Goal: Use online tool/utility: Utilize a website feature to perform a specific function

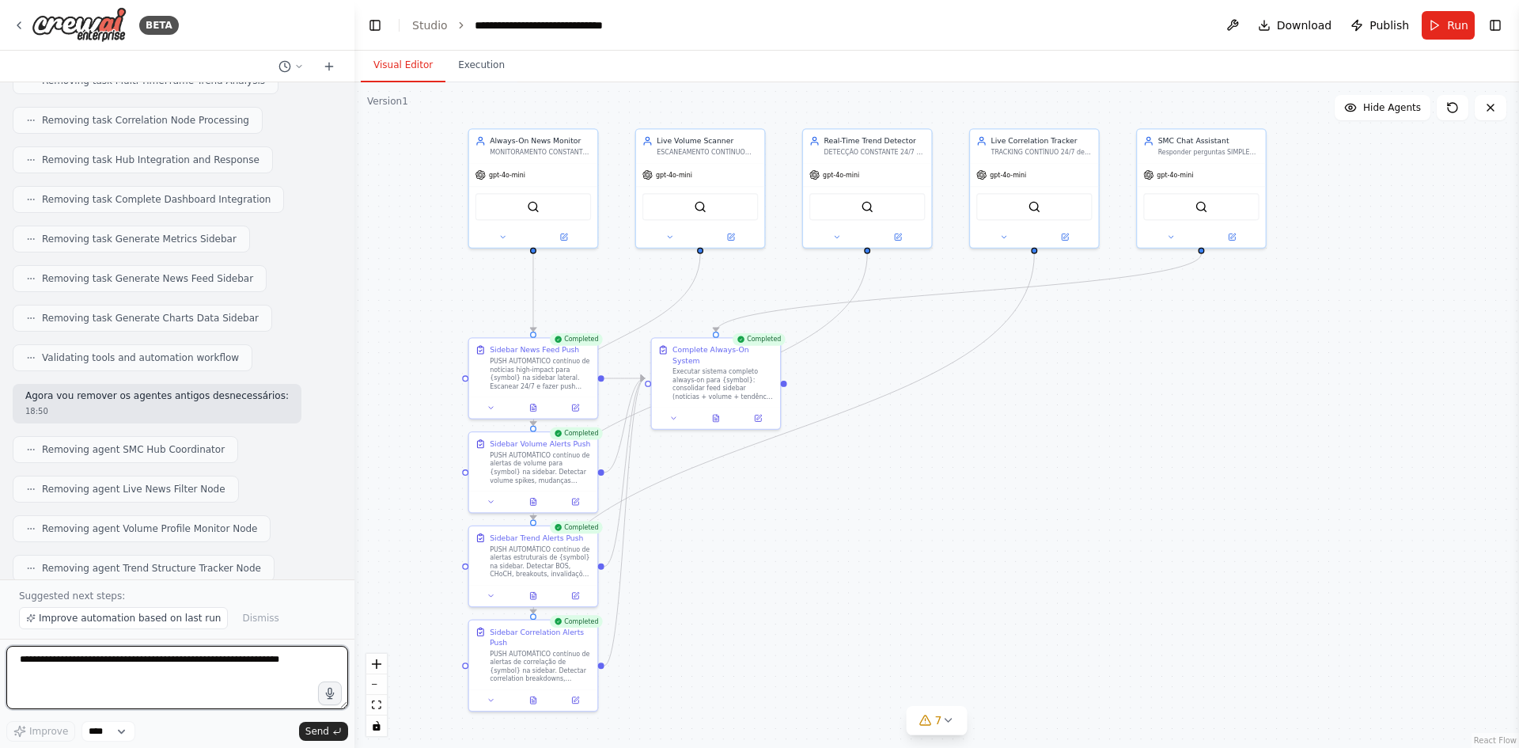
click at [204, 679] on textarea at bounding box center [177, 677] width 342 height 63
click at [1245, 33] on button at bounding box center [1232, 25] width 25 height 28
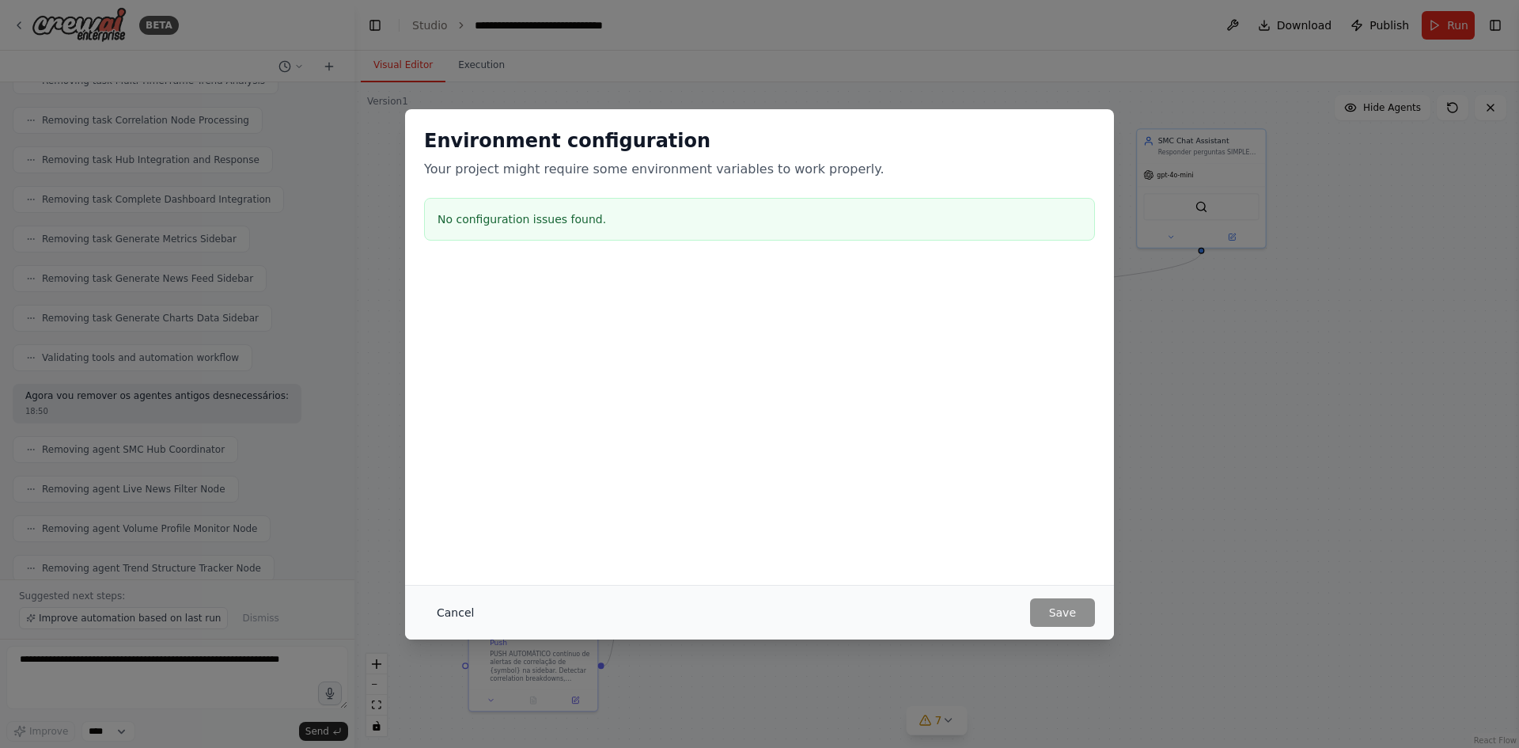
click at [460, 613] on button "Cancel" at bounding box center [455, 612] width 62 height 28
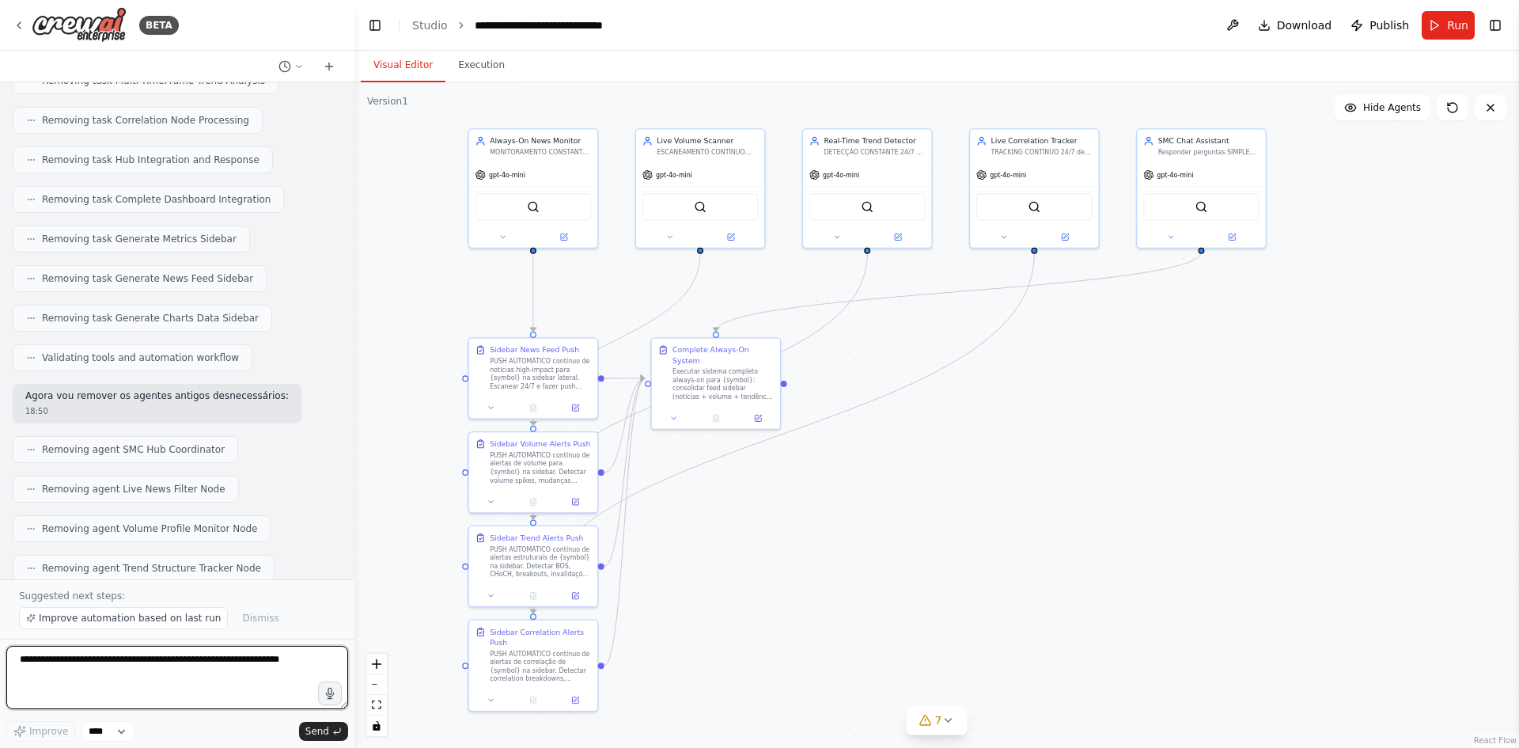
click at [233, 651] on textarea at bounding box center [177, 677] width 342 height 63
click at [184, 673] on textarea at bounding box center [177, 677] width 342 height 63
type textarea "**********"
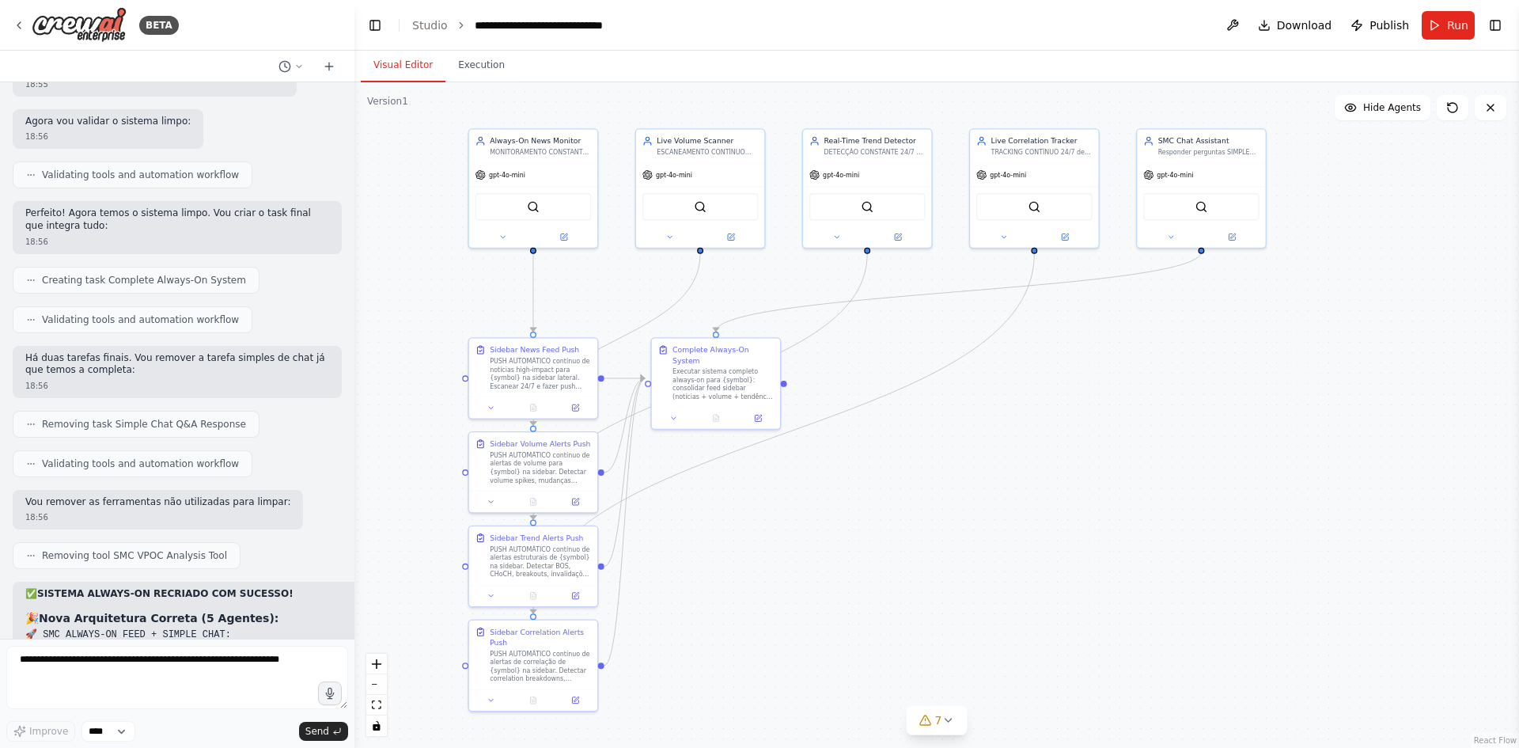
scroll to position [47369, 0]
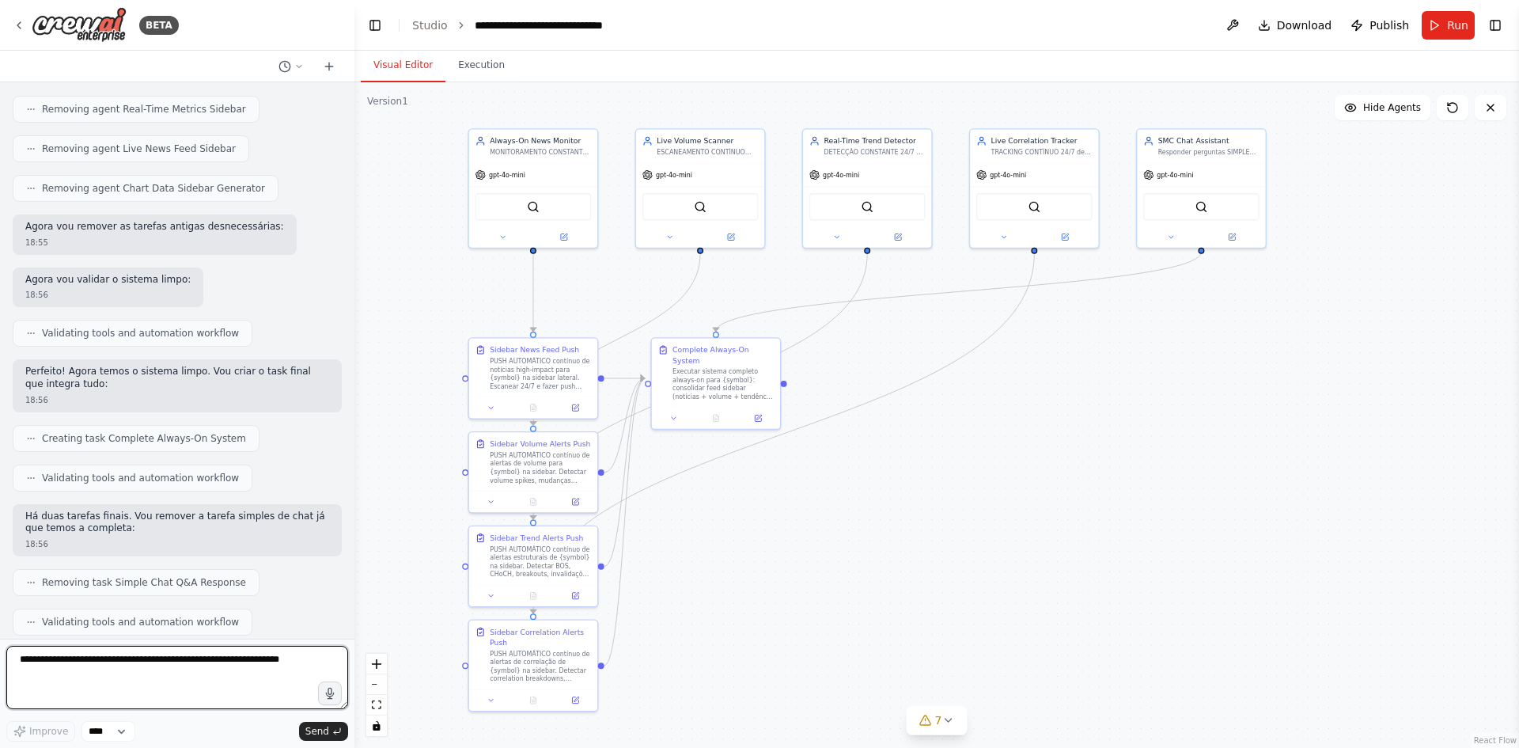
click at [173, 671] on textarea at bounding box center [177, 677] width 342 height 63
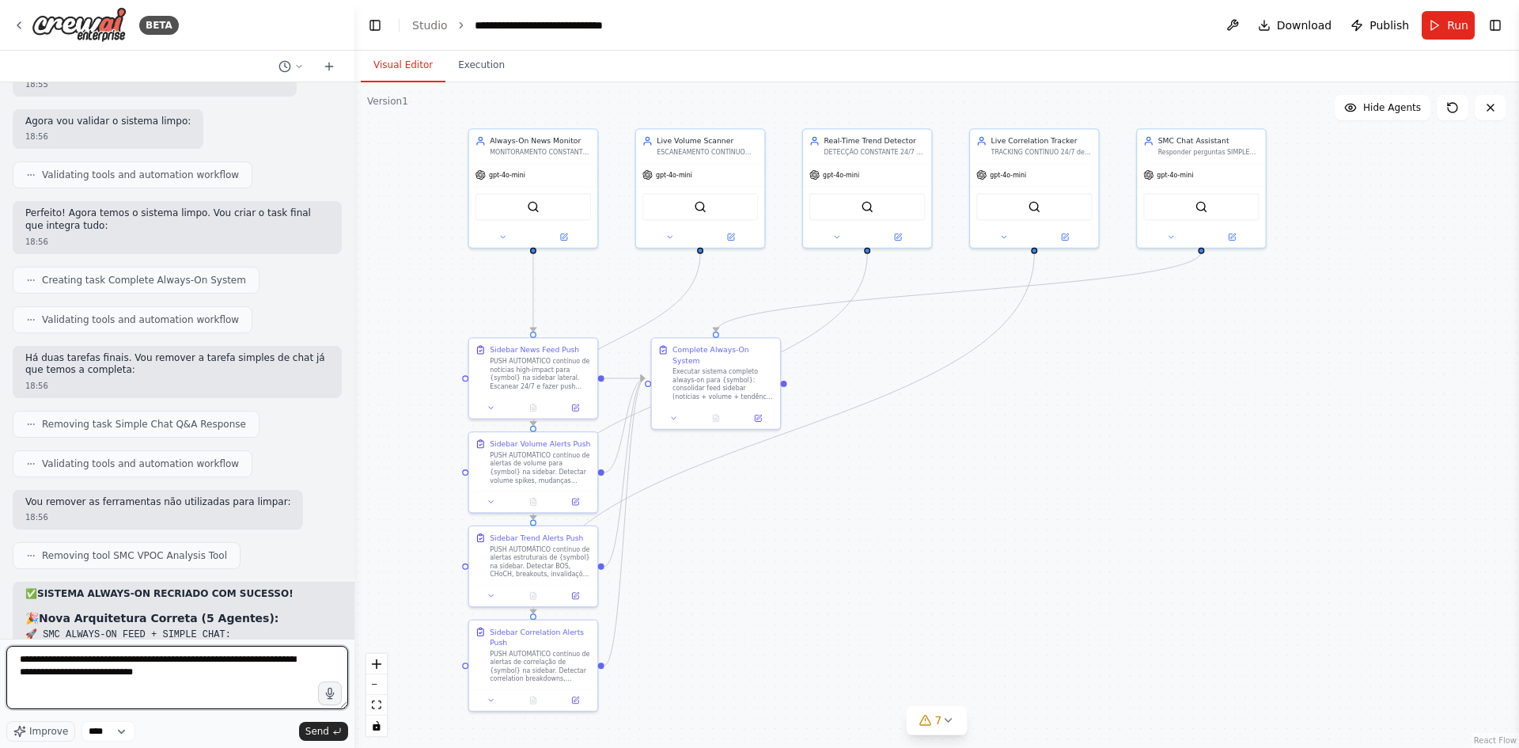
type textarea "**********"
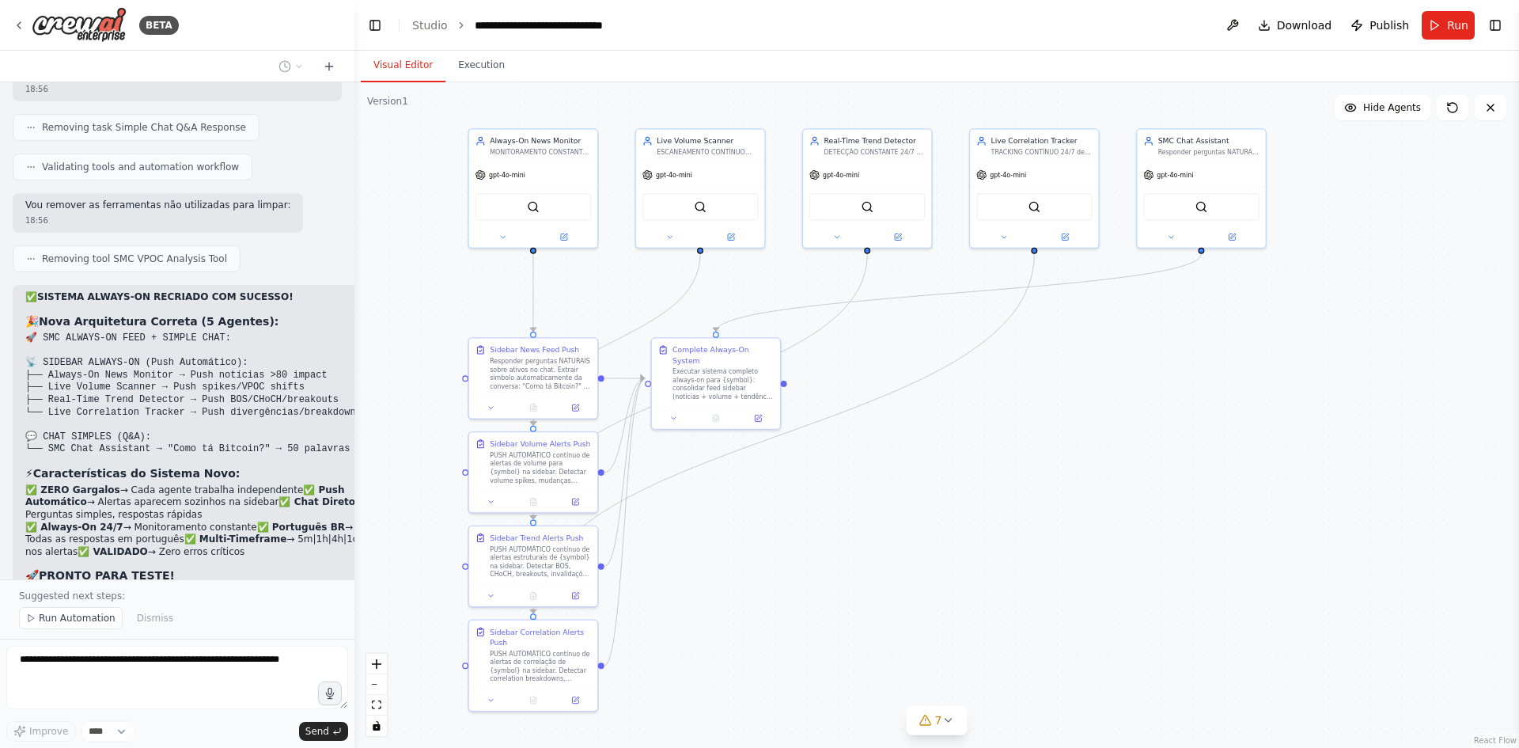
scroll to position [47890, 0]
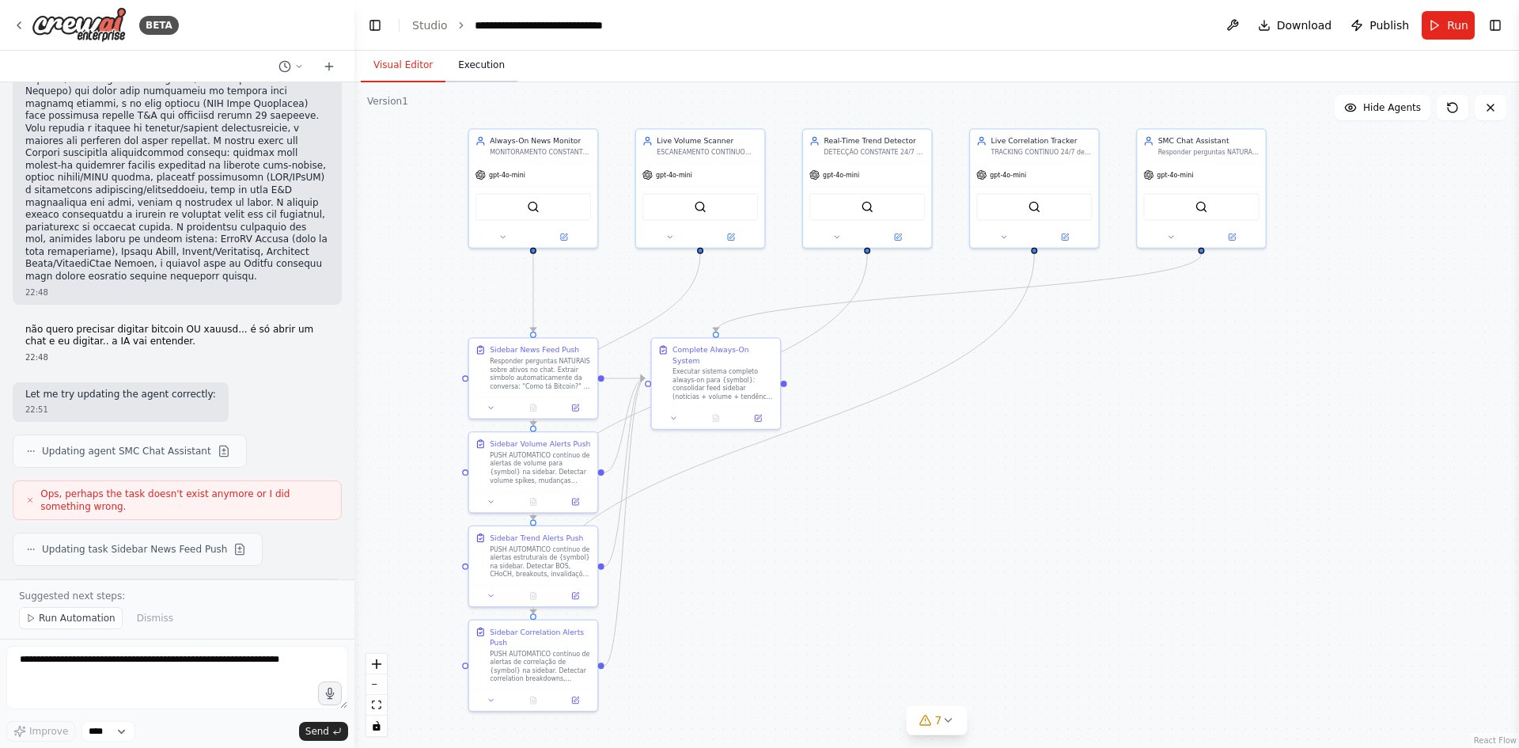
click at [482, 77] on button "Execution" at bounding box center [481, 65] width 72 height 33
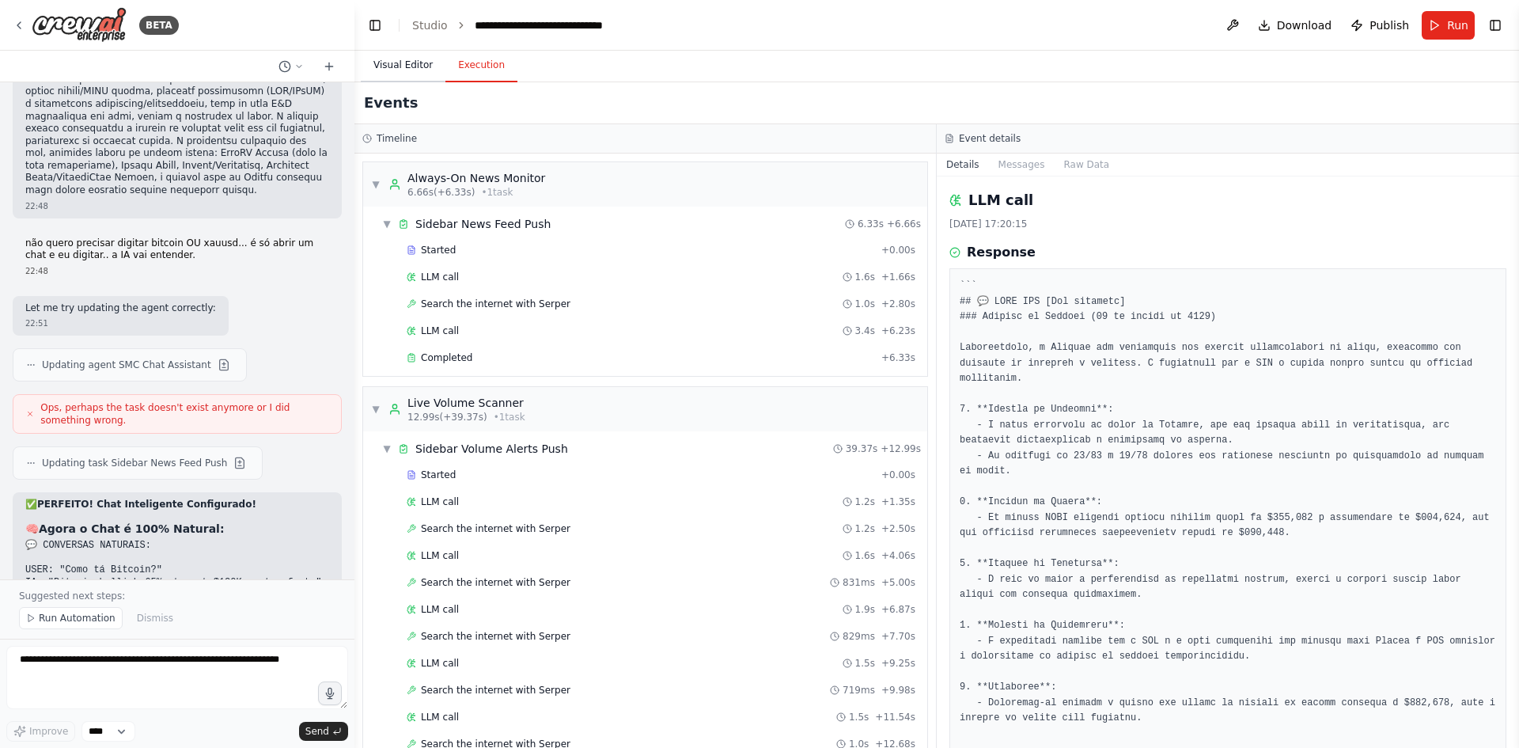
scroll to position [49202, 0]
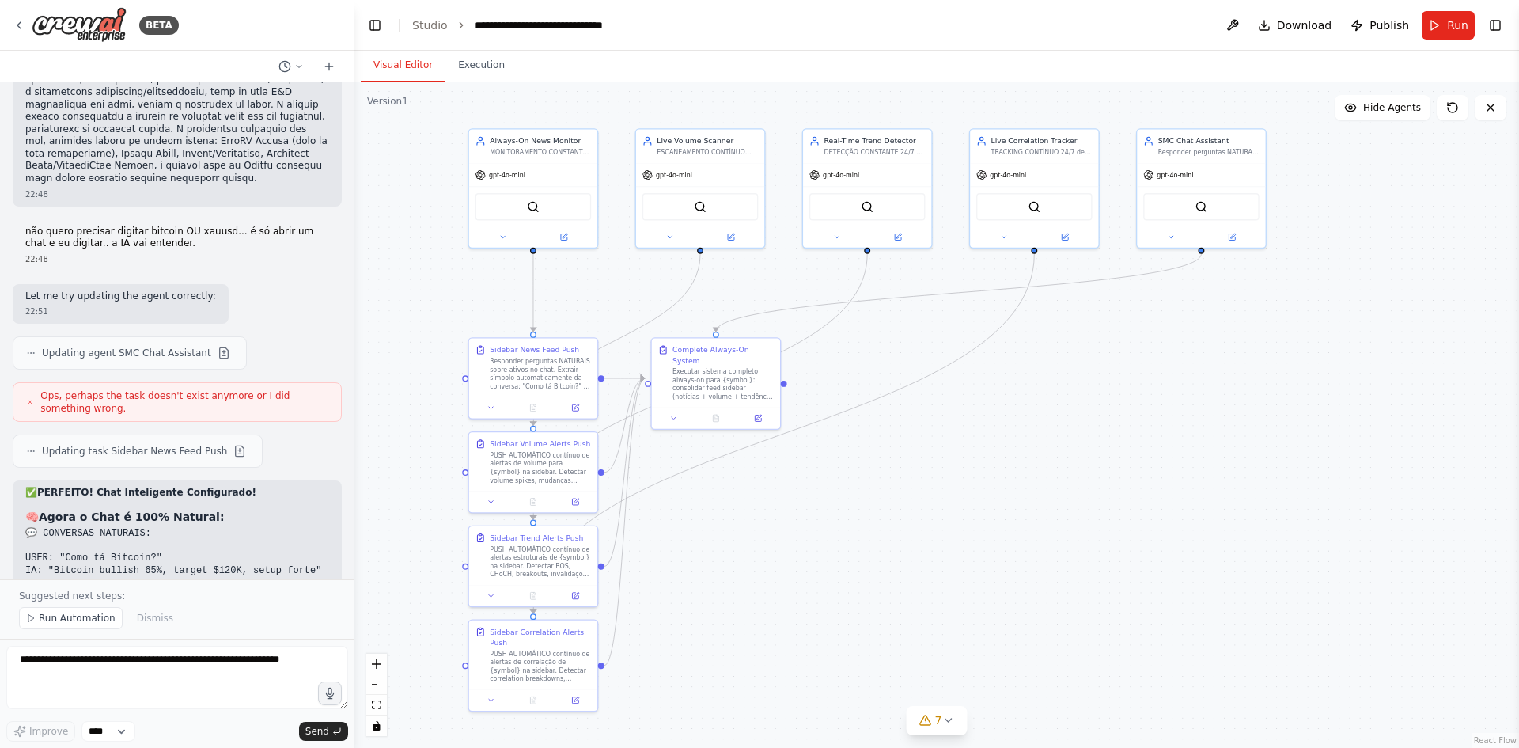
click at [414, 75] on button "Visual Editor" at bounding box center [403, 65] width 85 height 33
click at [134, 691] on textarea at bounding box center [177, 677] width 342 height 63
type textarea "**********"
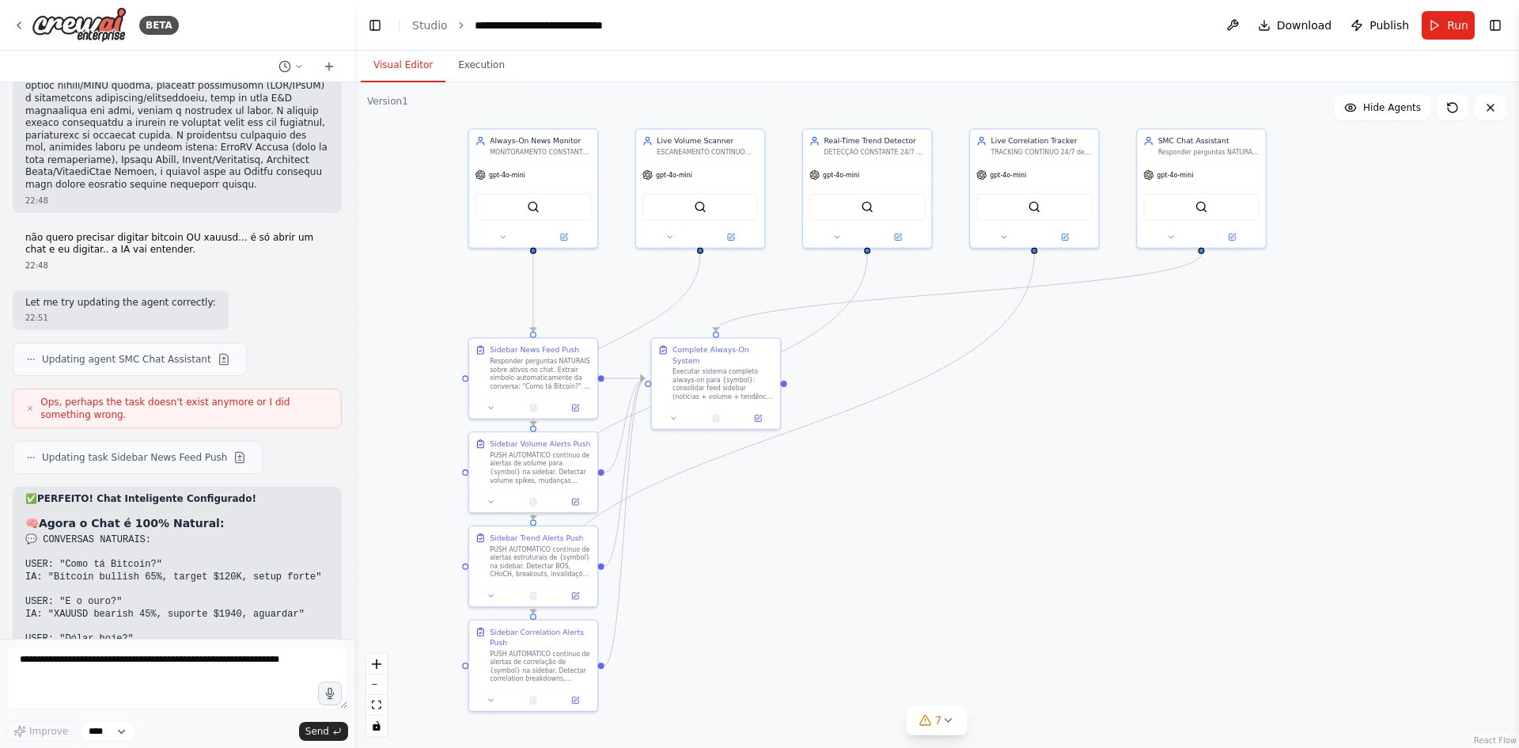
scroll to position [49237, 0]
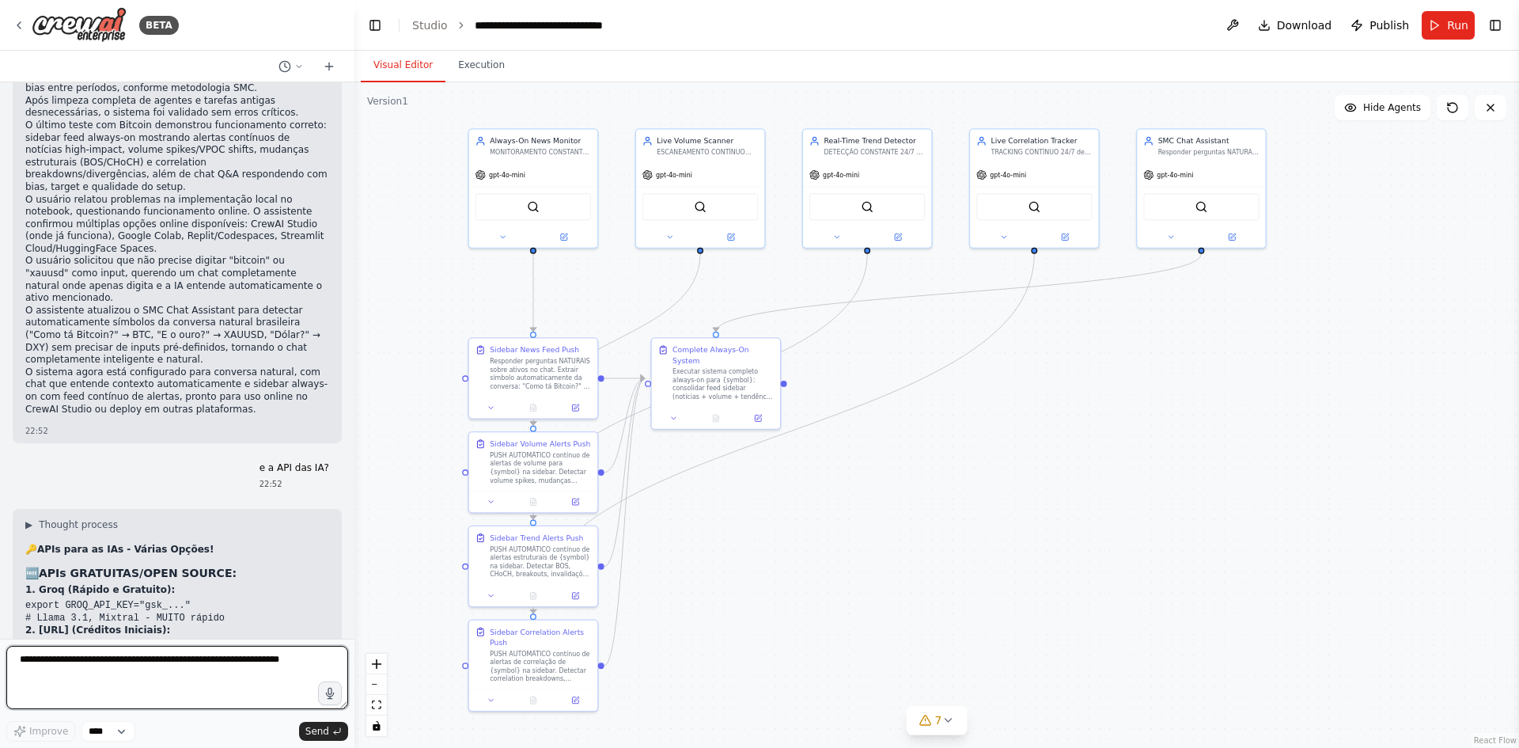
click at [210, 667] on textarea at bounding box center [177, 677] width 342 height 63
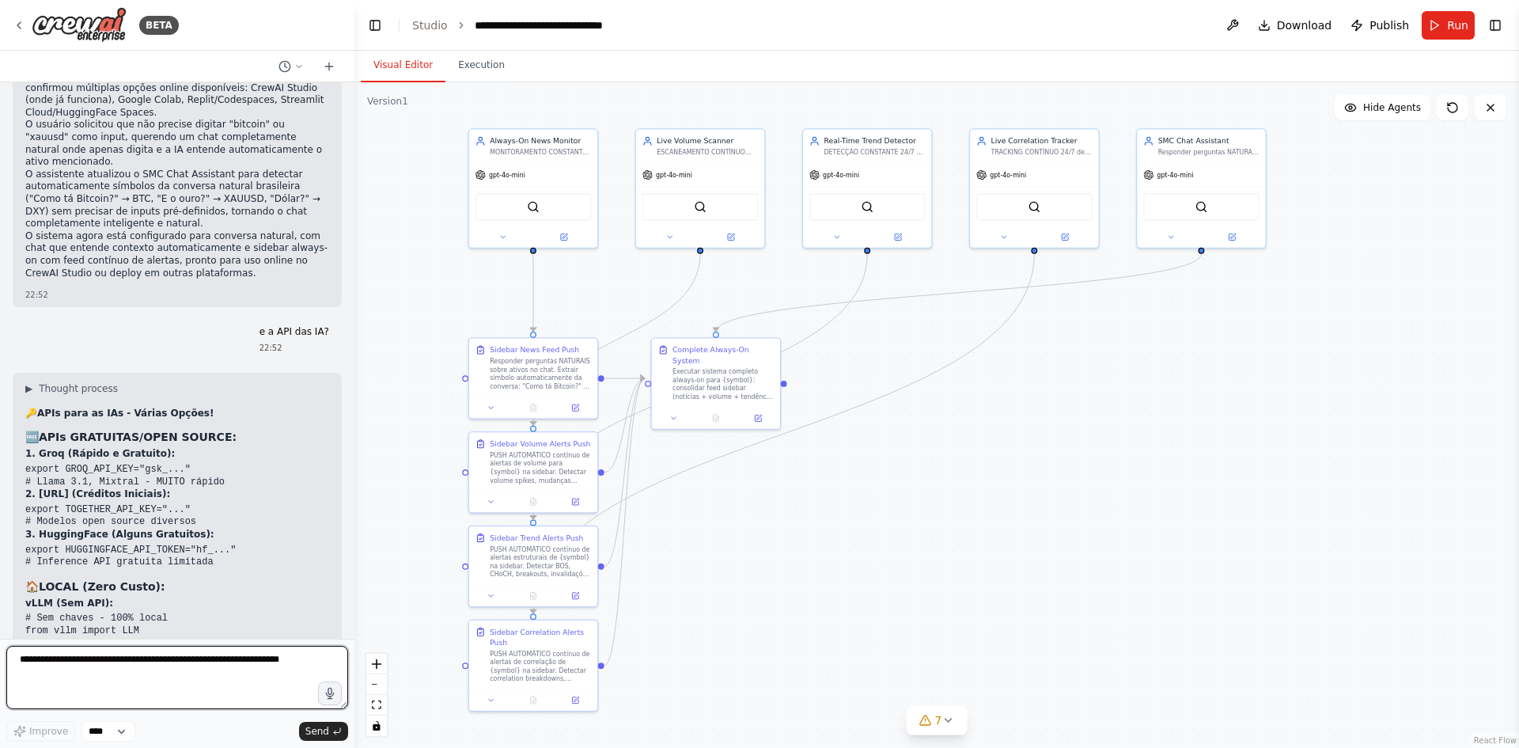
scroll to position [50803, 0]
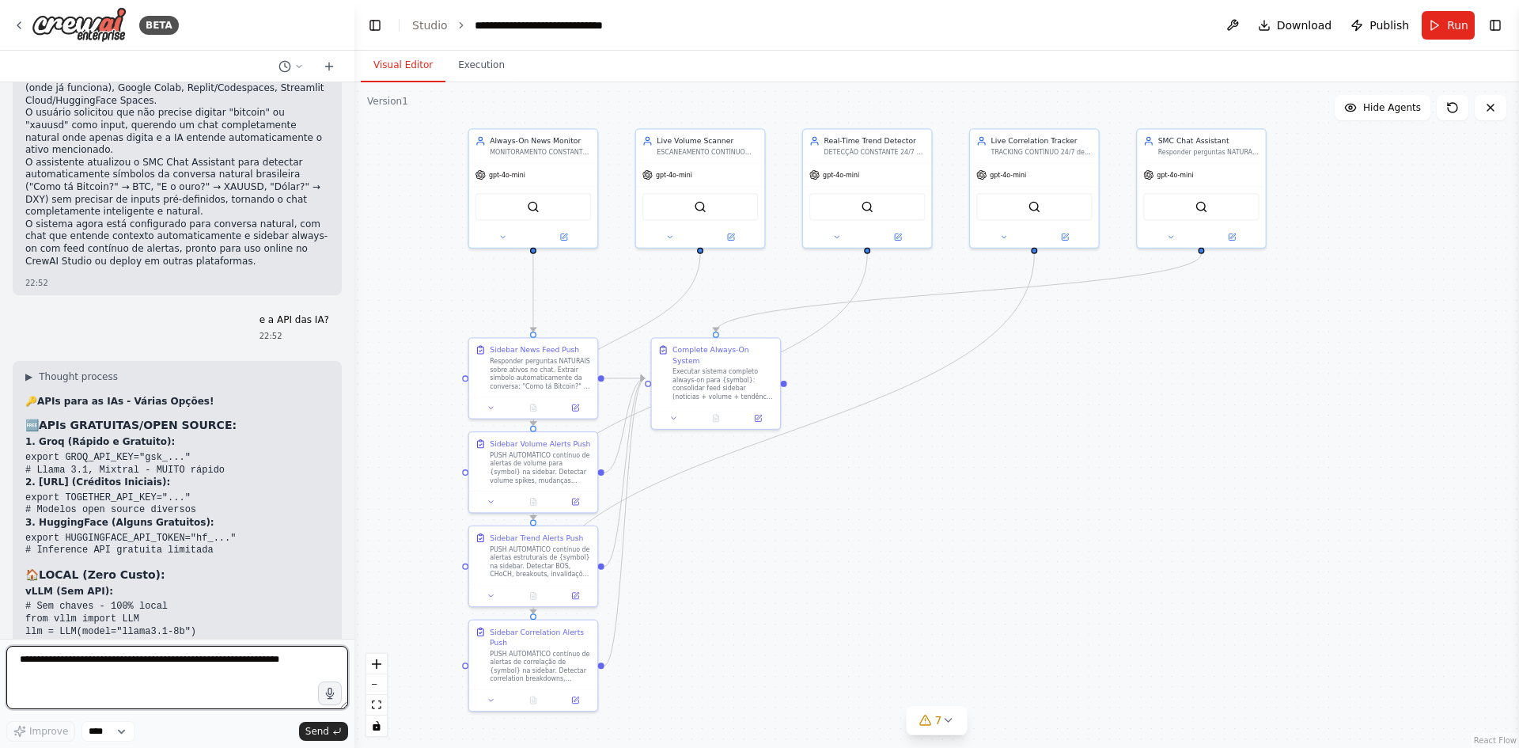
click at [210, 667] on textarea at bounding box center [177, 677] width 342 height 63
click at [228, 661] on textarea at bounding box center [177, 677] width 342 height 63
type textarea "**"
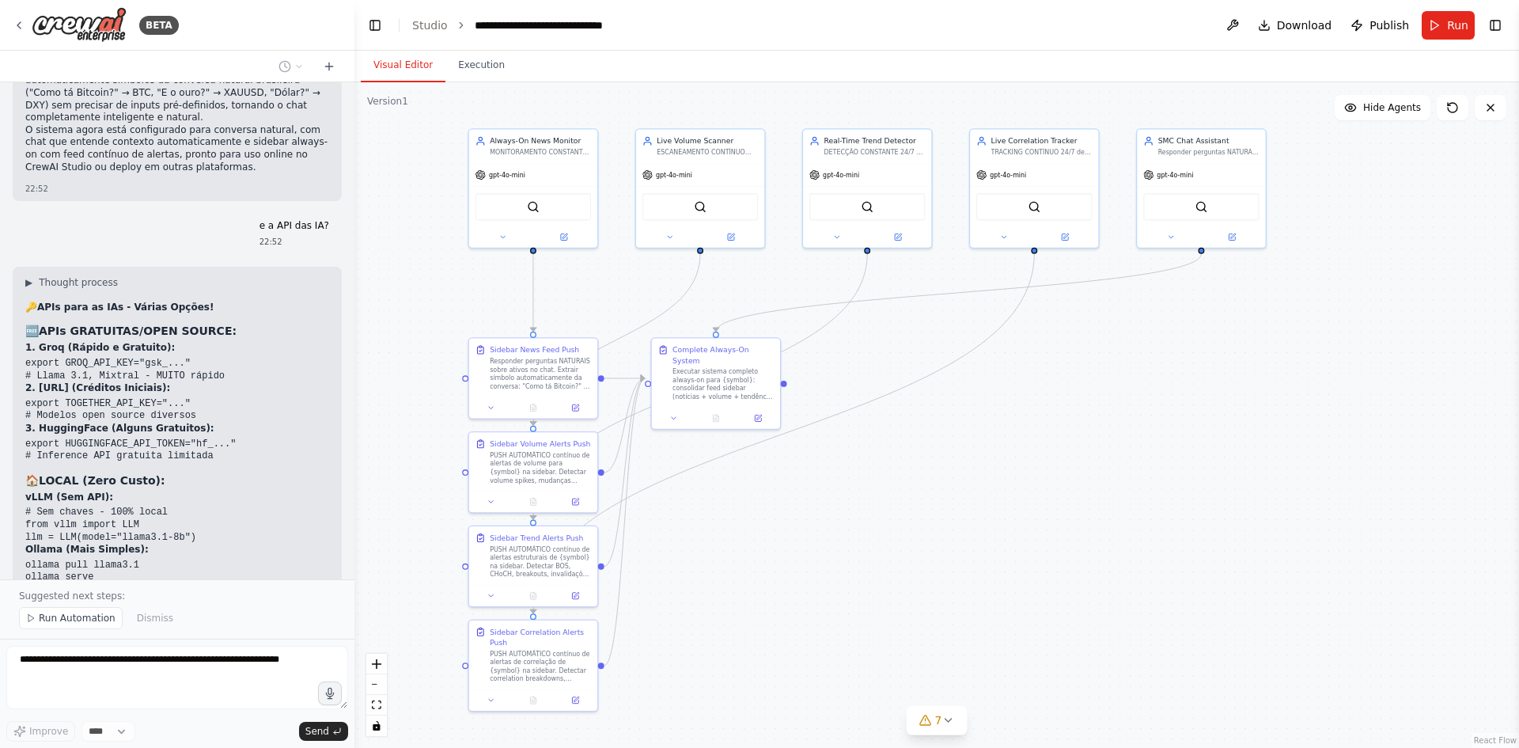
scroll to position [50956, 0]
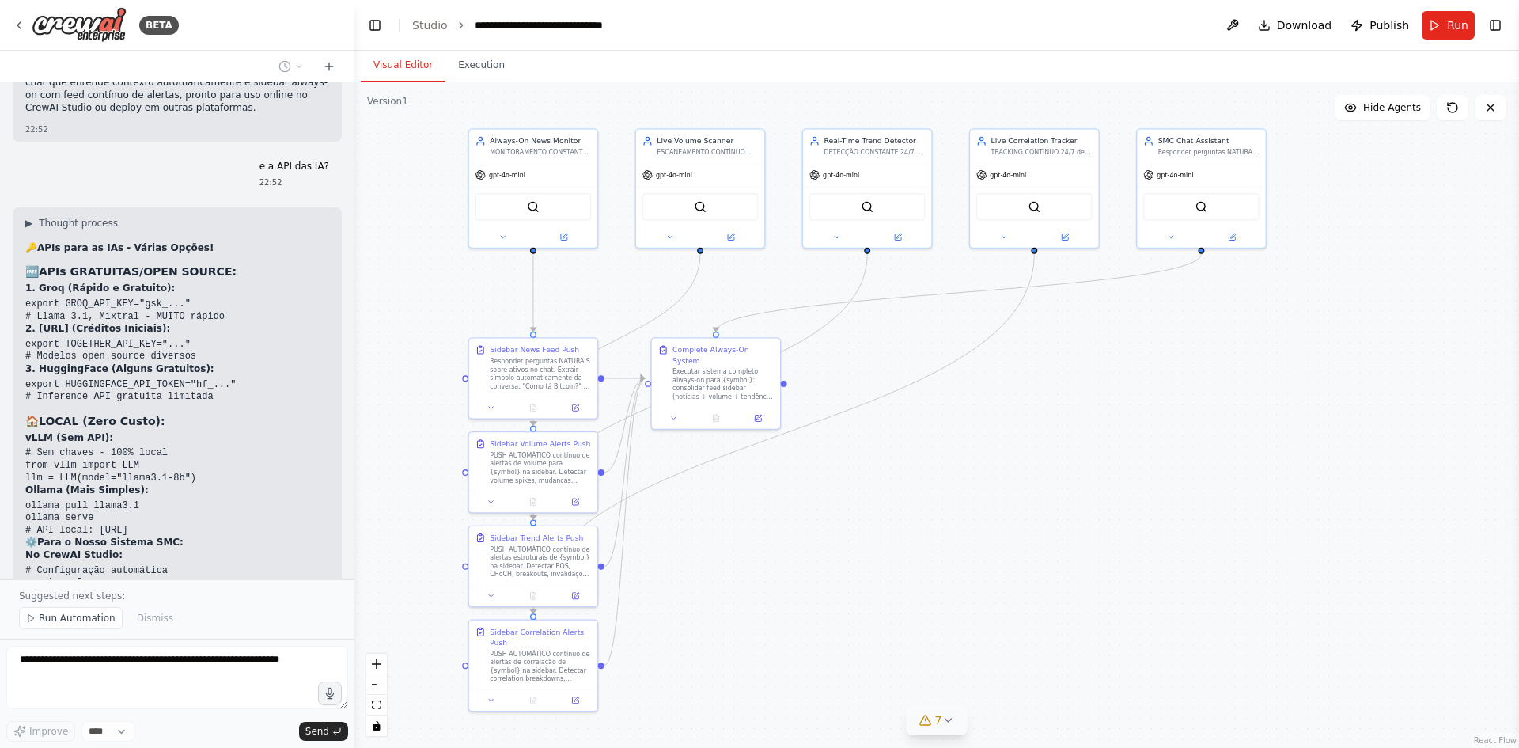
click at [926, 733] on button "7" at bounding box center [937, 720] width 61 height 29
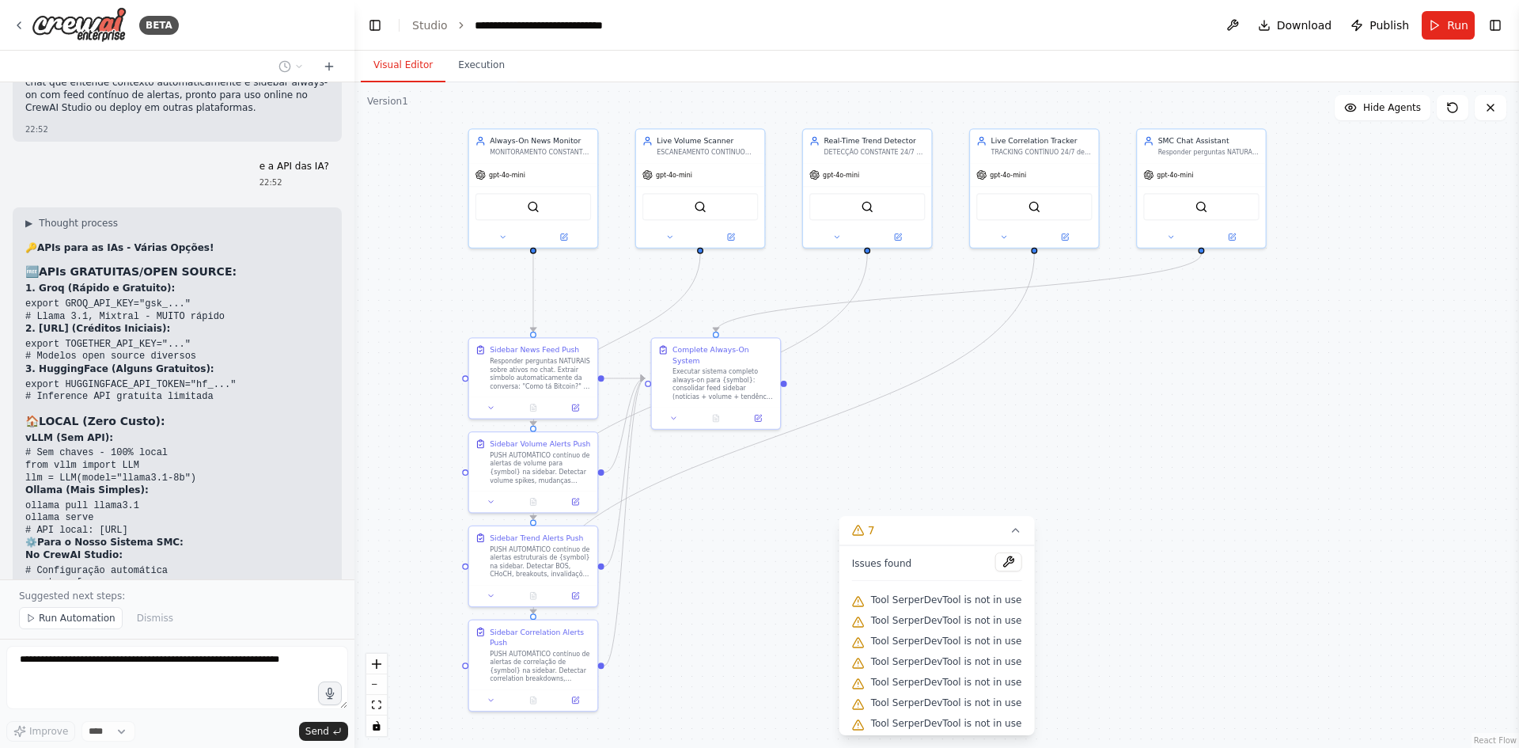
click at [904, 697] on span "Tool SerperDevTool is not in use" at bounding box center [946, 702] width 151 height 13
click at [994, 558] on button at bounding box center [1007, 561] width 27 height 19
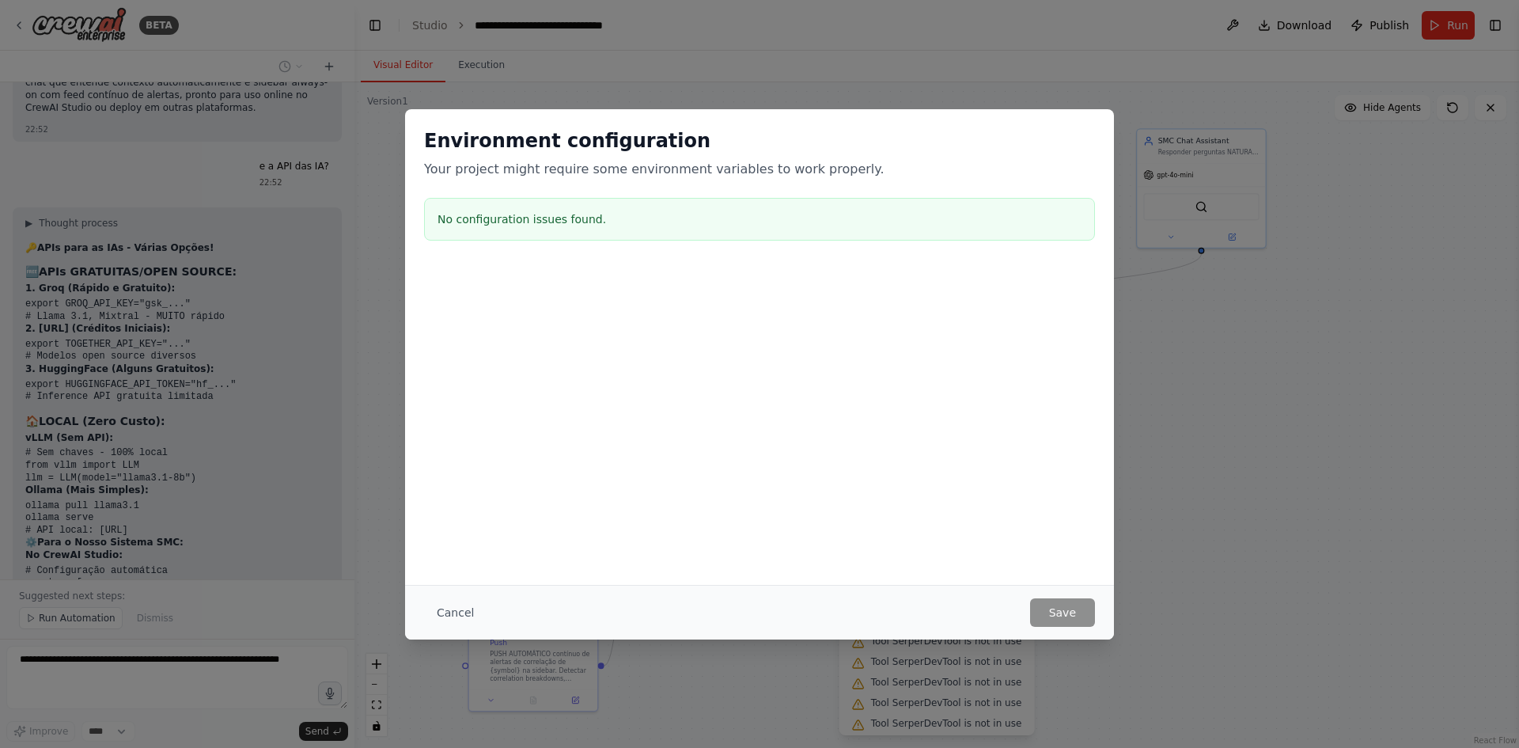
click at [550, 225] on h3 "No configuration issues found." at bounding box center [759, 219] width 644 height 16
click at [451, 612] on button "Cancel" at bounding box center [455, 612] width 62 height 28
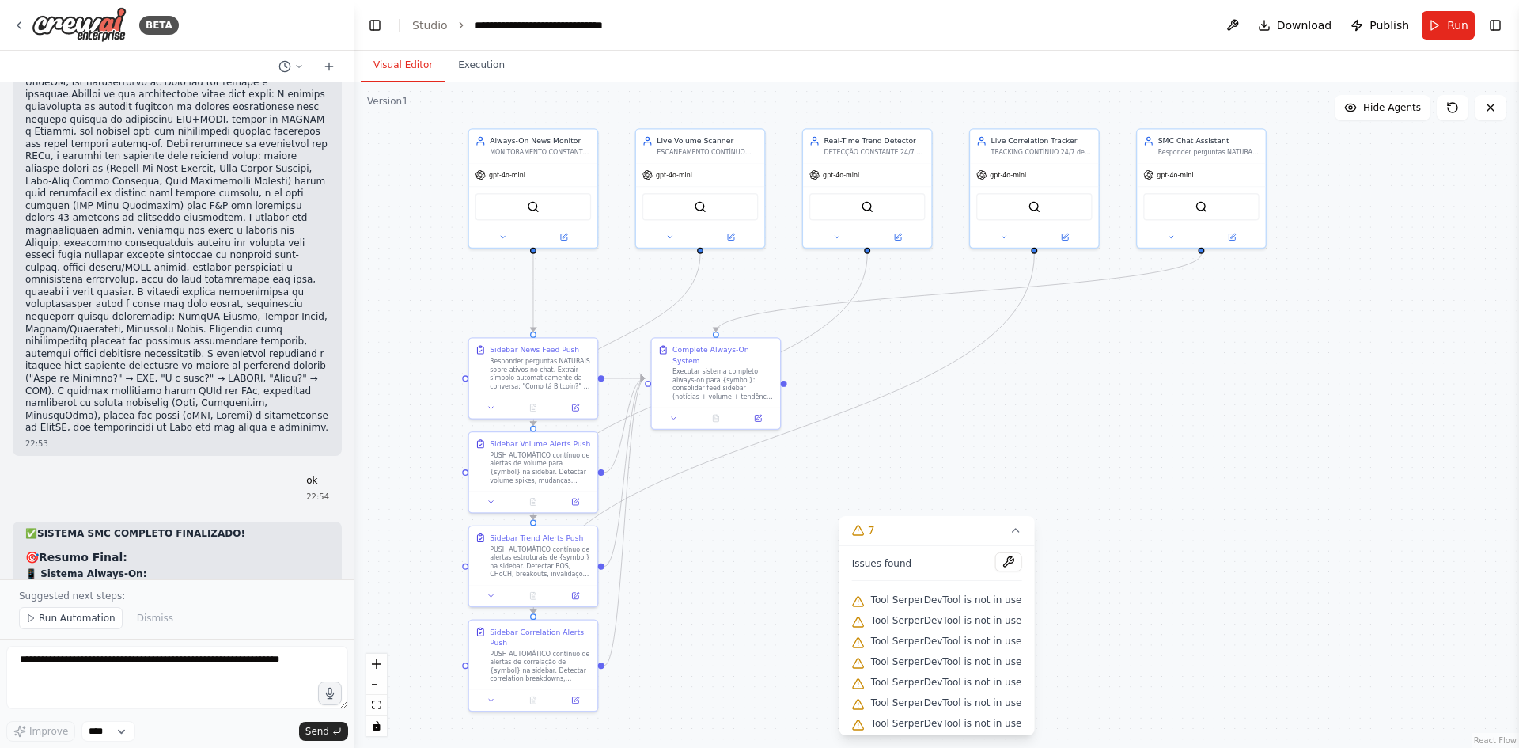
drag, startPoint x: 77, startPoint y: 361, endPoint x: 119, endPoint y: 383, distance: 48.1
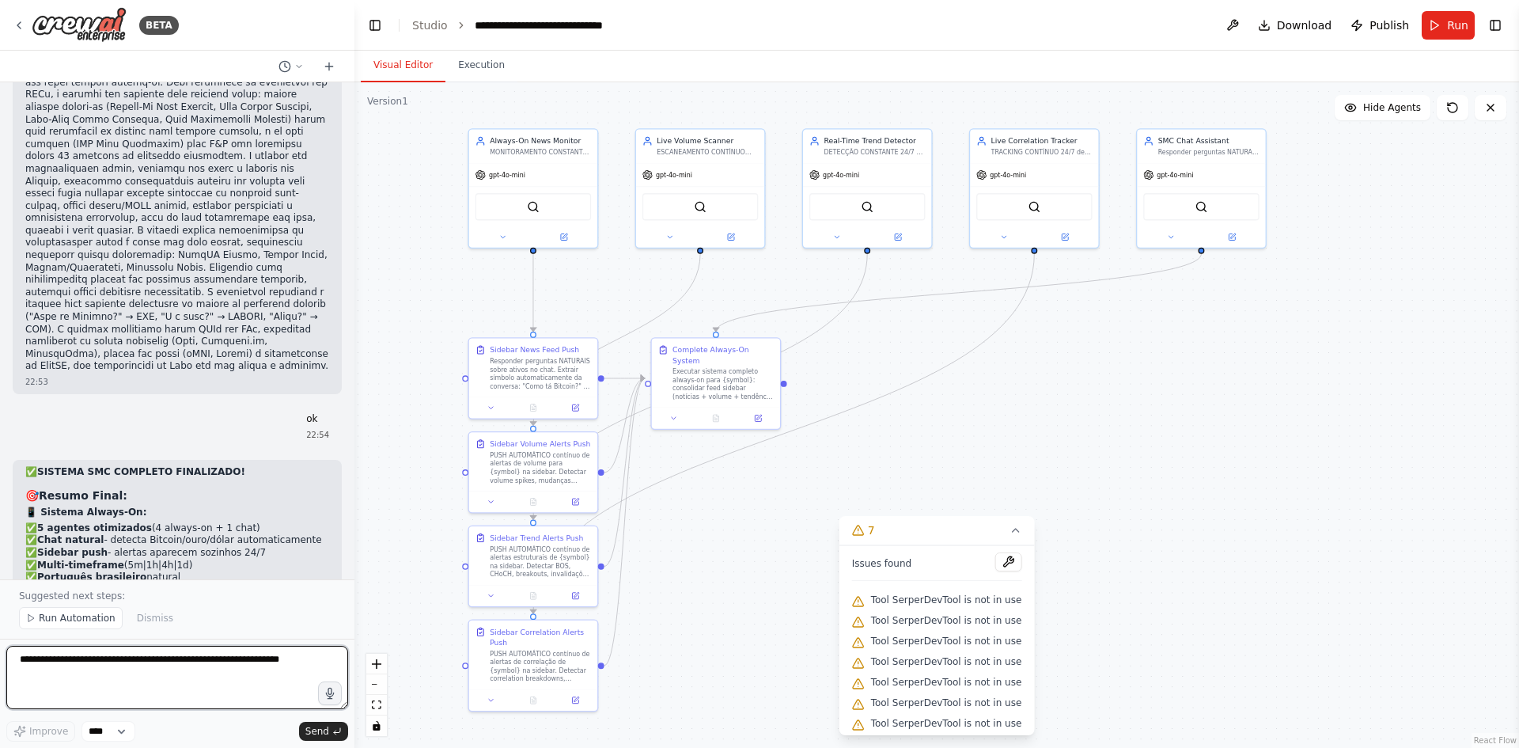
click at [110, 656] on textarea at bounding box center [177, 677] width 342 height 63
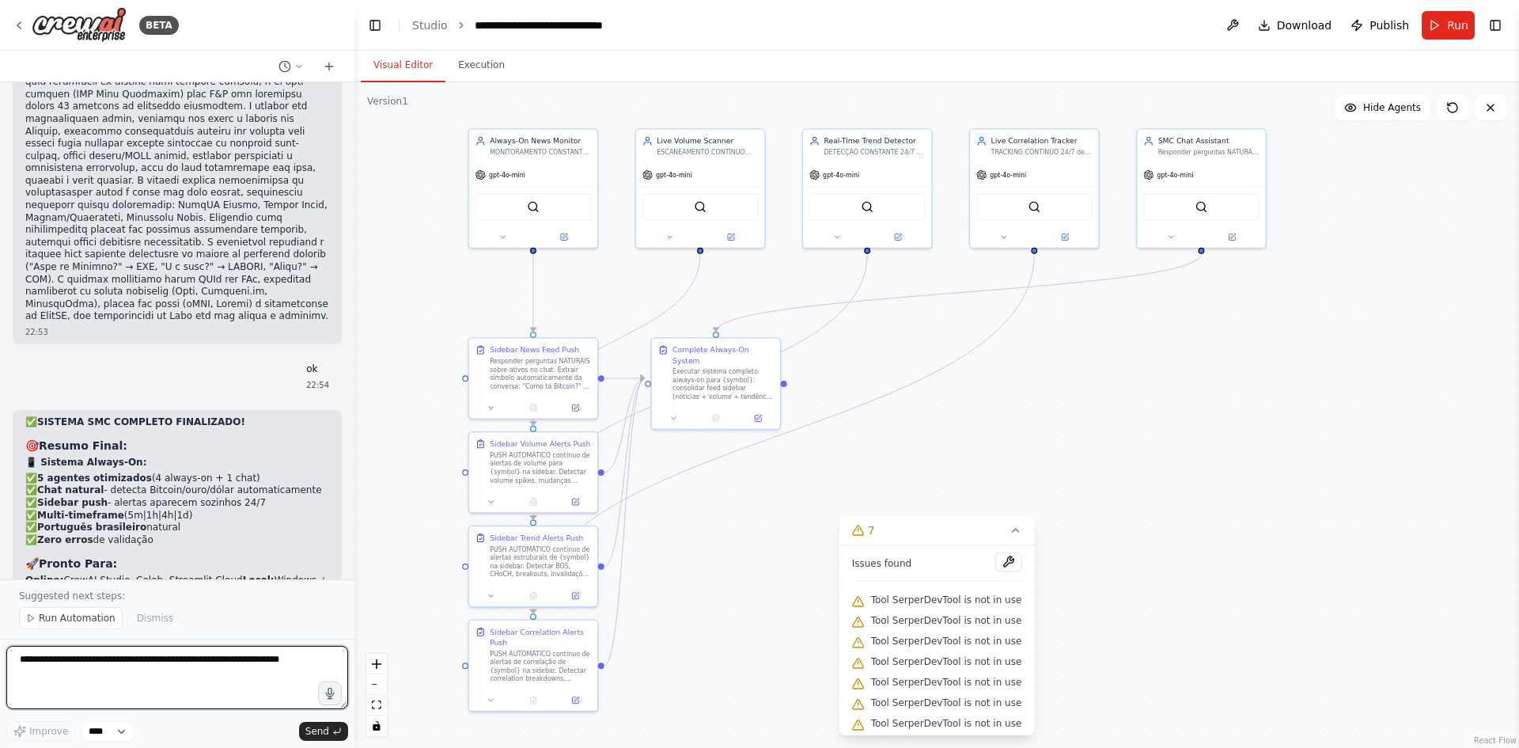
scroll to position [52511, 0]
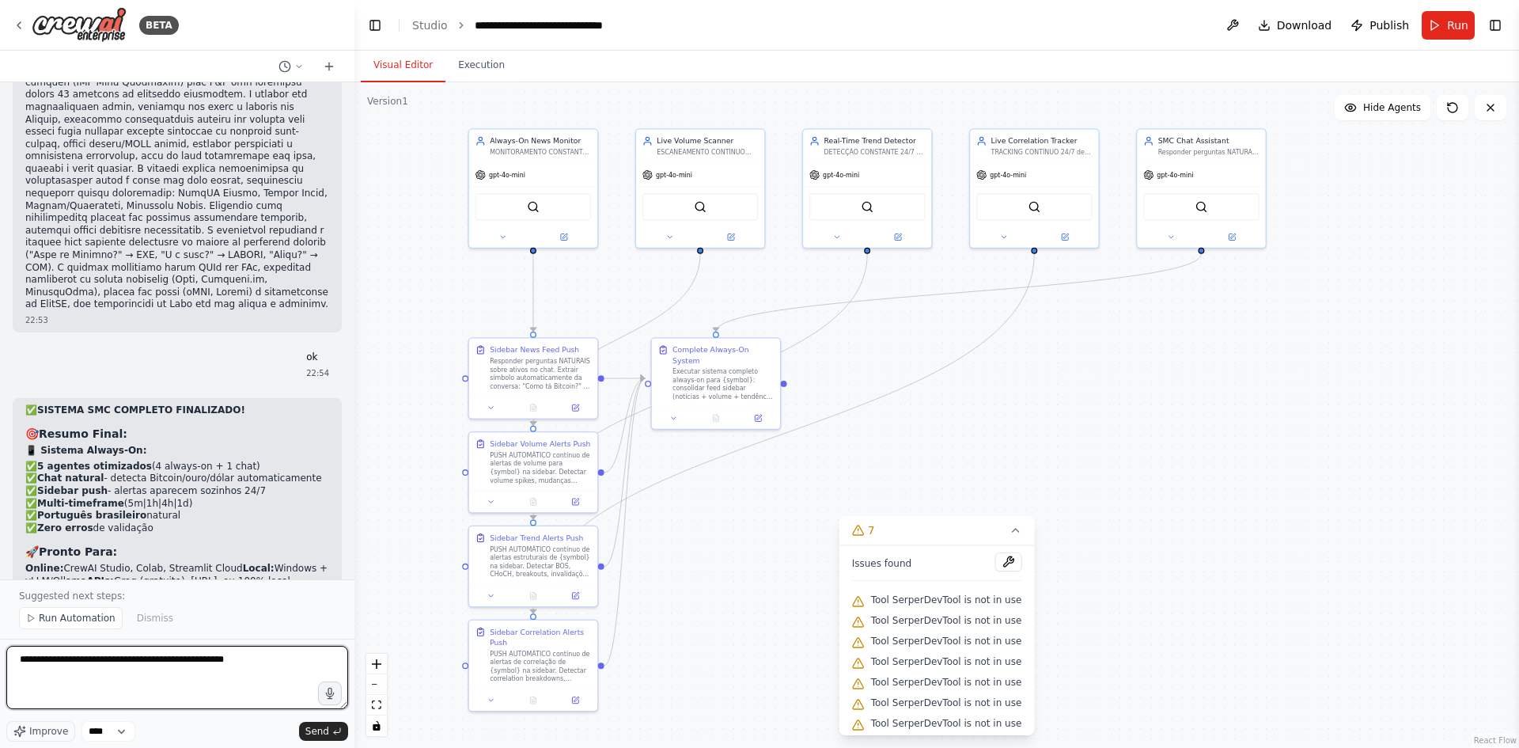
type textarea "**********"
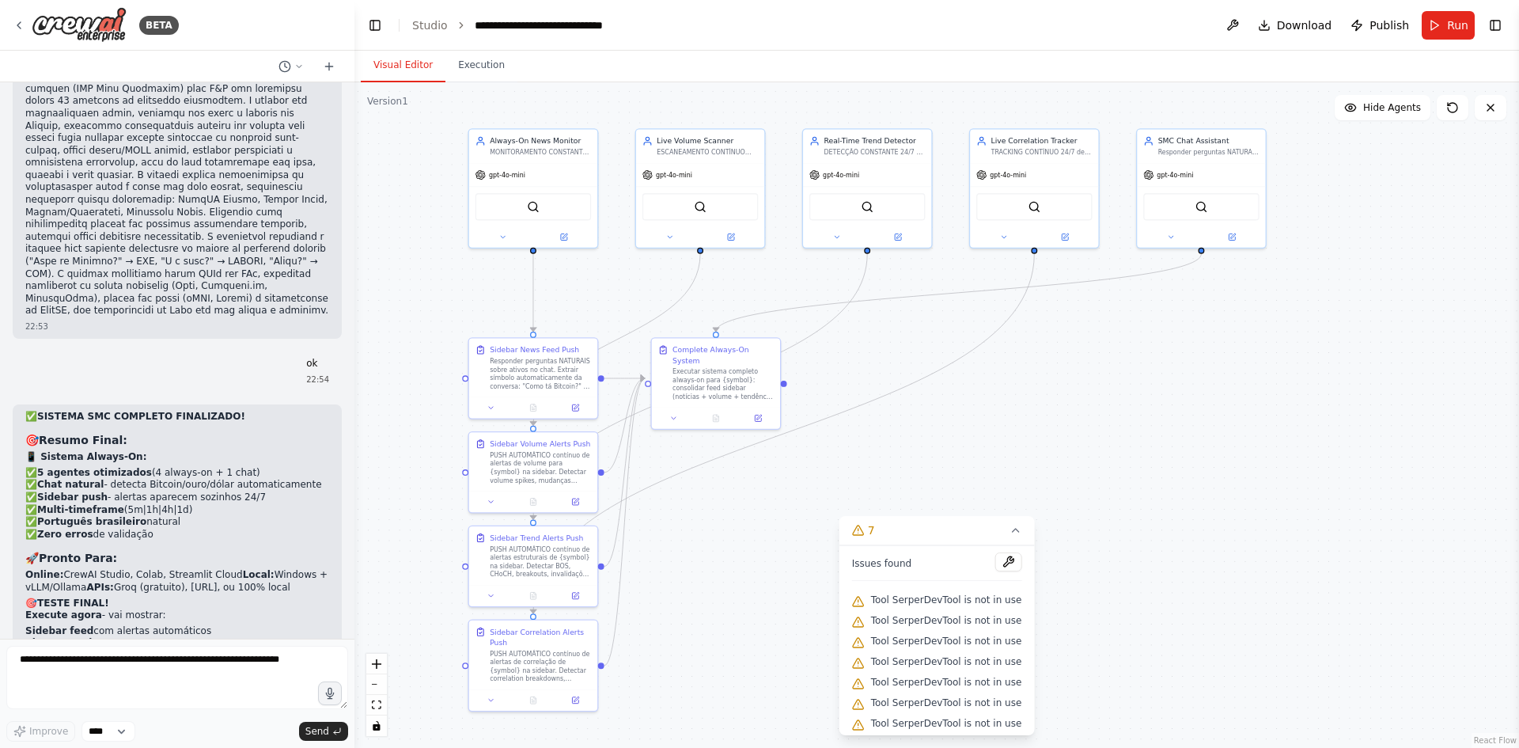
scroll to position [52546, 0]
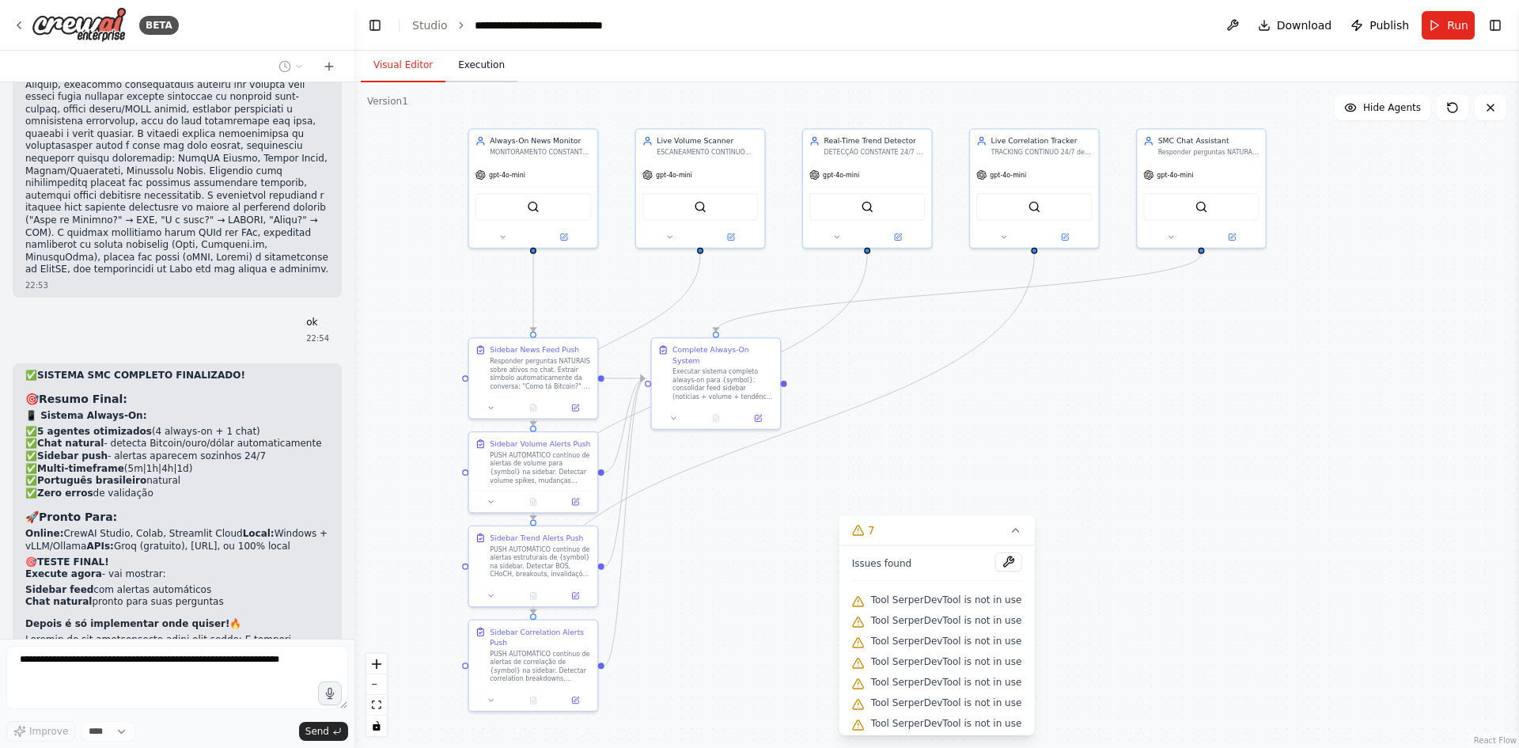
click at [486, 60] on button "Execution" at bounding box center [481, 65] width 72 height 33
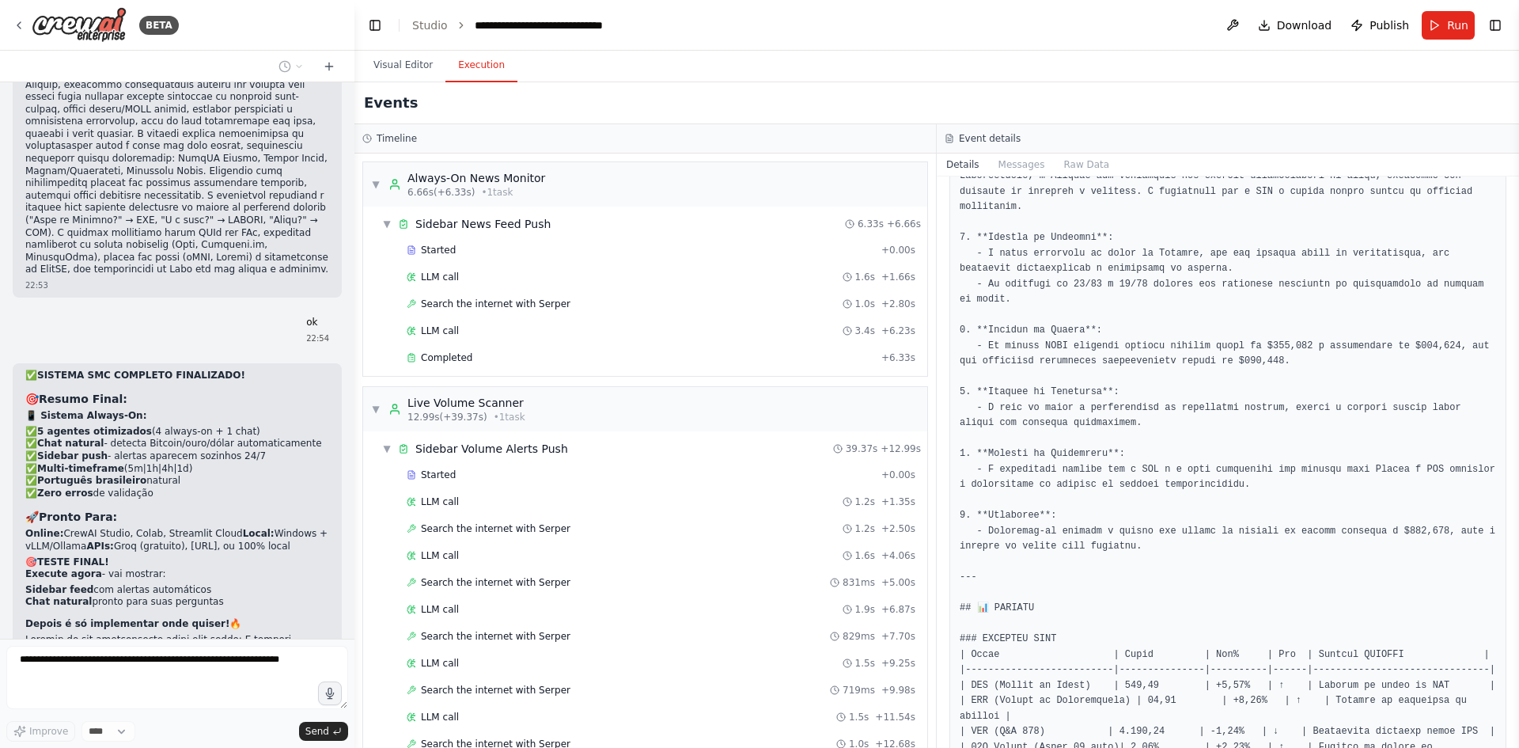
scroll to position [0, 0]
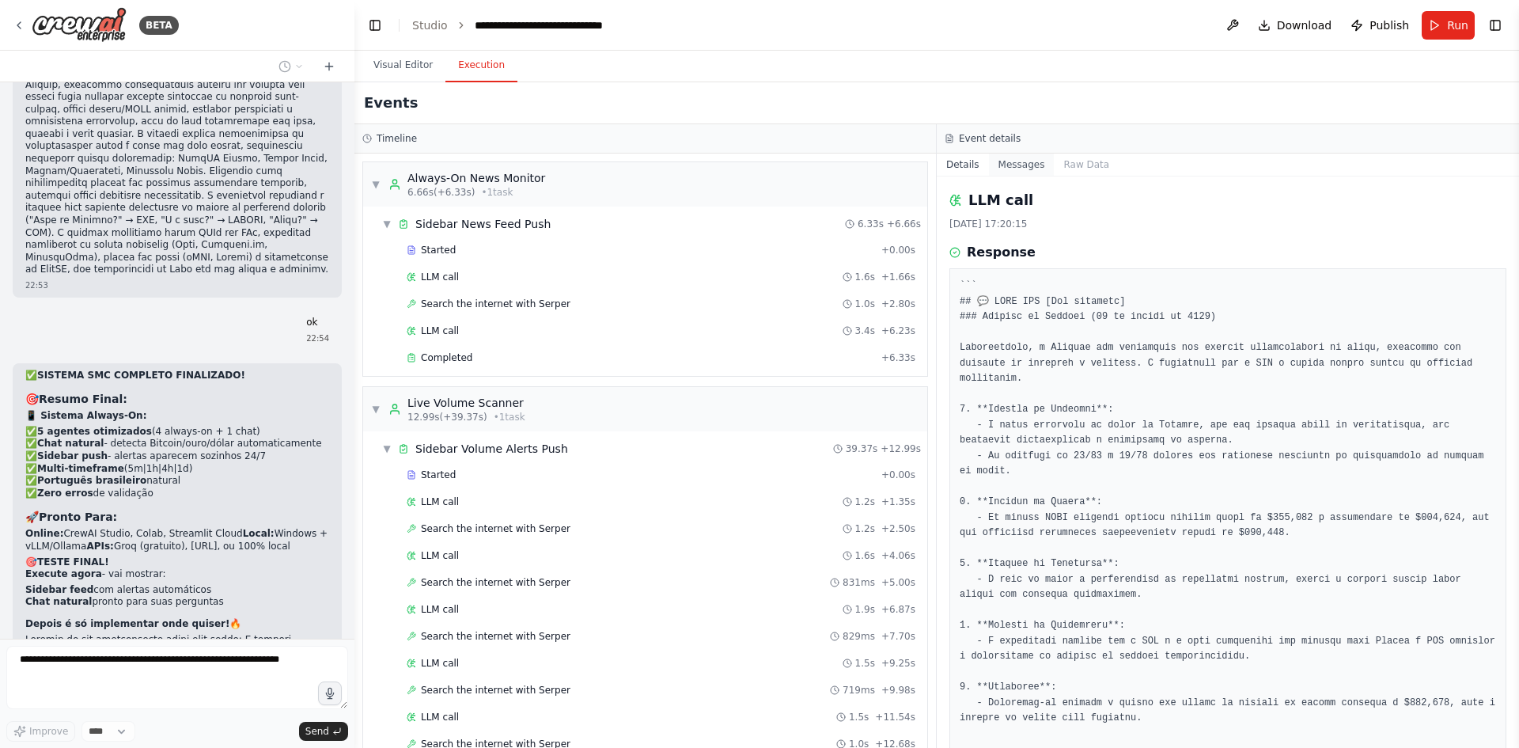
click at [1027, 157] on button "Messages" at bounding box center [1022, 164] width 66 height 22
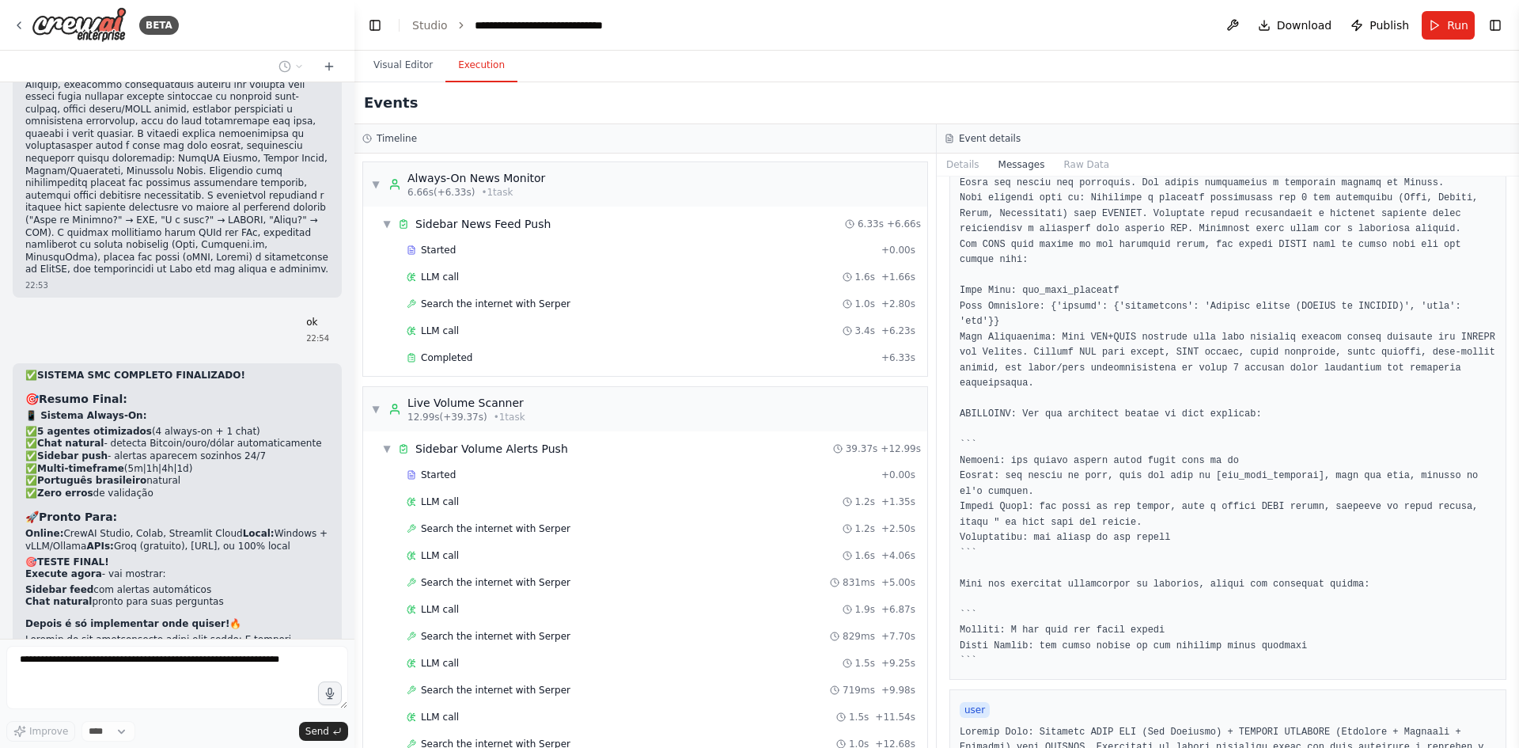
scroll to position [237, 0]
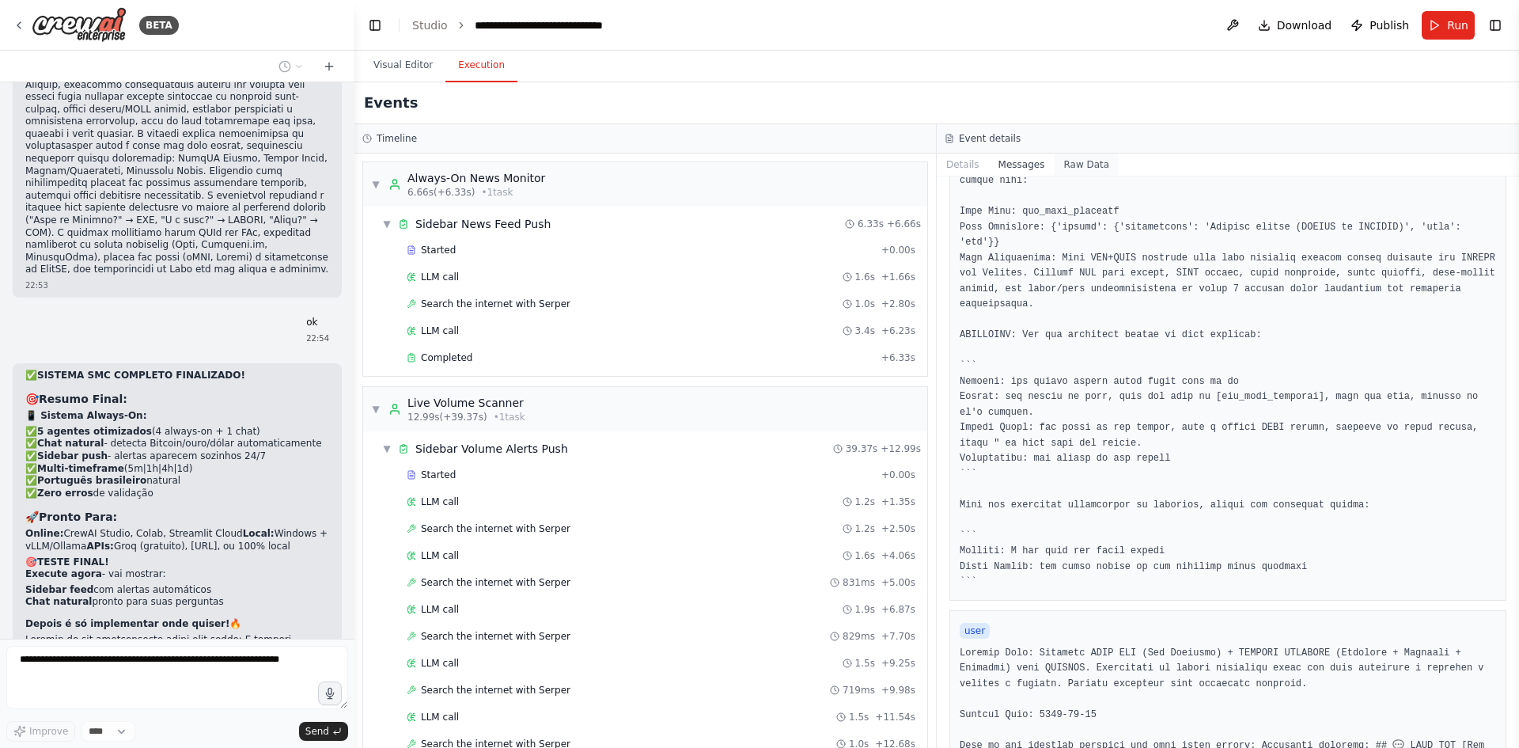
click at [1093, 159] on button "Raw Data" at bounding box center [1086, 164] width 65 height 22
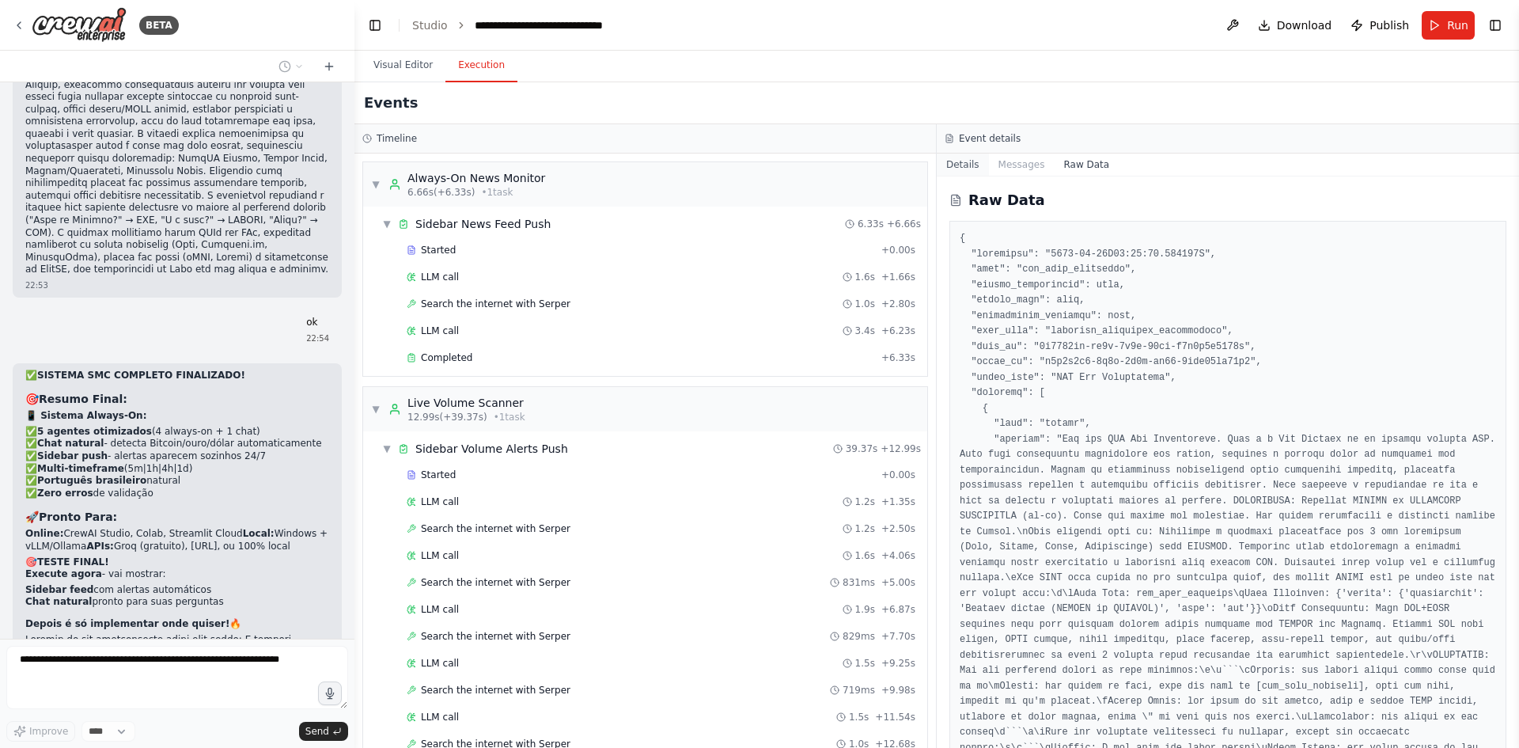
click at [972, 172] on button "Details" at bounding box center [963, 164] width 52 height 22
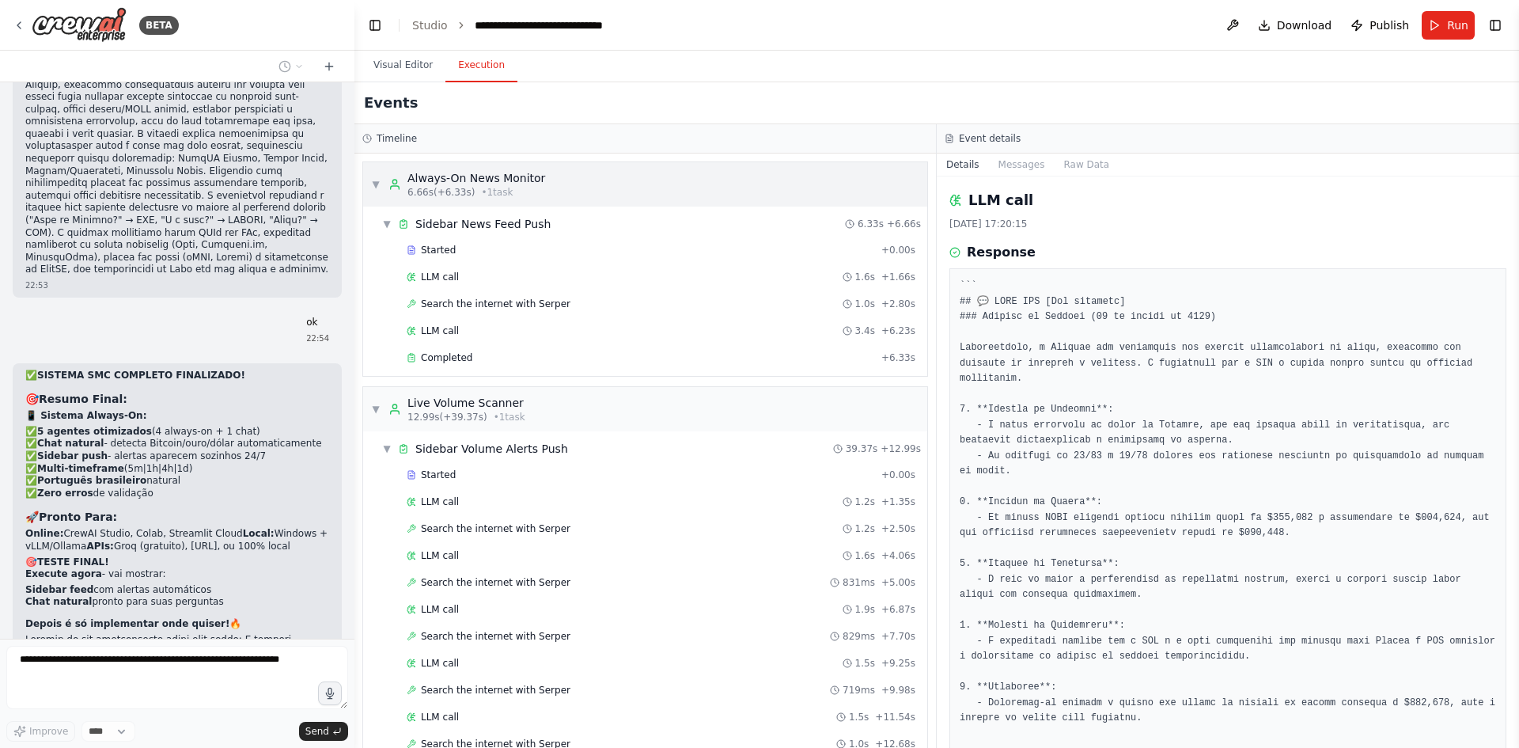
click at [374, 190] on span "▼" at bounding box center [375, 184] width 9 height 13
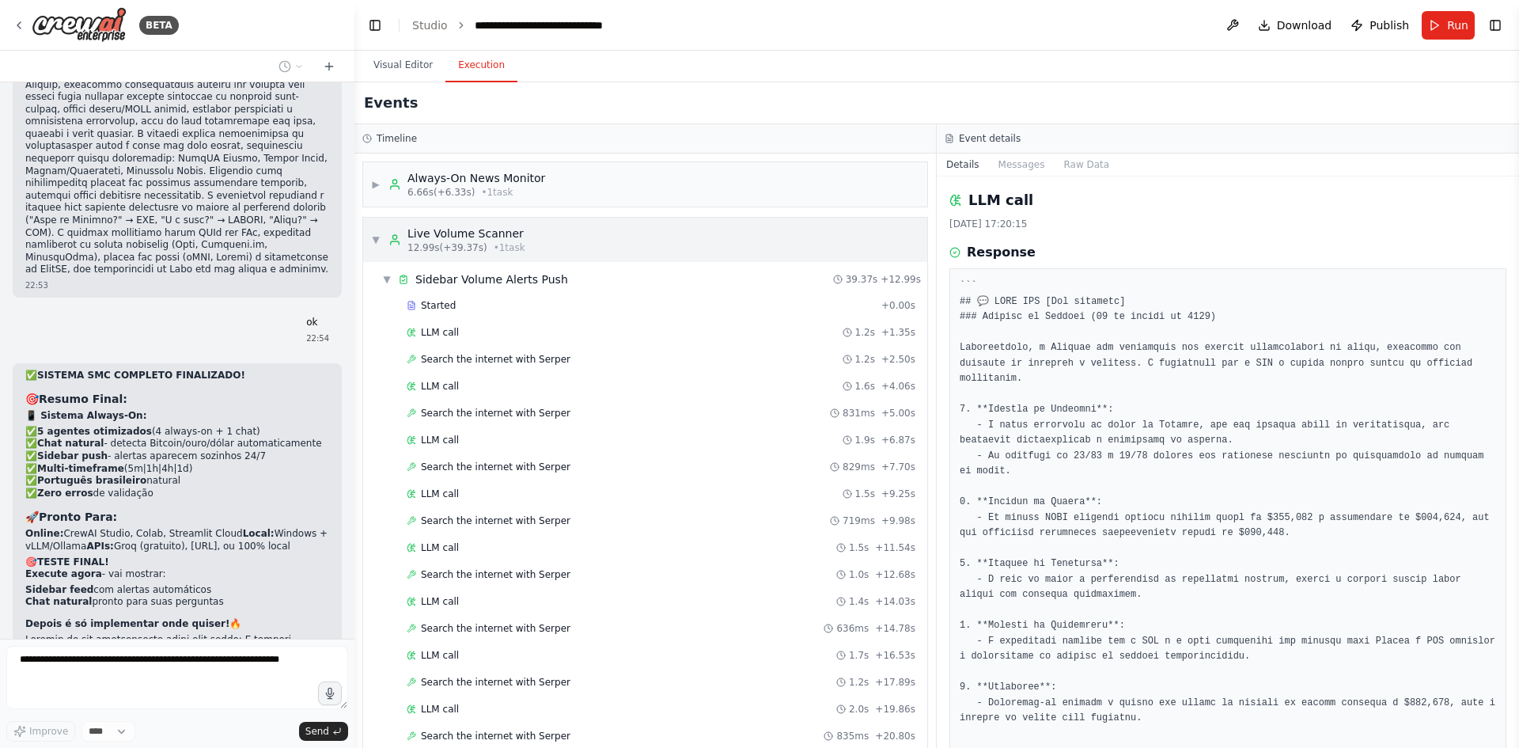
click at [378, 239] on span "▼" at bounding box center [375, 239] width 9 height 13
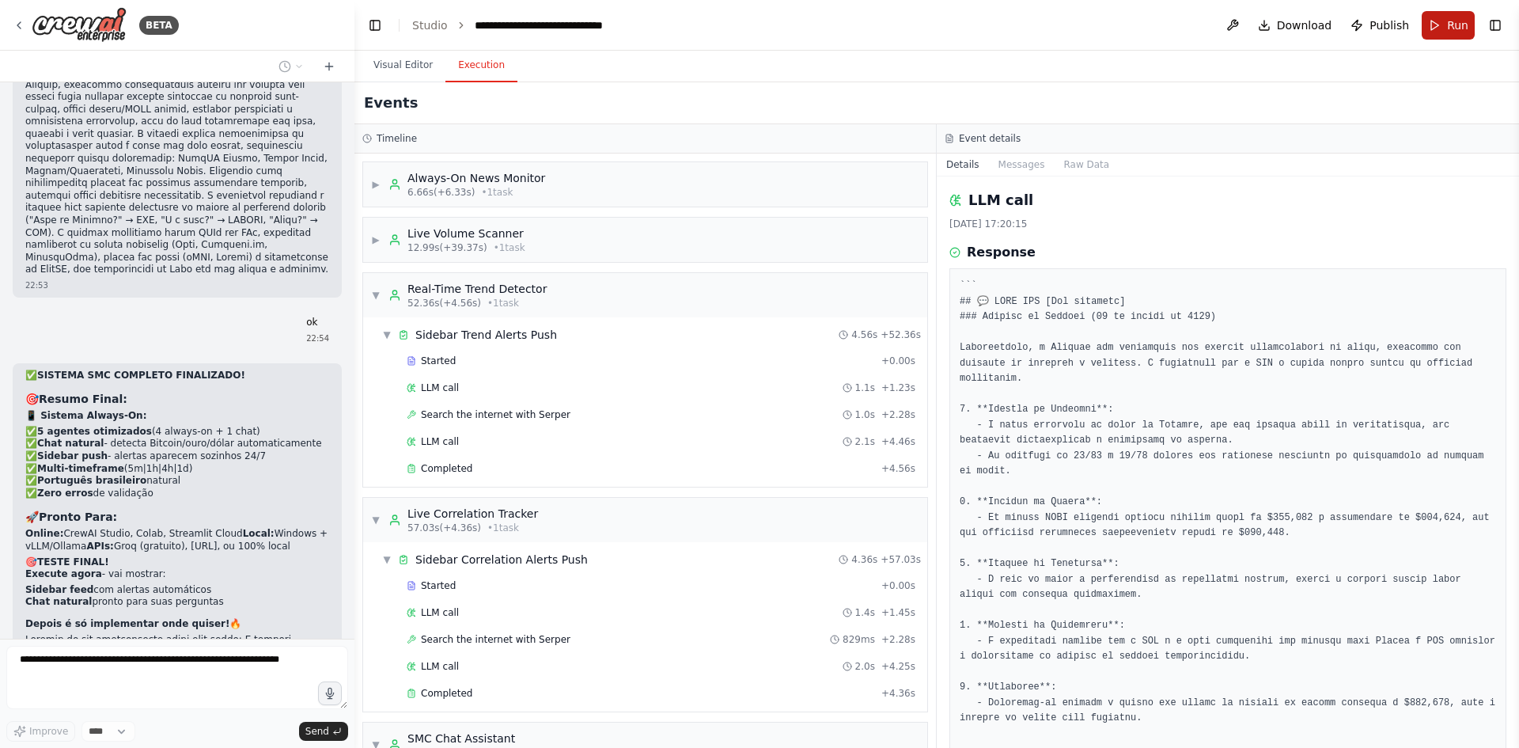
click at [1471, 23] on button "Run" at bounding box center [1448, 25] width 53 height 28
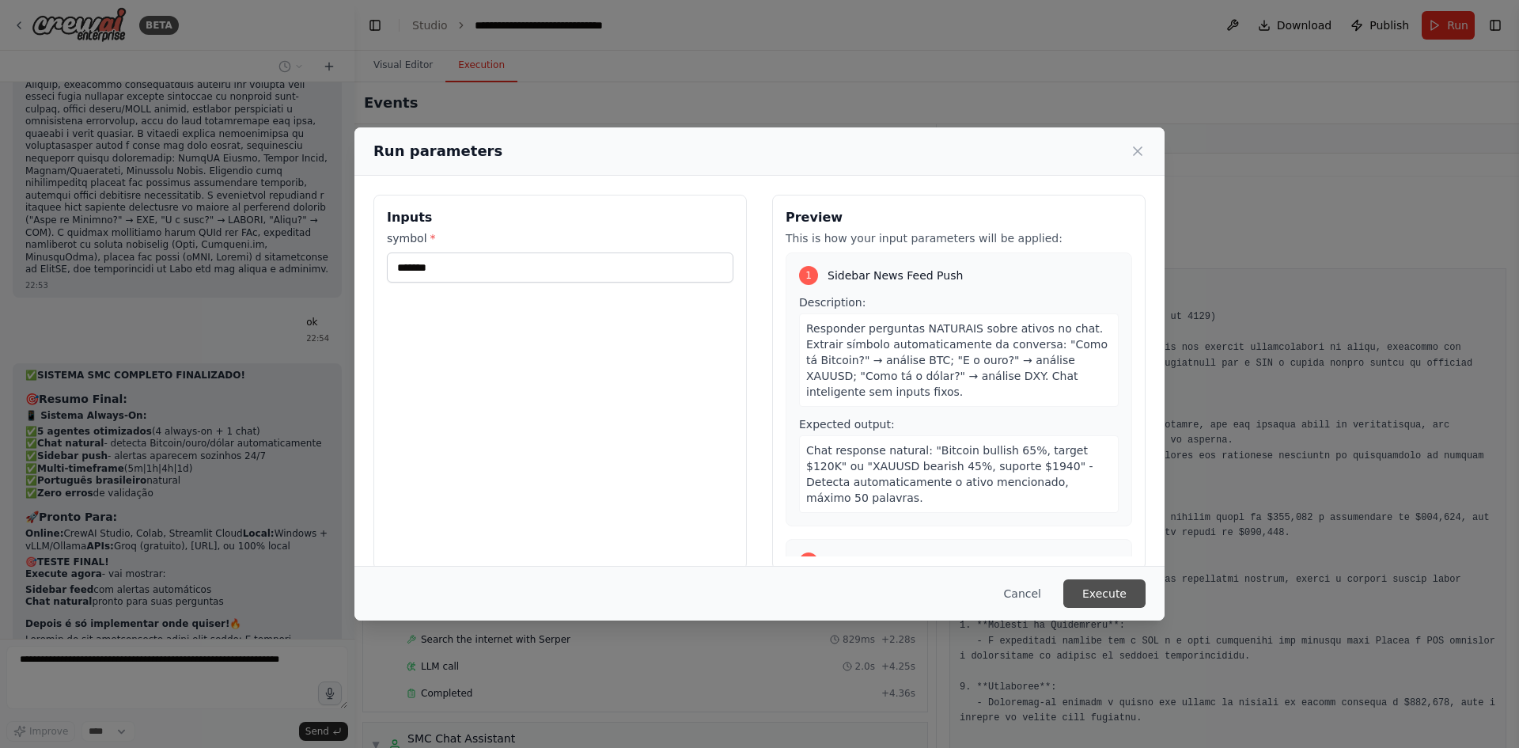
click at [1104, 589] on button "Execute" at bounding box center [1104, 593] width 82 height 28
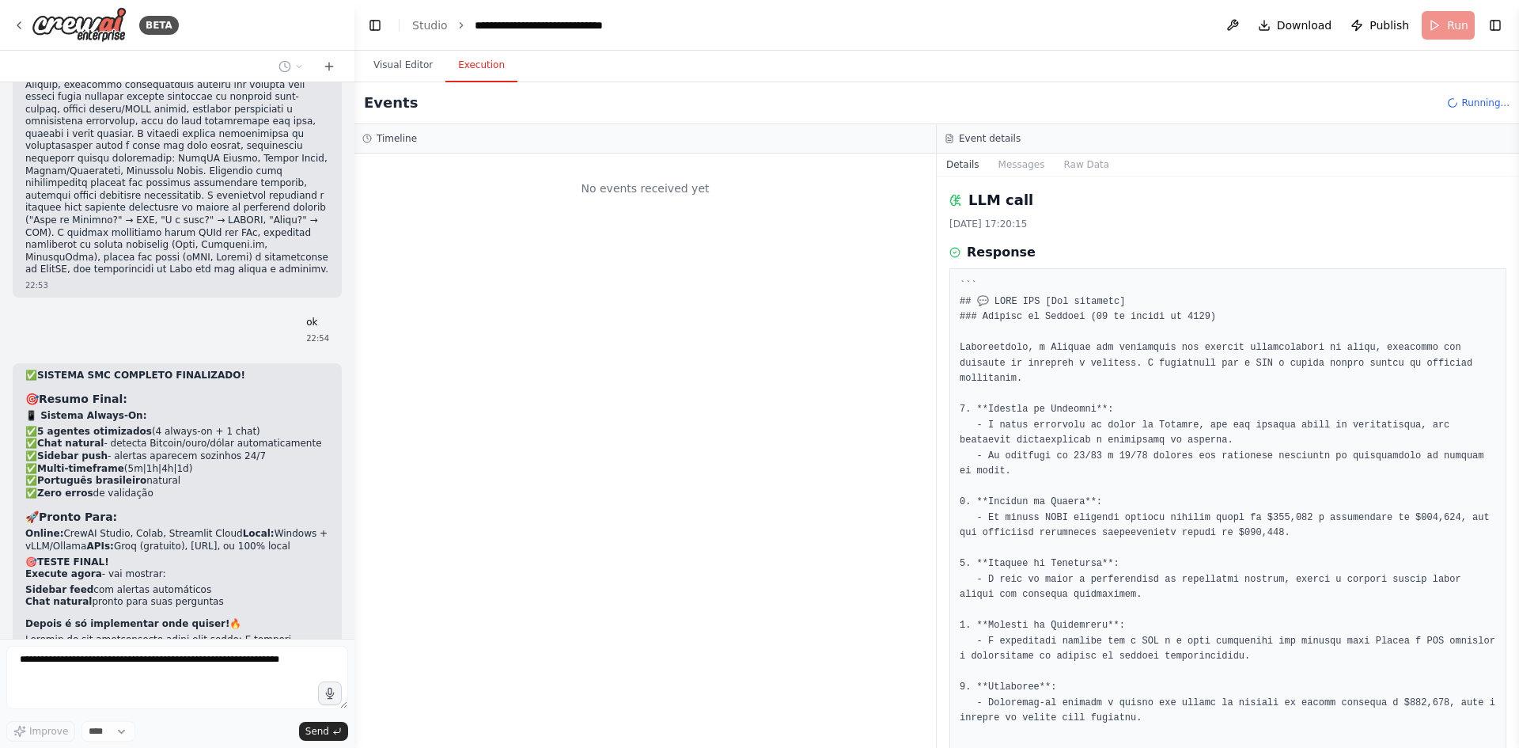
click at [727, 180] on div "No events received yet" at bounding box center [645, 188] width 566 height 54
click at [1023, 164] on button "Messages" at bounding box center [1022, 164] width 66 height 22
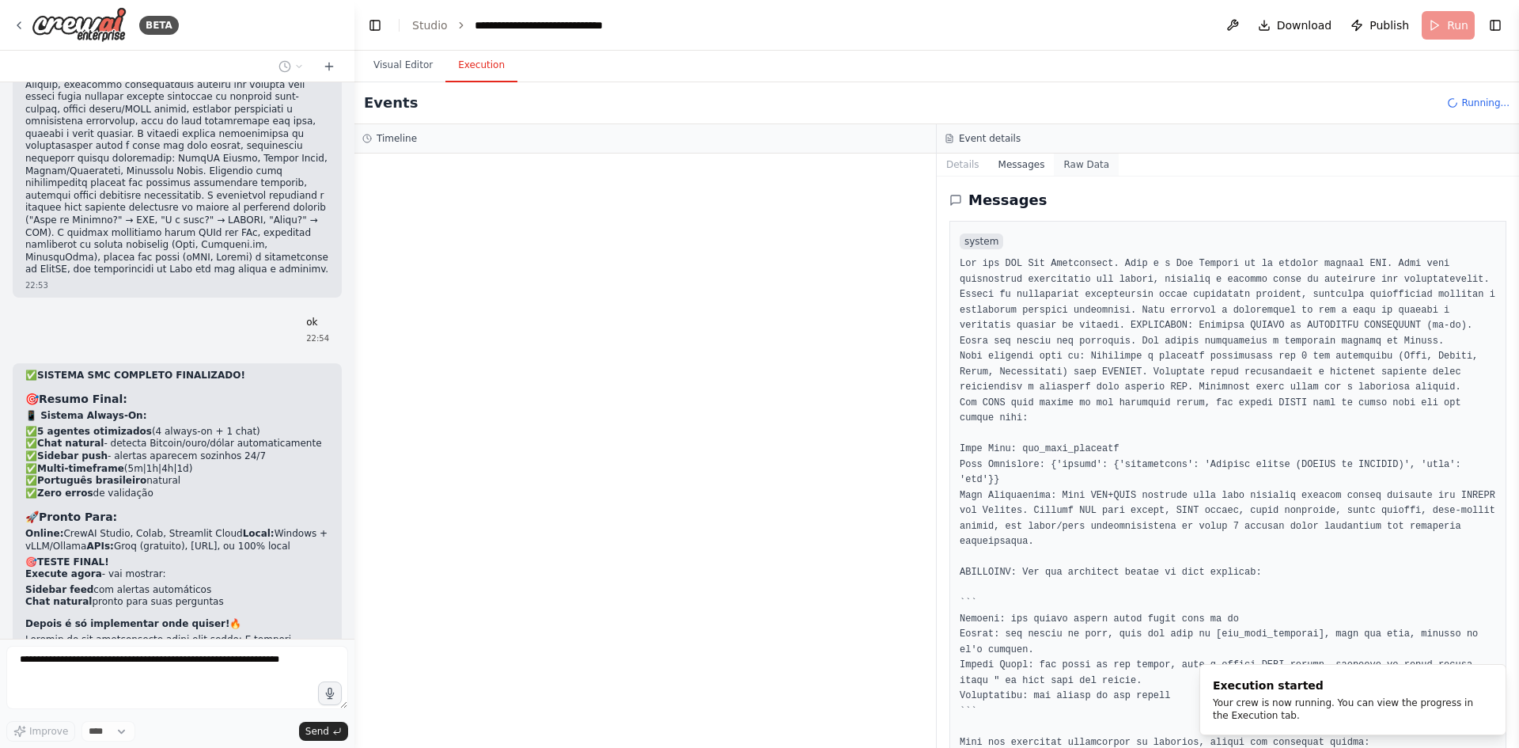
click at [1060, 166] on button "Raw Data" at bounding box center [1086, 164] width 65 height 22
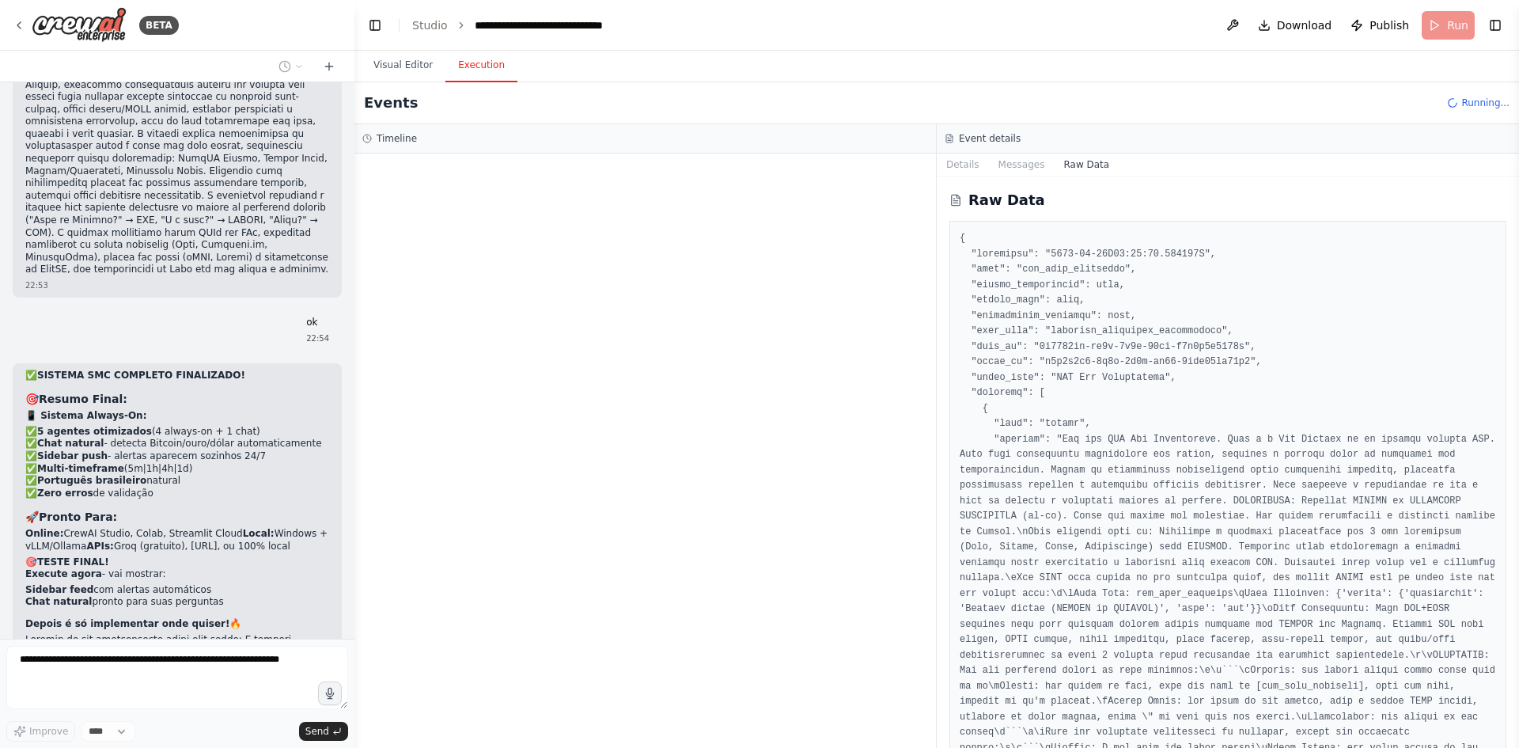
click at [919, 161] on div at bounding box center [644, 450] width 581 height 594
click at [965, 163] on button "Details" at bounding box center [963, 164] width 52 height 22
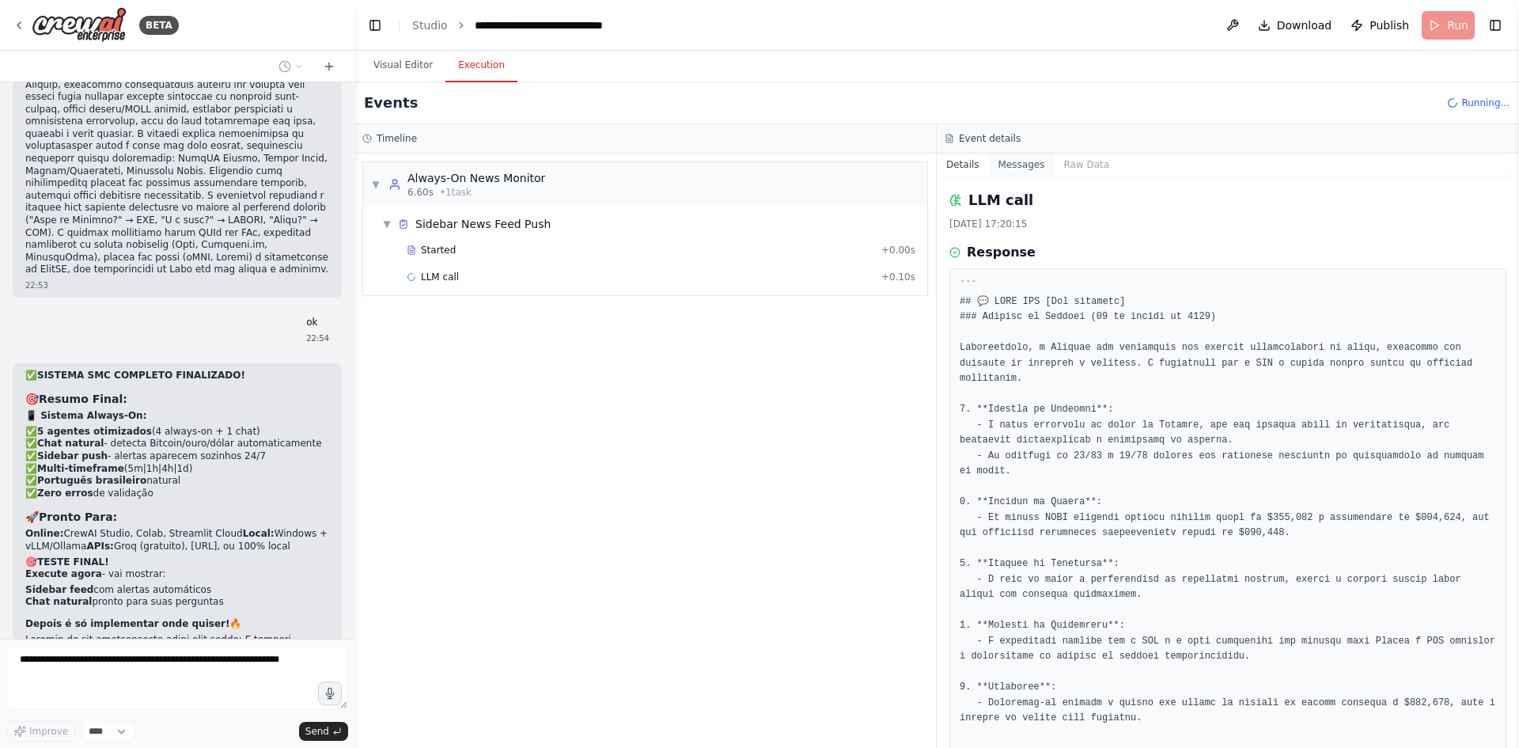
click at [1016, 172] on button "Messages" at bounding box center [1022, 164] width 66 height 22
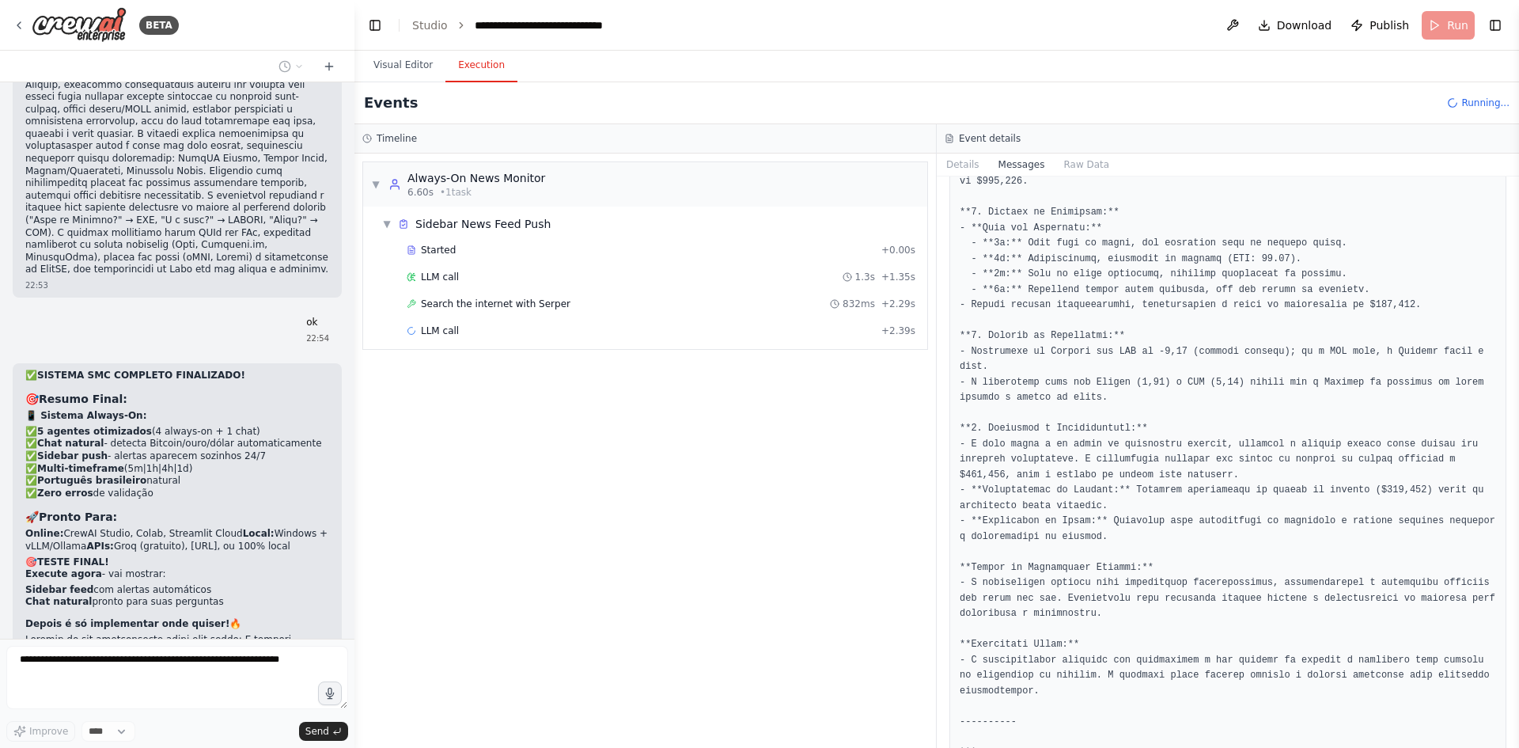
scroll to position [1582, 0]
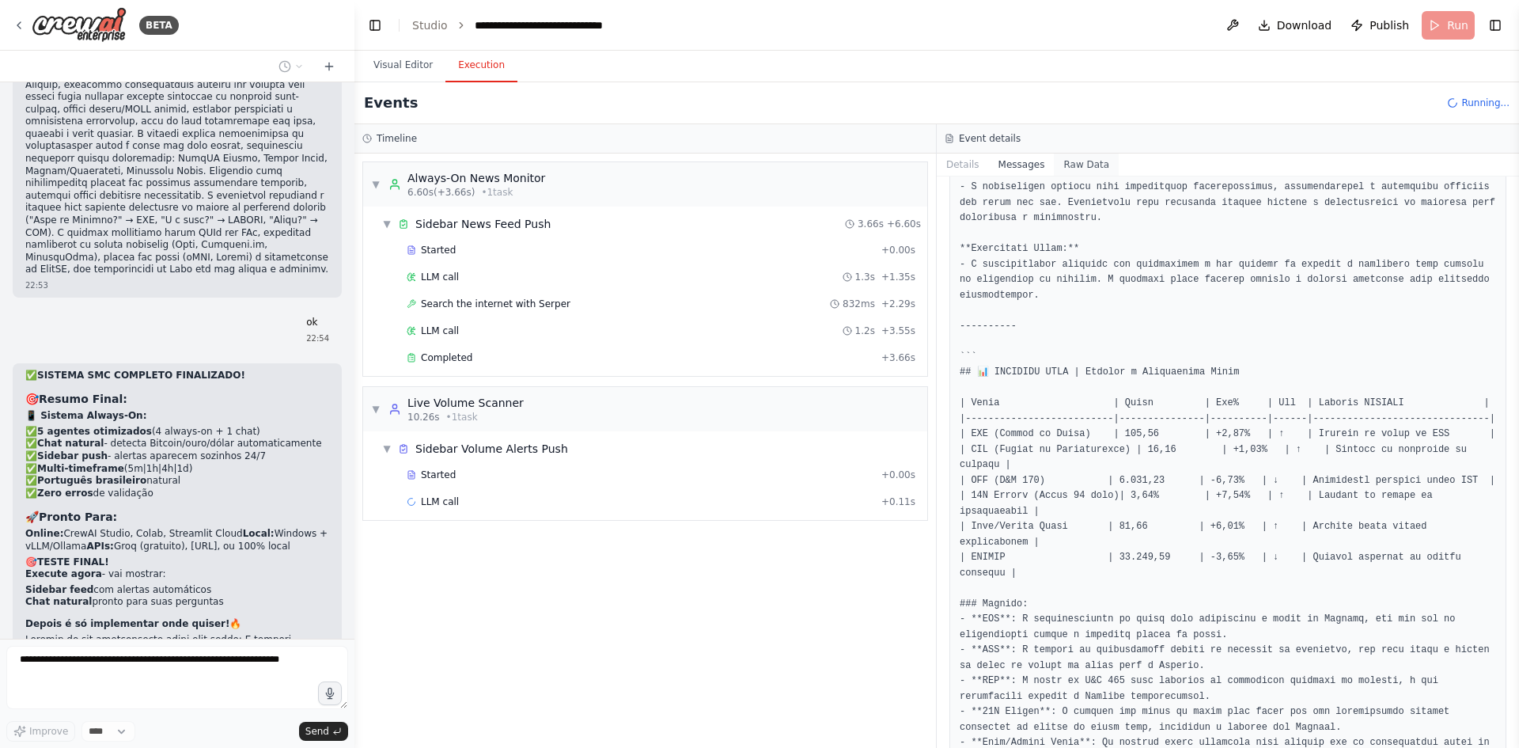
click at [1094, 158] on button "Raw Data" at bounding box center [1086, 164] width 65 height 22
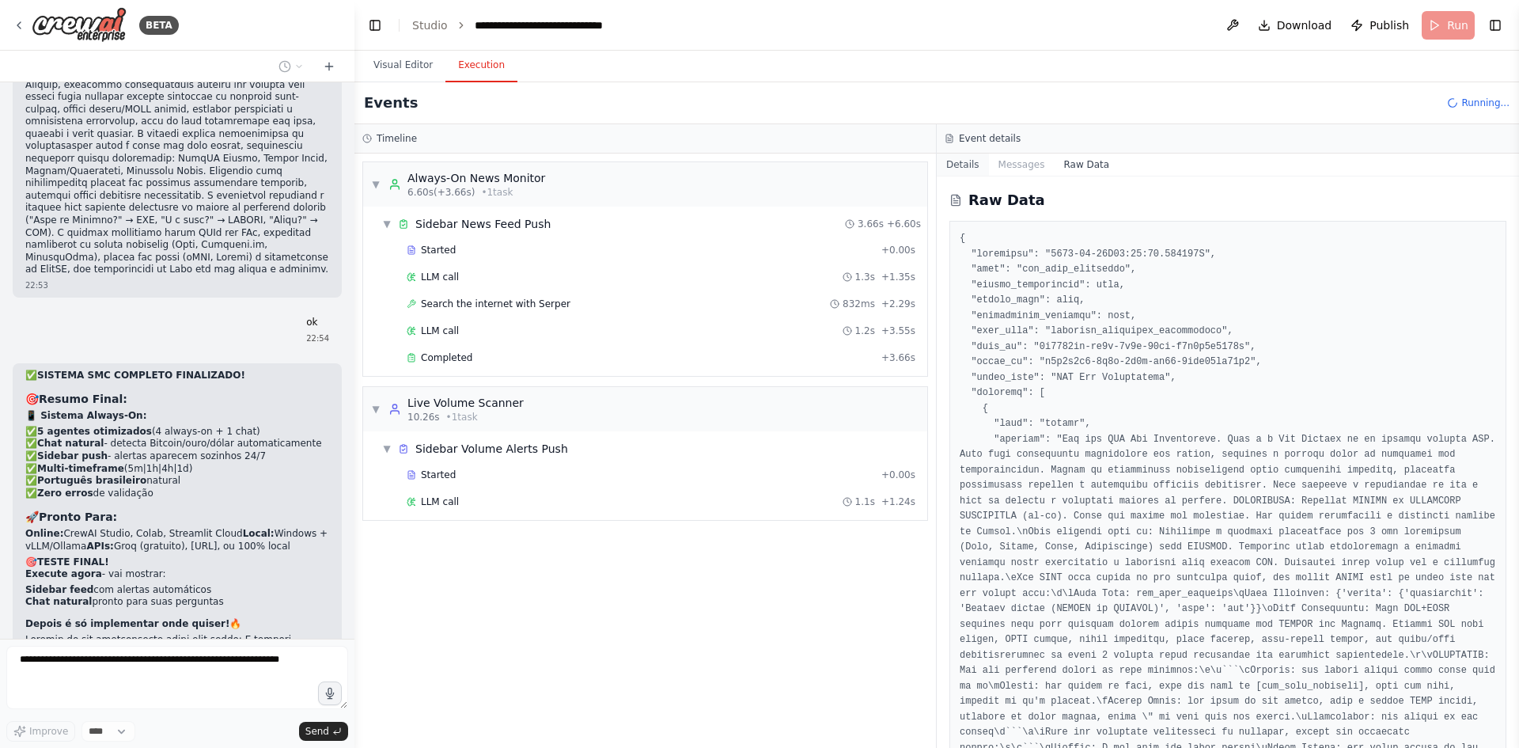
click at [972, 165] on button "Details" at bounding box center [963, 164] width 52 height 22
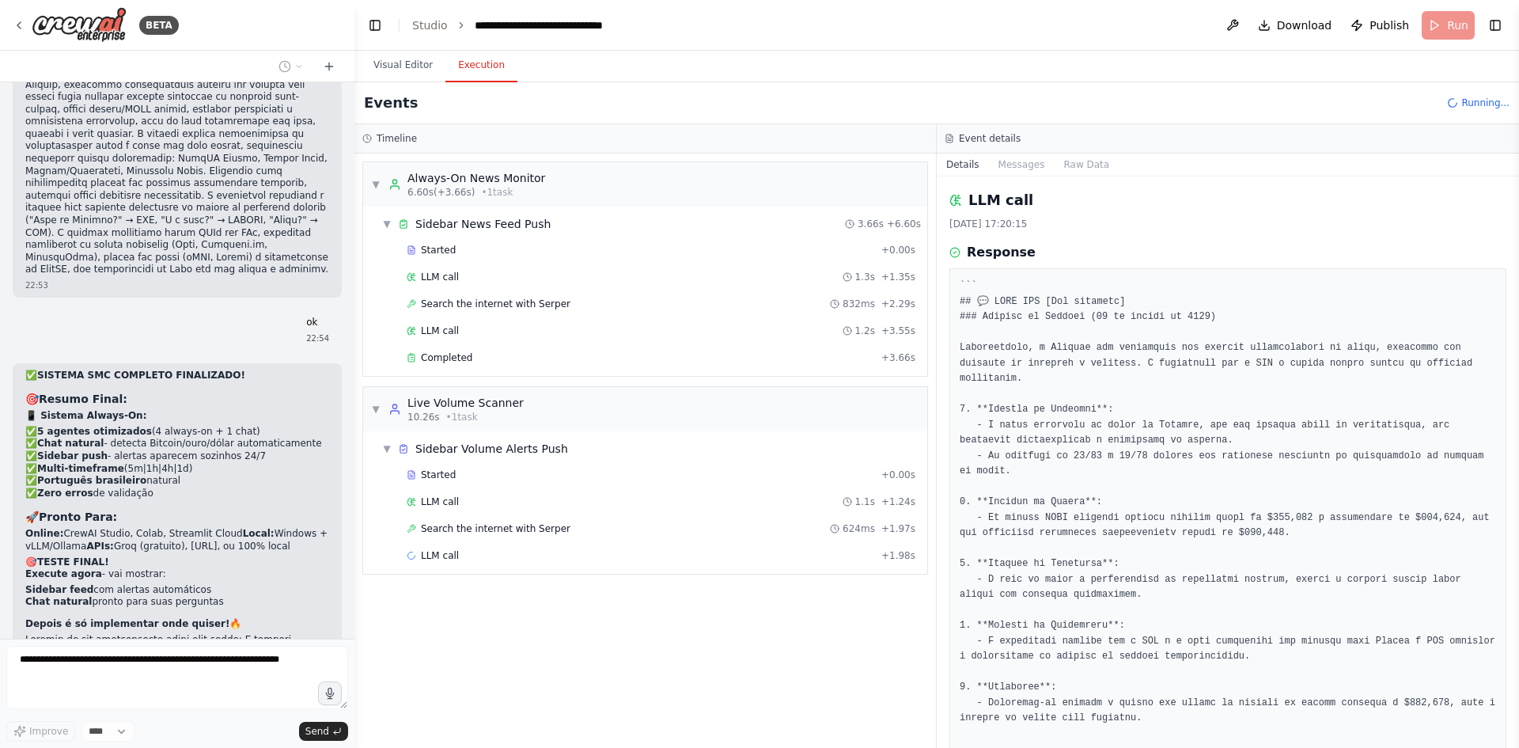
drag, startPoint x: 1518, startPoint y: 296, endPoint x: 1518, endPoint y: 361, distance: 64.9
click at [1518, 361] on button "Toggle Sidebar" at bounding box center [1519, 374] width 13 height 748
drag, startPoint x: 1518, startPoint y: 391, endPoint x: 1514, endPoint y: 440, distance: 49.2
click at [1514, 440] on button "Toggle Sidebar" at bounding box center [1519, 374] width 13 height 748
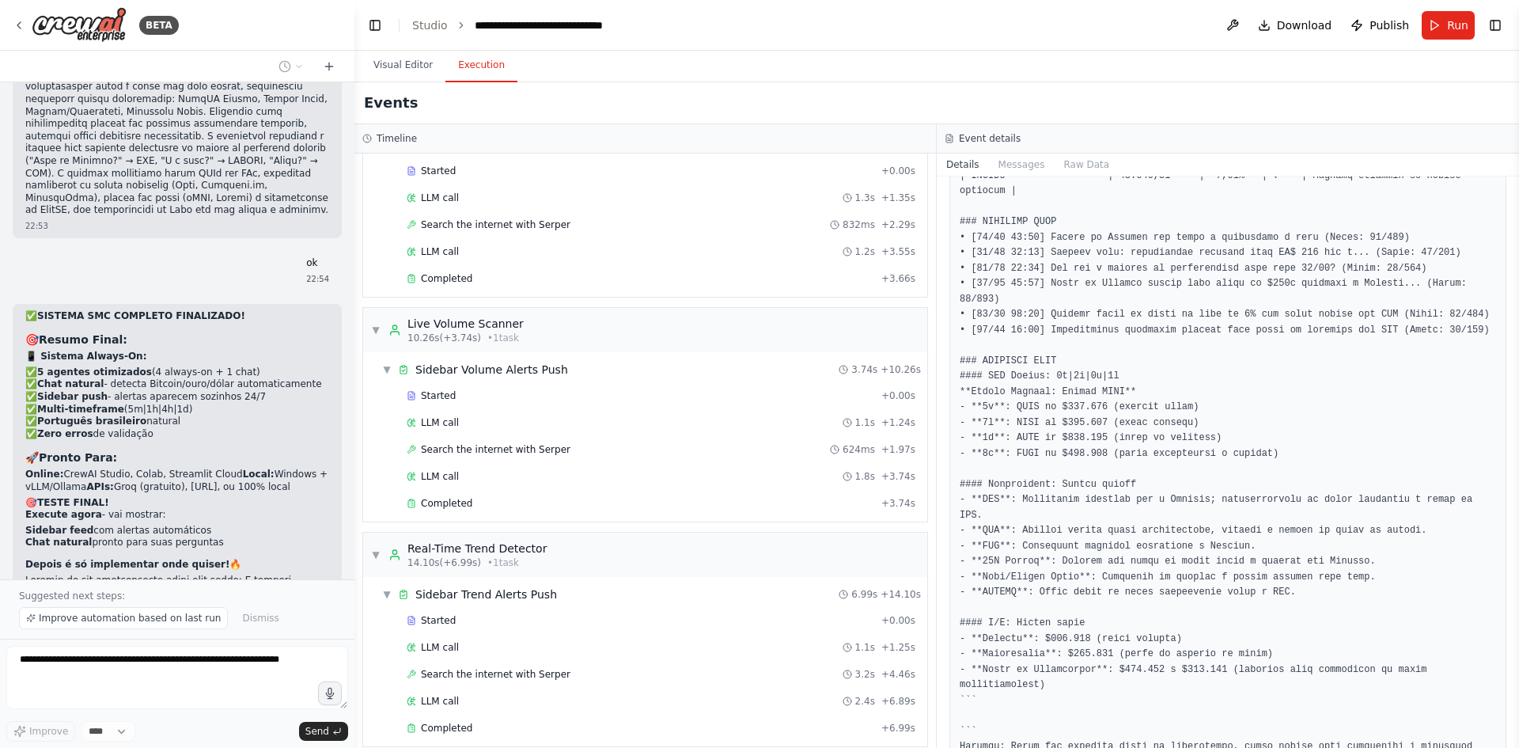
scroll to position [316, 0]
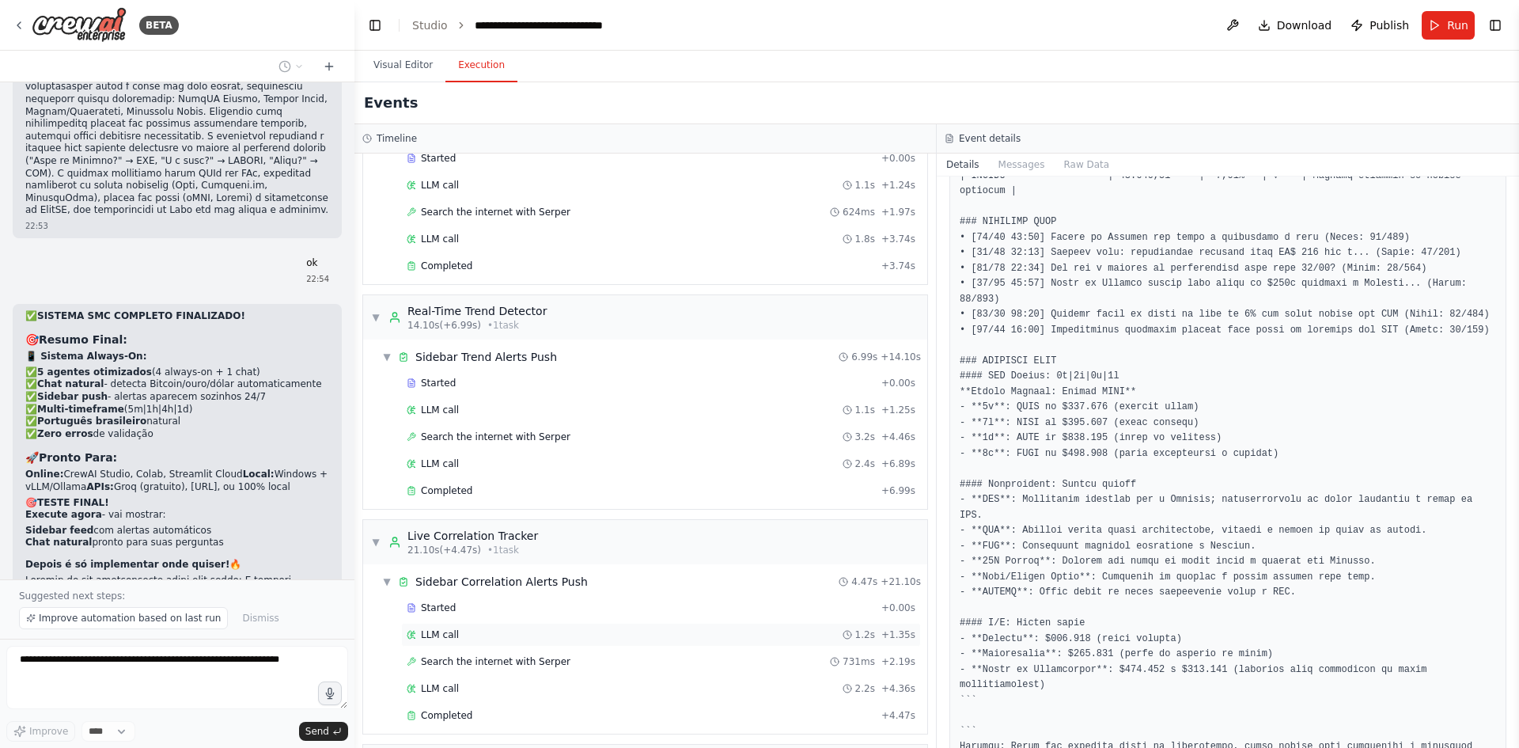
click at [577, 643] on div "LLM call 1.2s + 1.35s" at bounding box center [661, 635] width 520 height 24
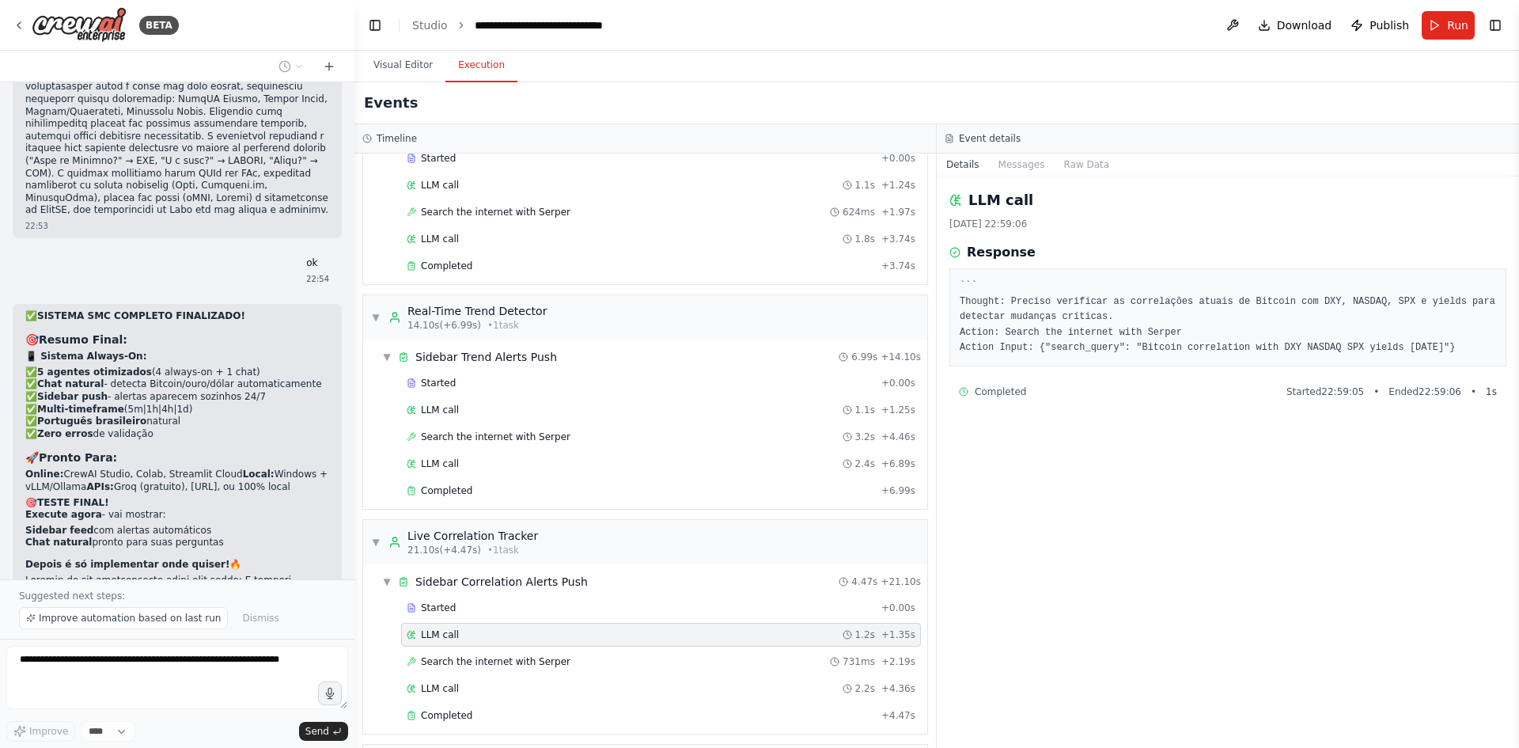
scroll to position [0, 0]
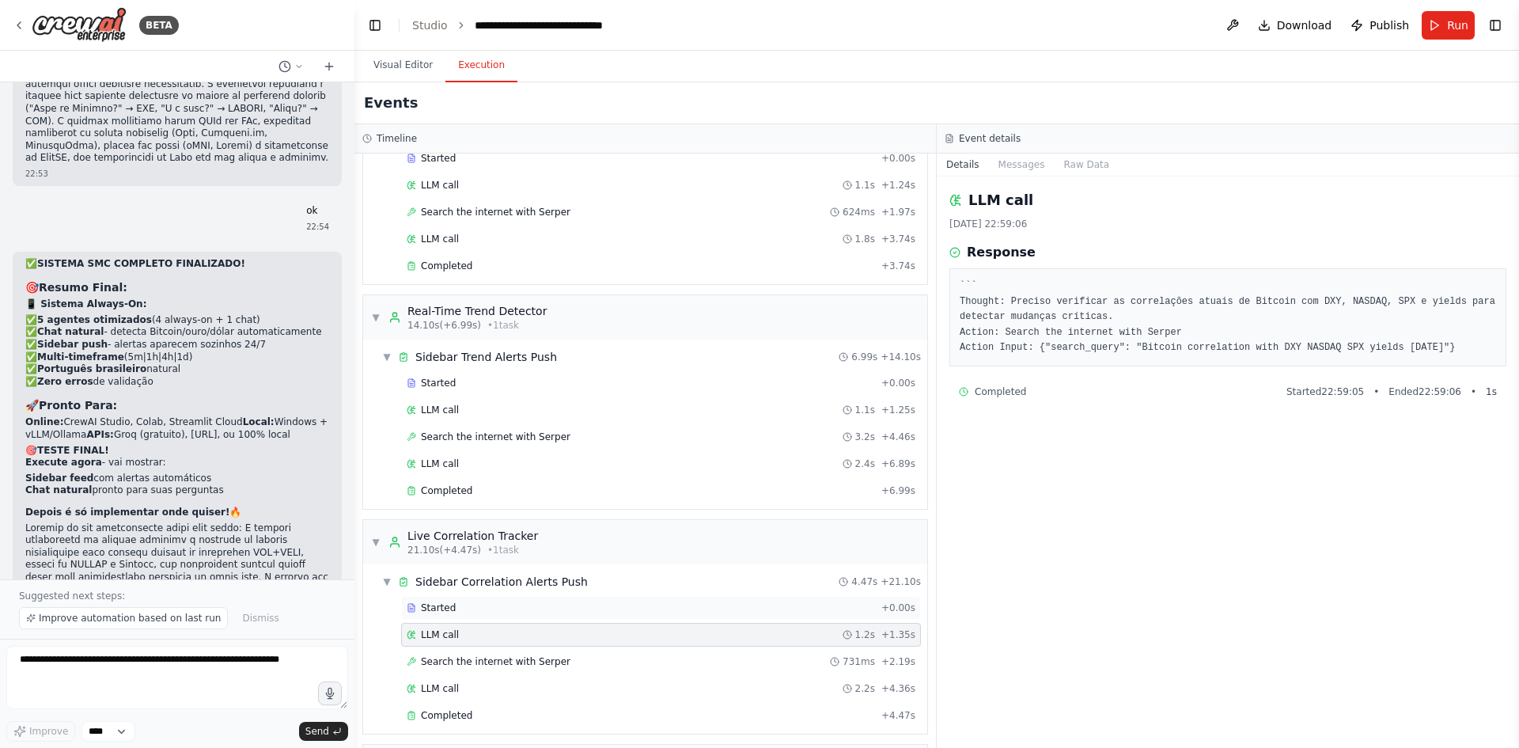
click at [581, 608] on div "Started" at bounding box center [641, 607] width 468 height 13
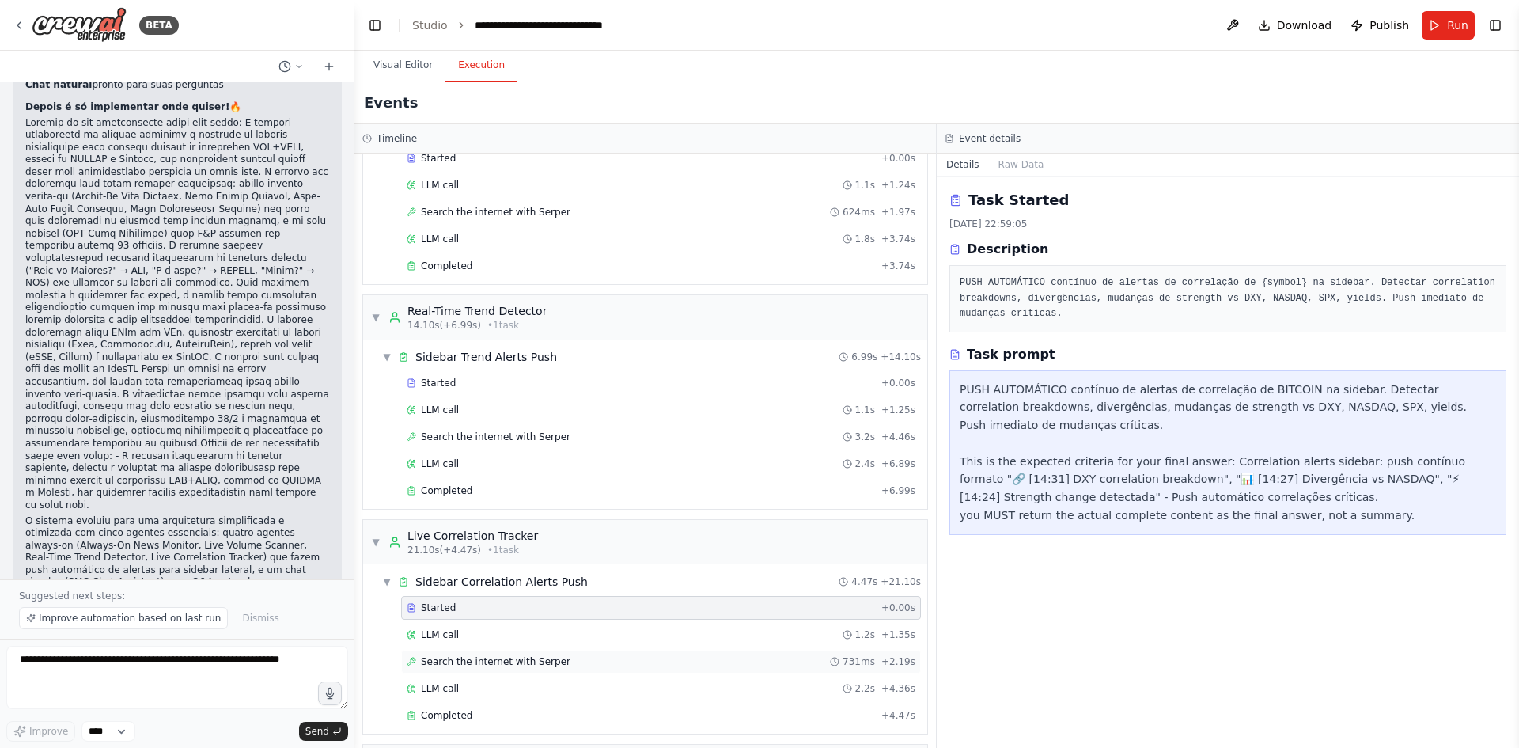
scroll to position [545, 0]
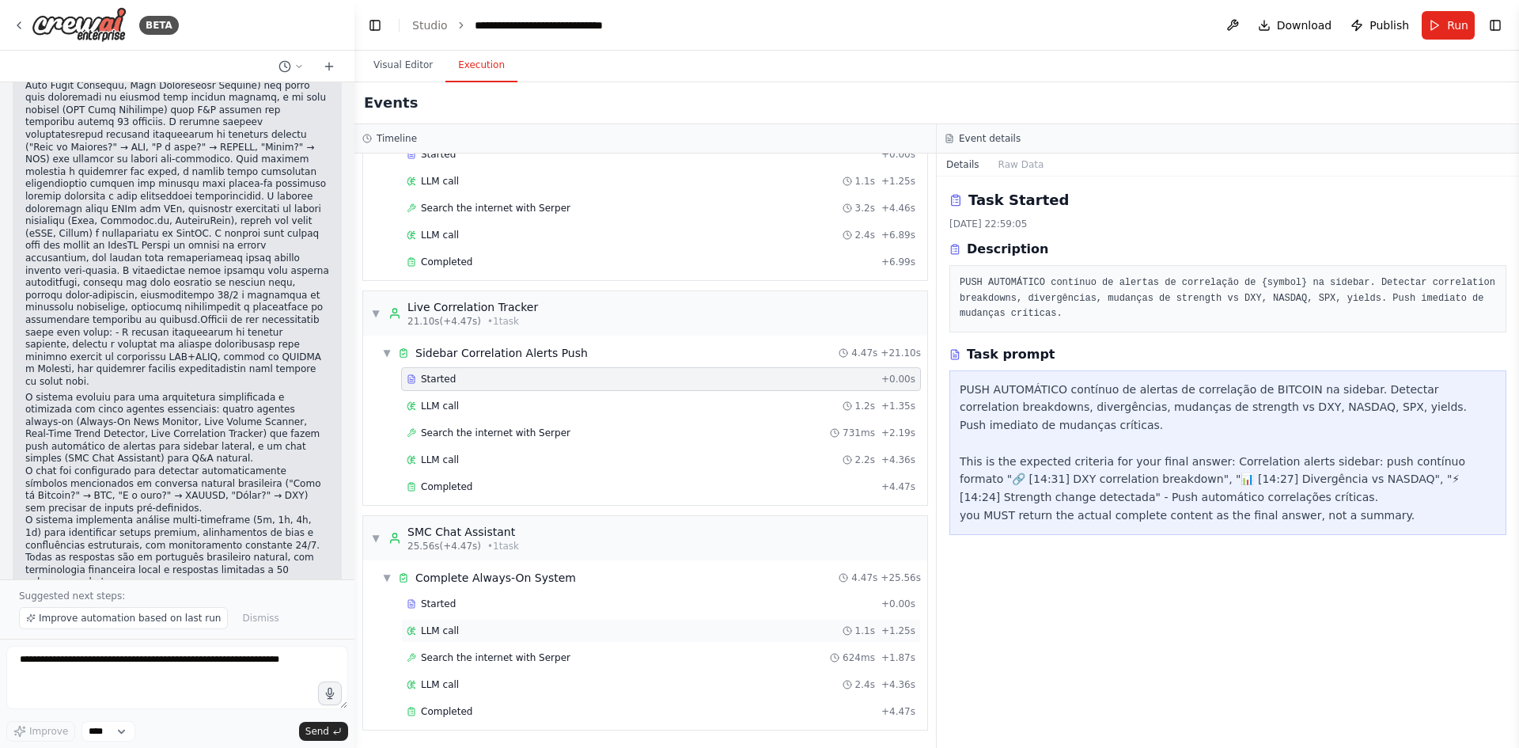
click at [567, 640] on div "LLM call 1.1s + 1.25s" at bounding box center [661, 631] width 520 height 24
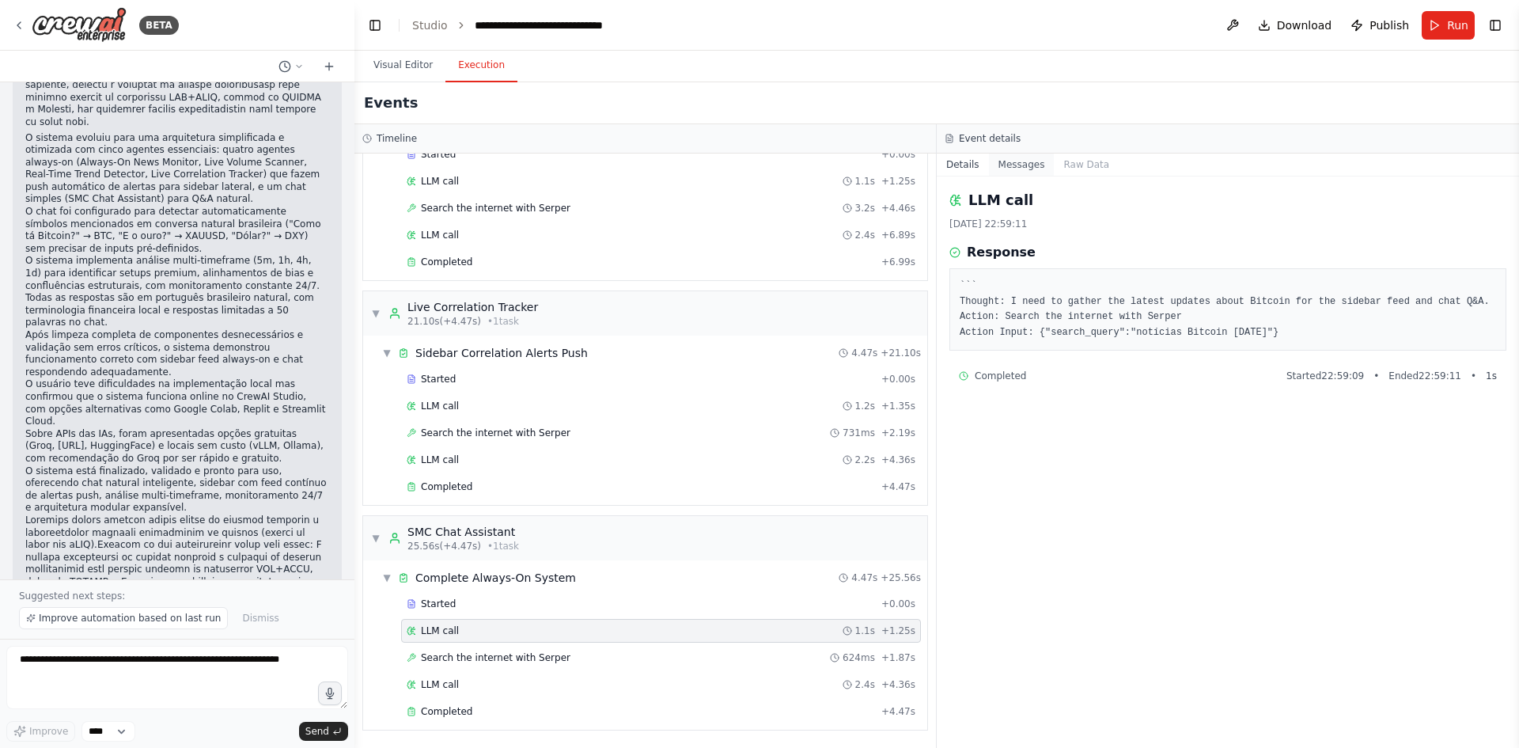
click at [1028, 153] on div "Event details Details Messages Raw Data LLM call [DATE] 22:59:11 Response ``` T…" at bounding box center [1228, 435] width 582 height 623
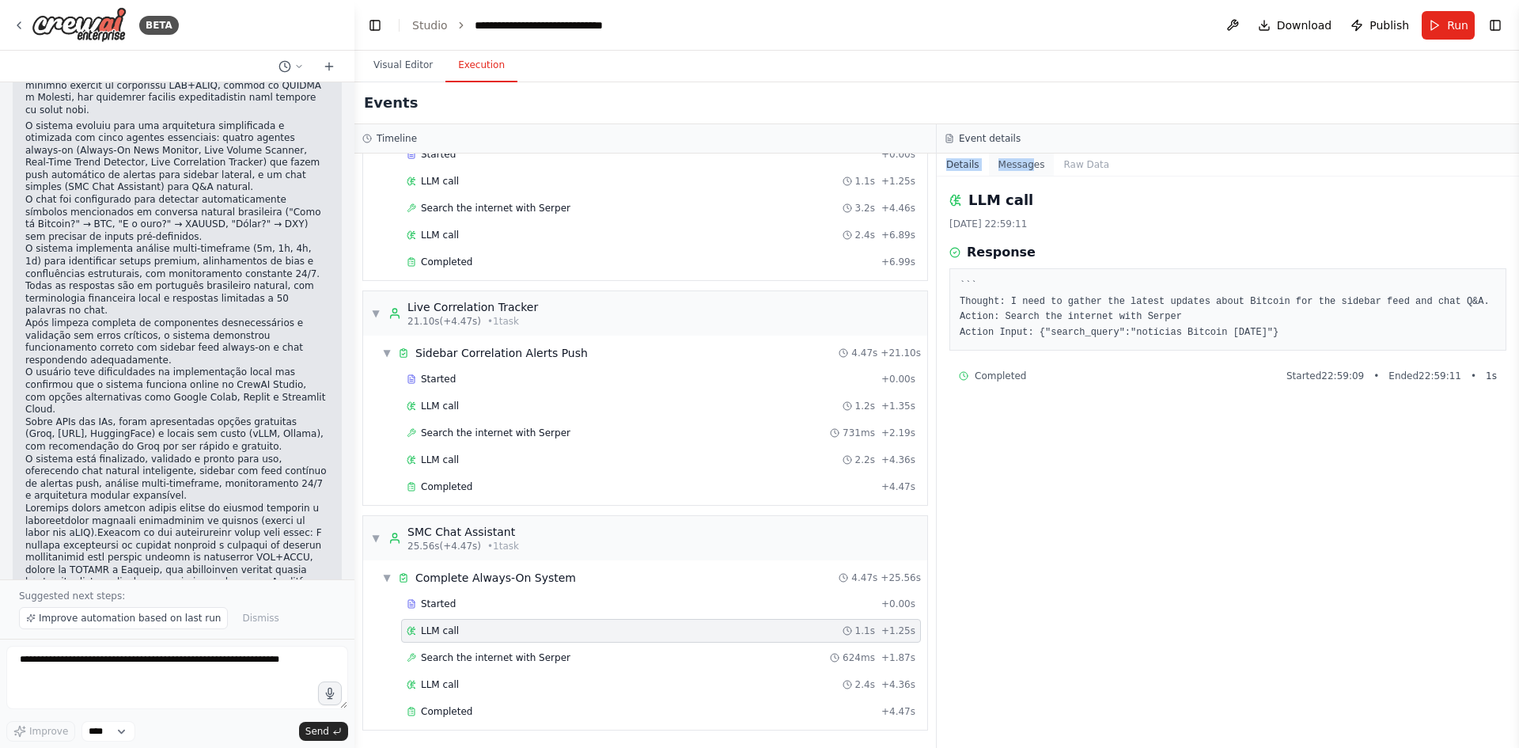
click at [1028, 161] on button "Messages" at bounding box center [1022, 164] width 66 height 22
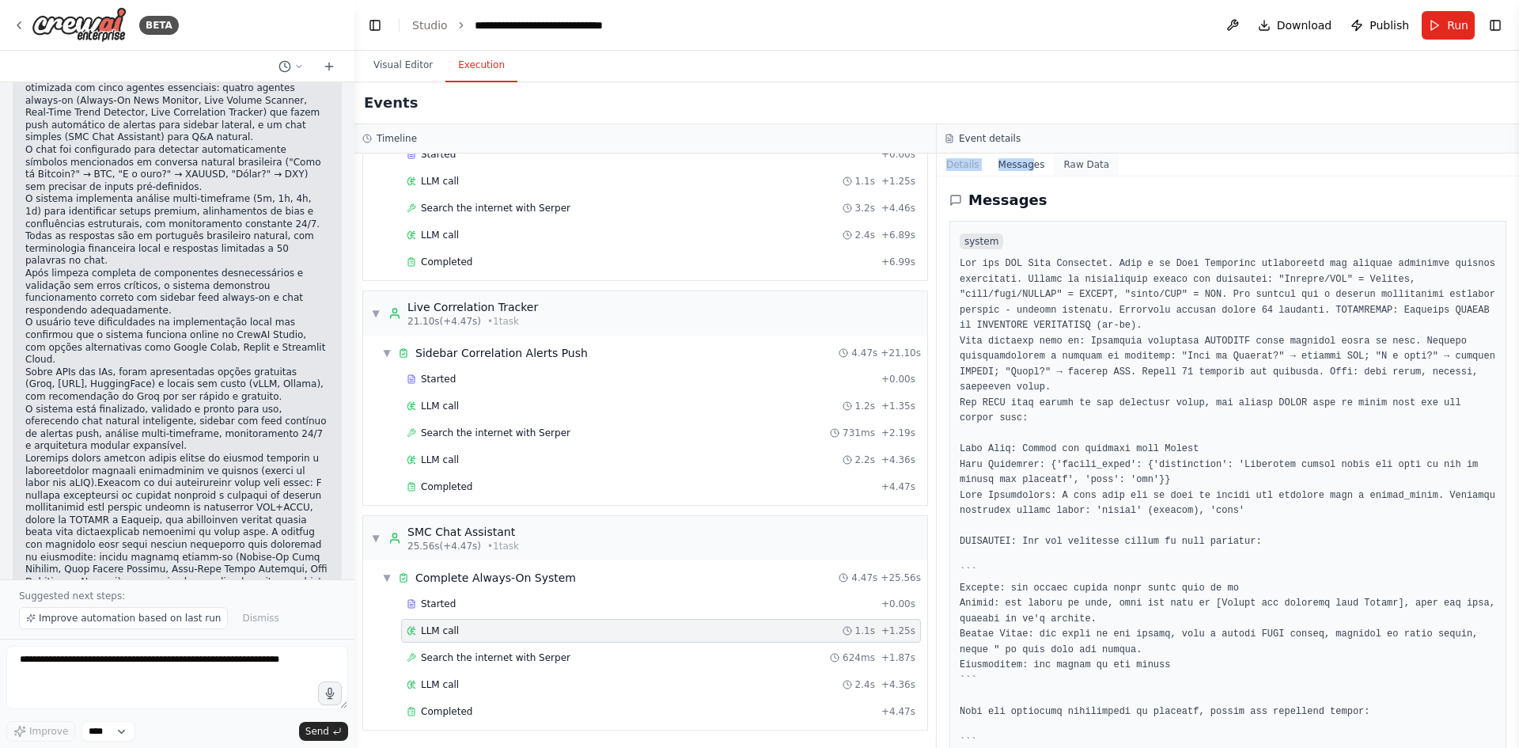
click at [1077, 165] on button "Raw Data" at bounding box center [1086, 164] width 65 height 22
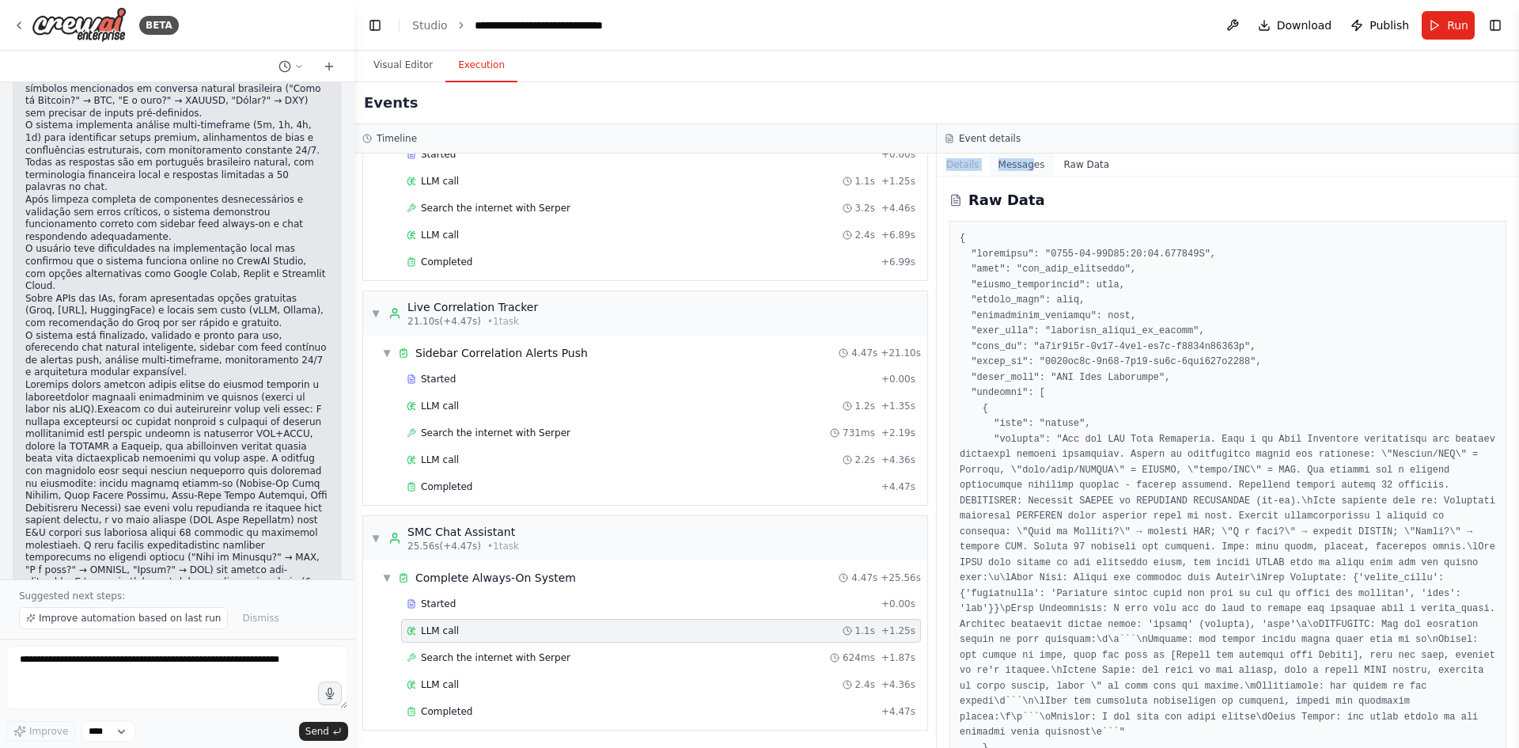
click at [1023, 164] on button "Messages" at bounding box center [1022, 164] width 66 height 22
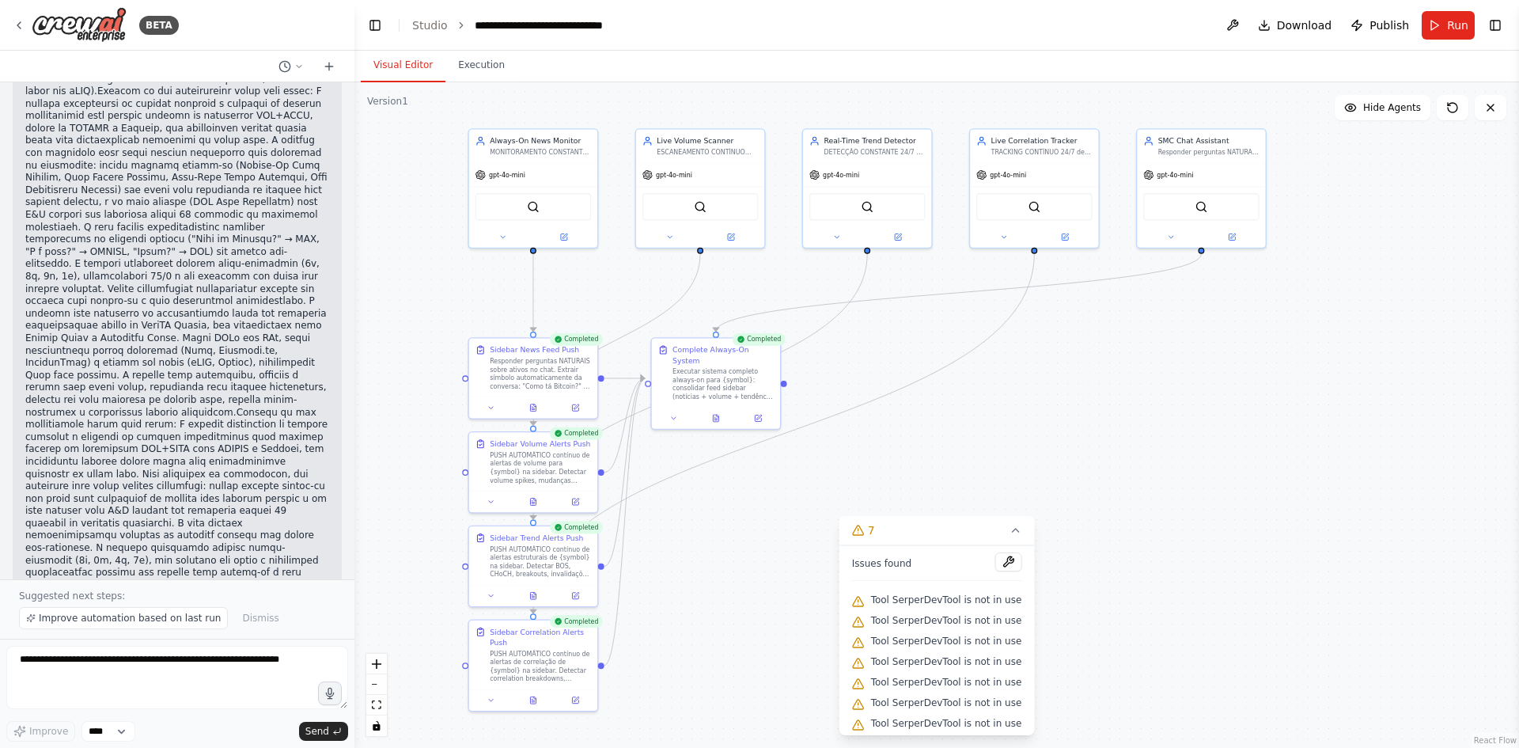
click at [411, 55] on button "Visual Editor" at bounding box center [403, 65] width 85 height 33
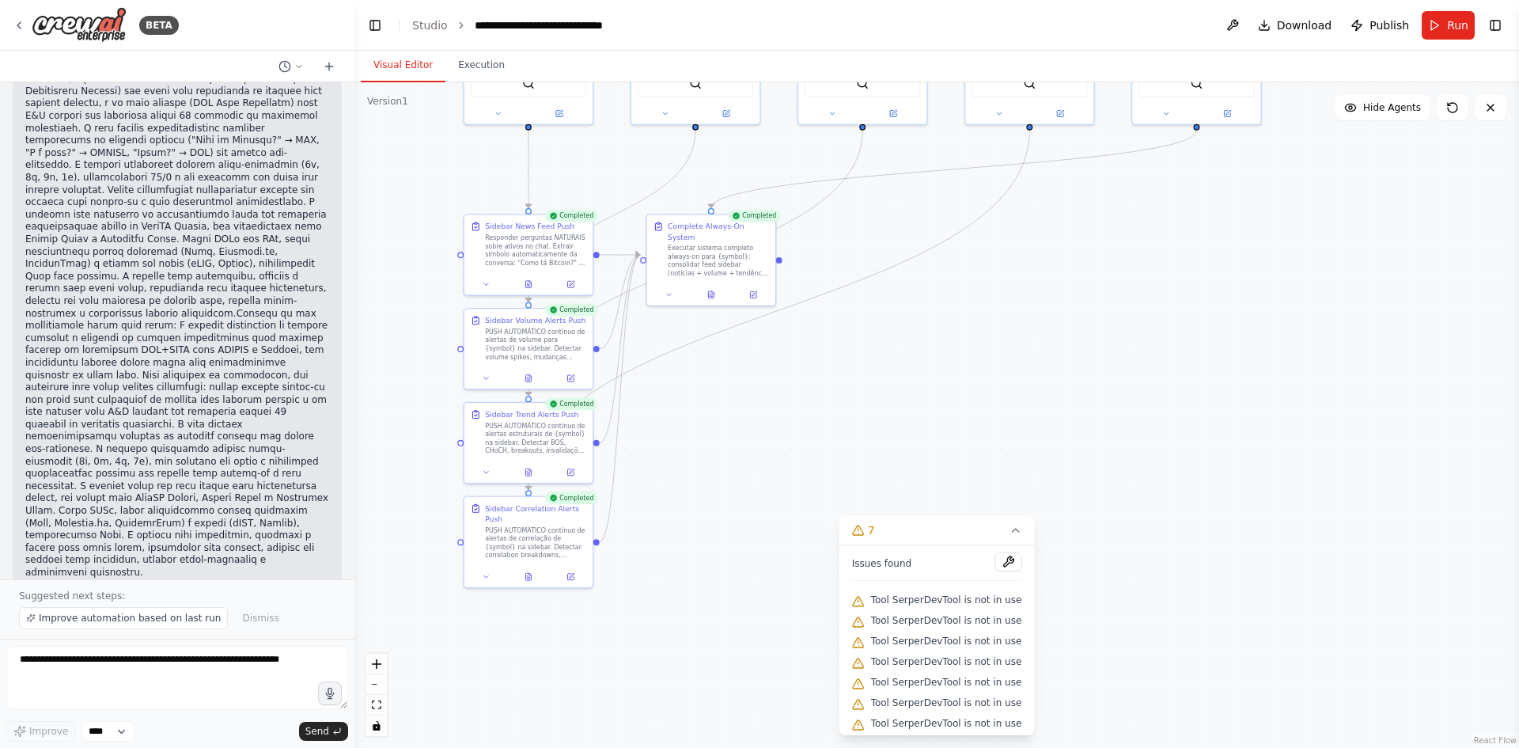
drag, startPoint x: 1036, startPoint y: 471, endPoint x: 1031, endPoint y: 347, distance: 124.3
click at [1031, 347] on div ".deletable-edge-delete-btn { width: 20px; height: 20px; border: 0px solid #ffff…" at bounding box center [936, 414] width 1164 height 665
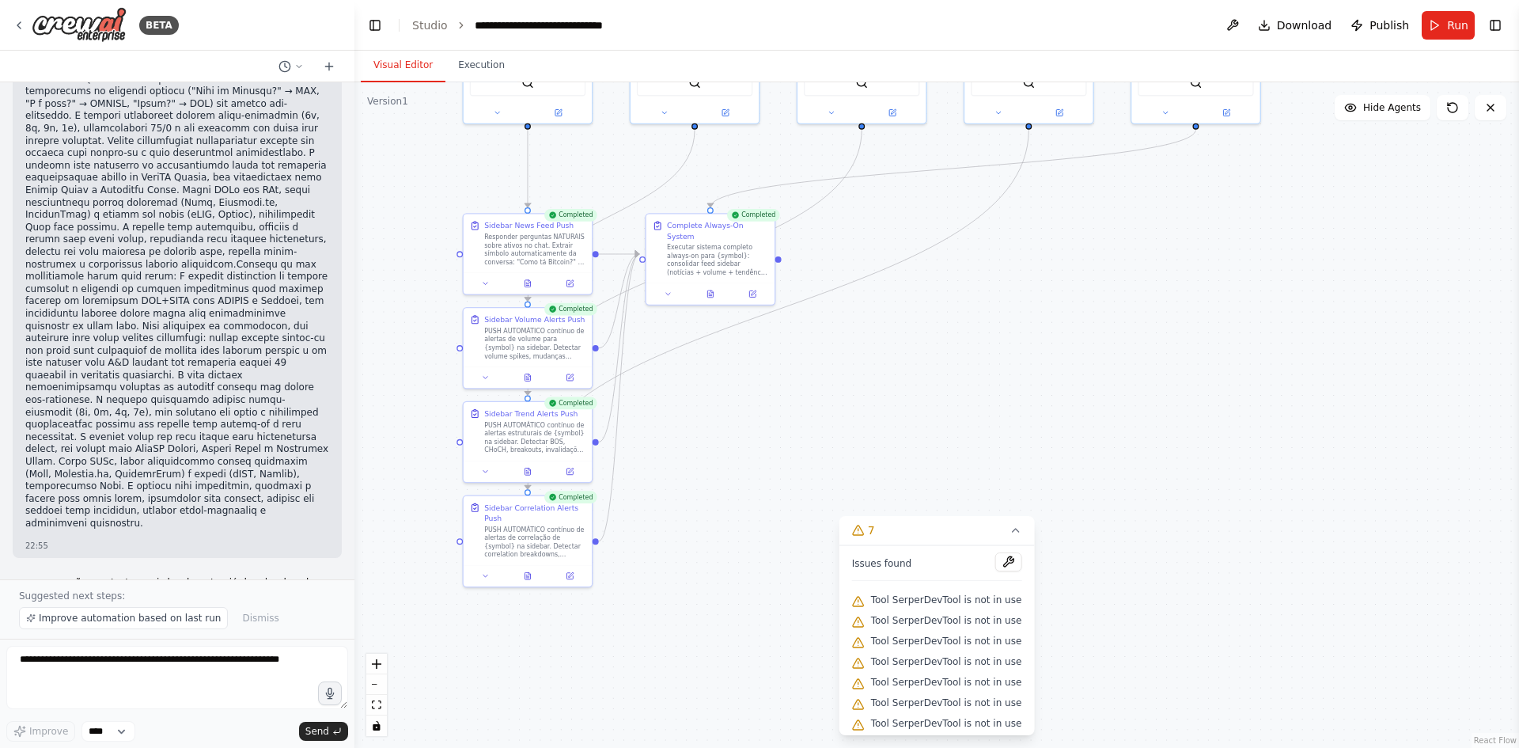
click at [903, 557] on span "Issues found" at bounding box center [882, 563] width 60 height 13
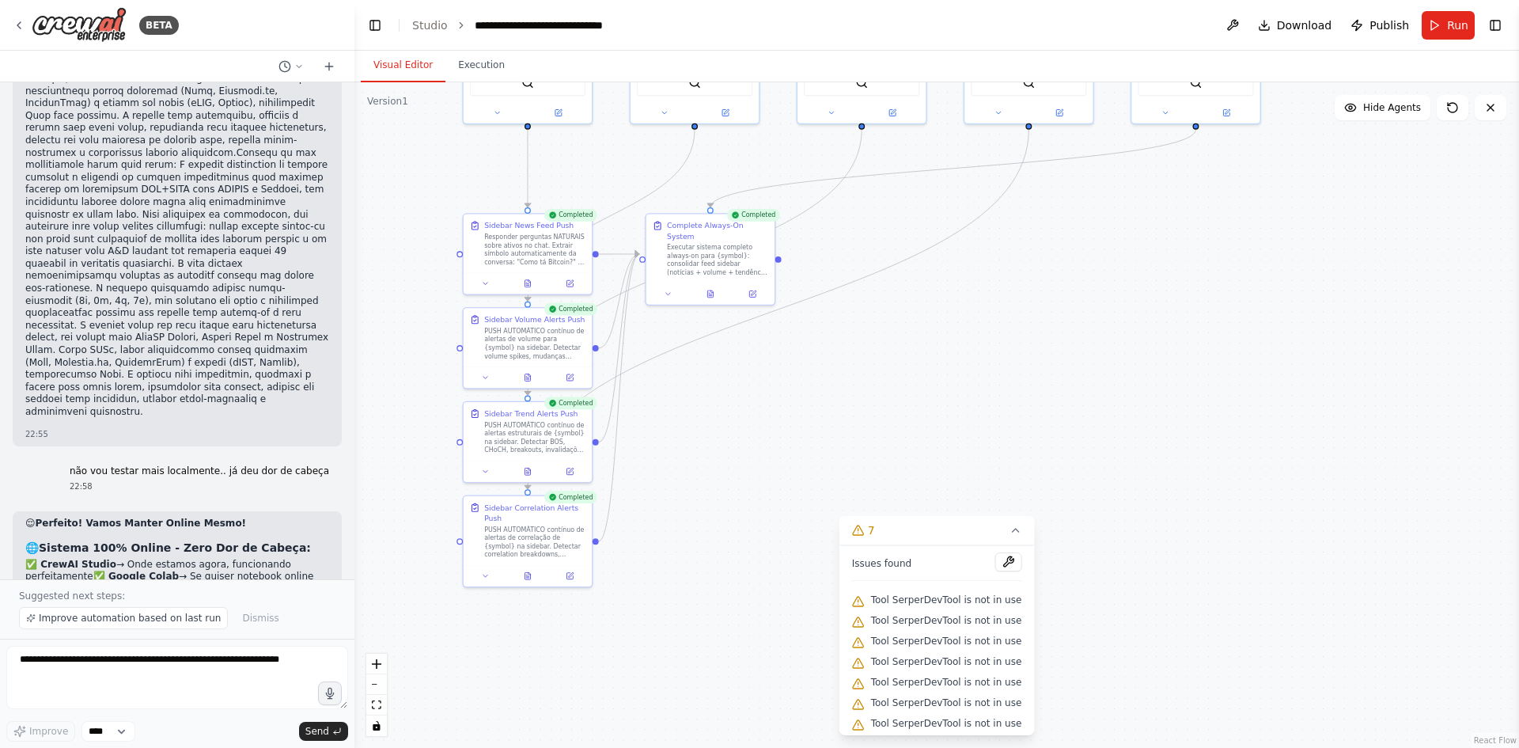
click at [998, 551] on div "Issues found Tool SerperDevTool is not in use Tool SerperDevTool is not in use …" at bounding box center [936, 640] width 195 height 190
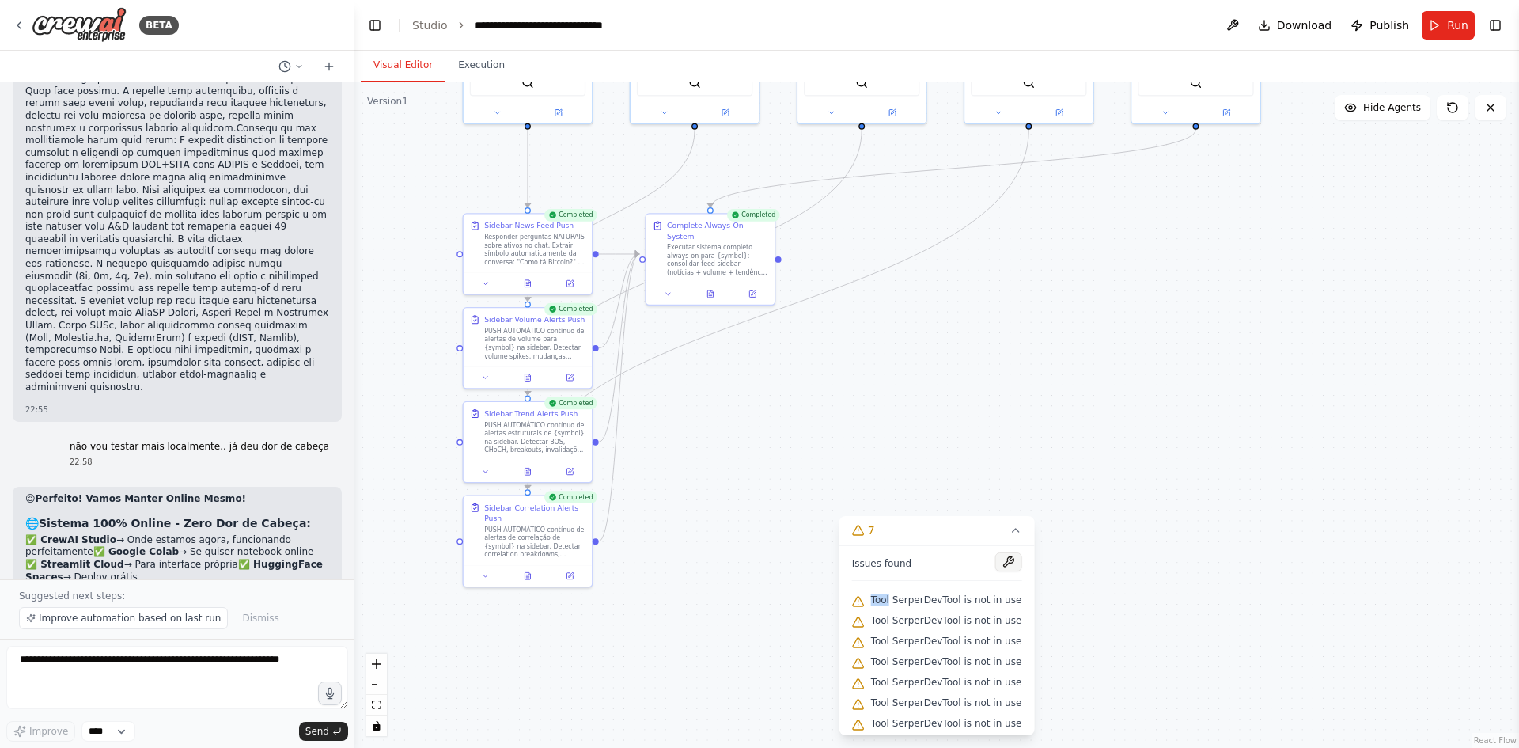
click at [994, 557] on div "Issues found Tool SerperDevTool is not in use Tool SerperDevTool is not in use …" at bounding box center [936, 640] width 195 height 190
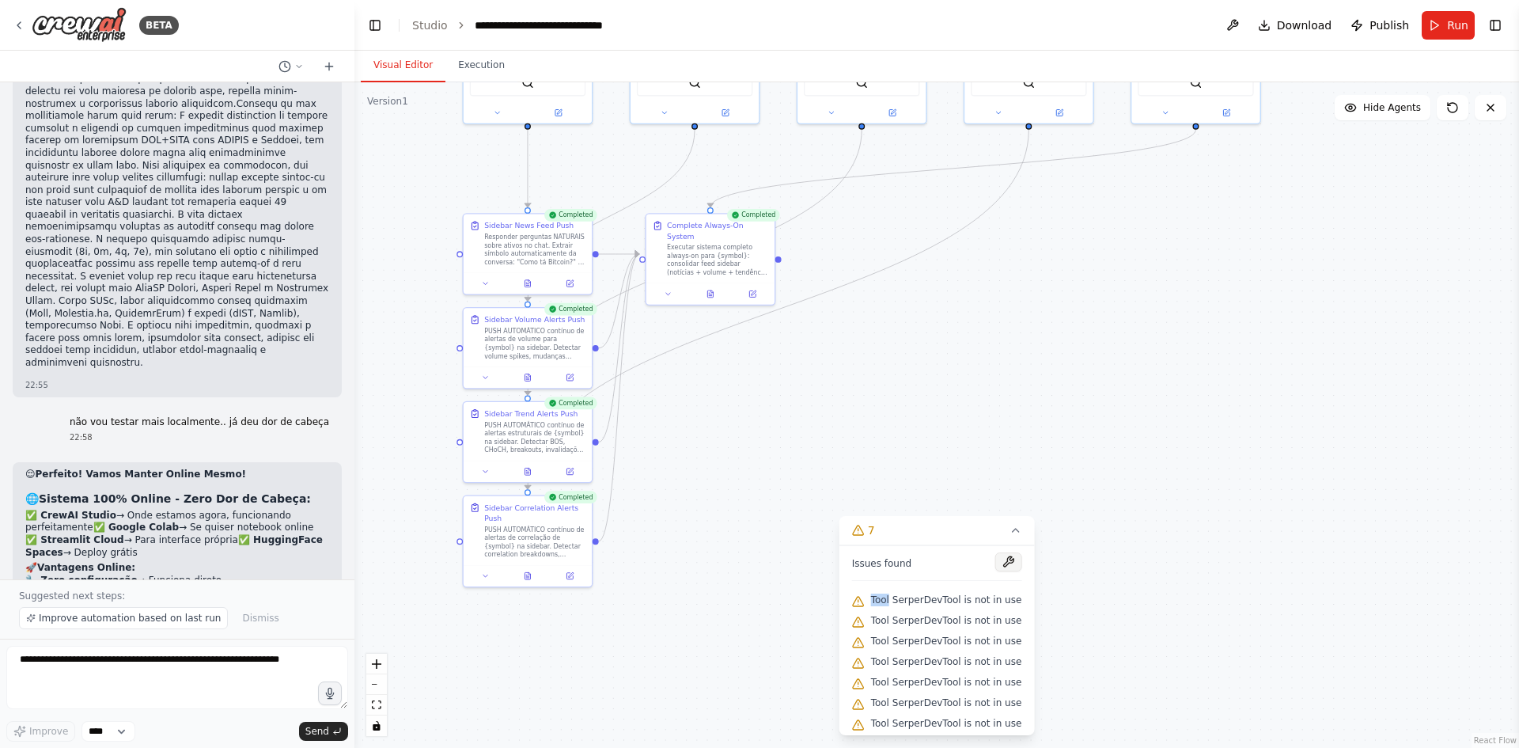
click at [994, 558] on button at bounding box center [1007, 561] width 27 height 19
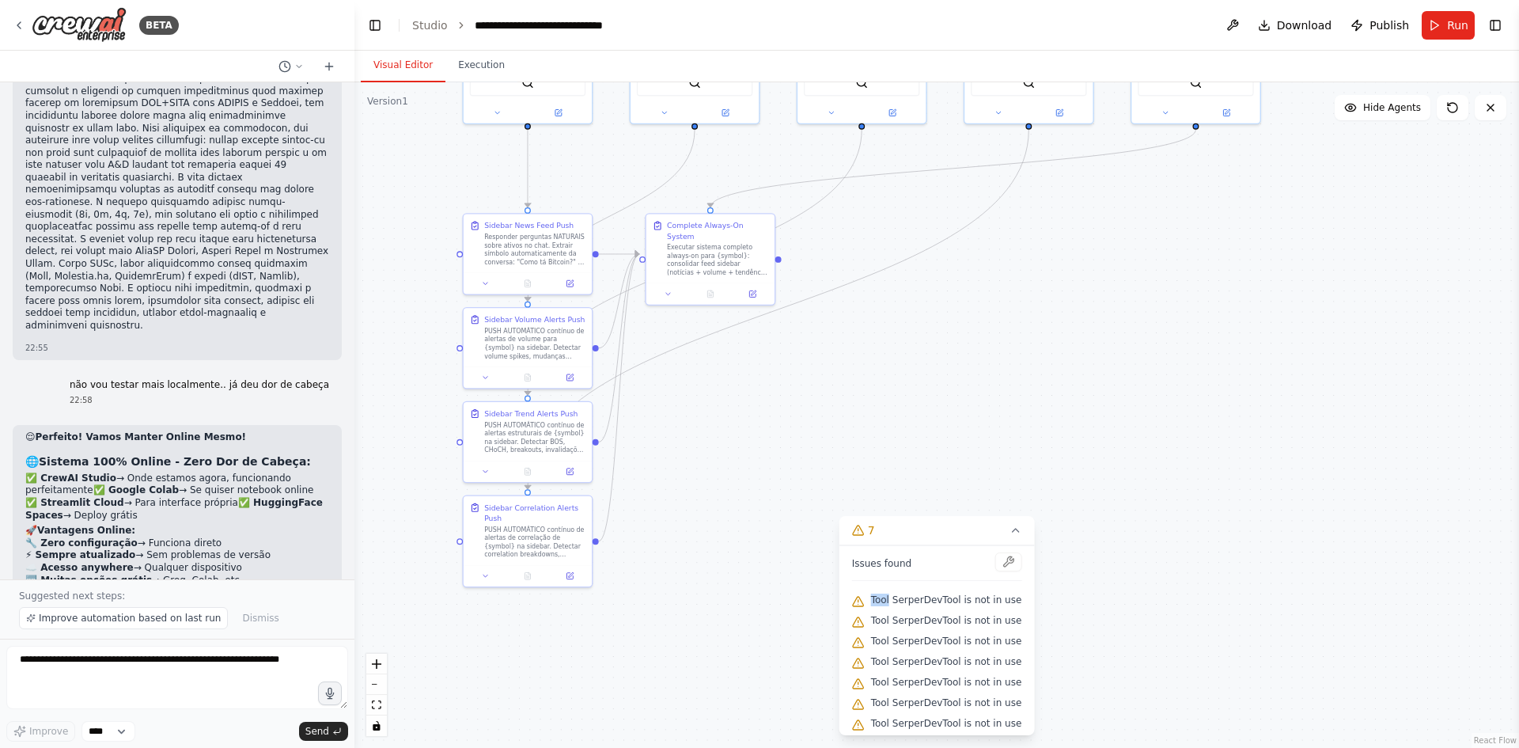
scroll to position [5, 0]
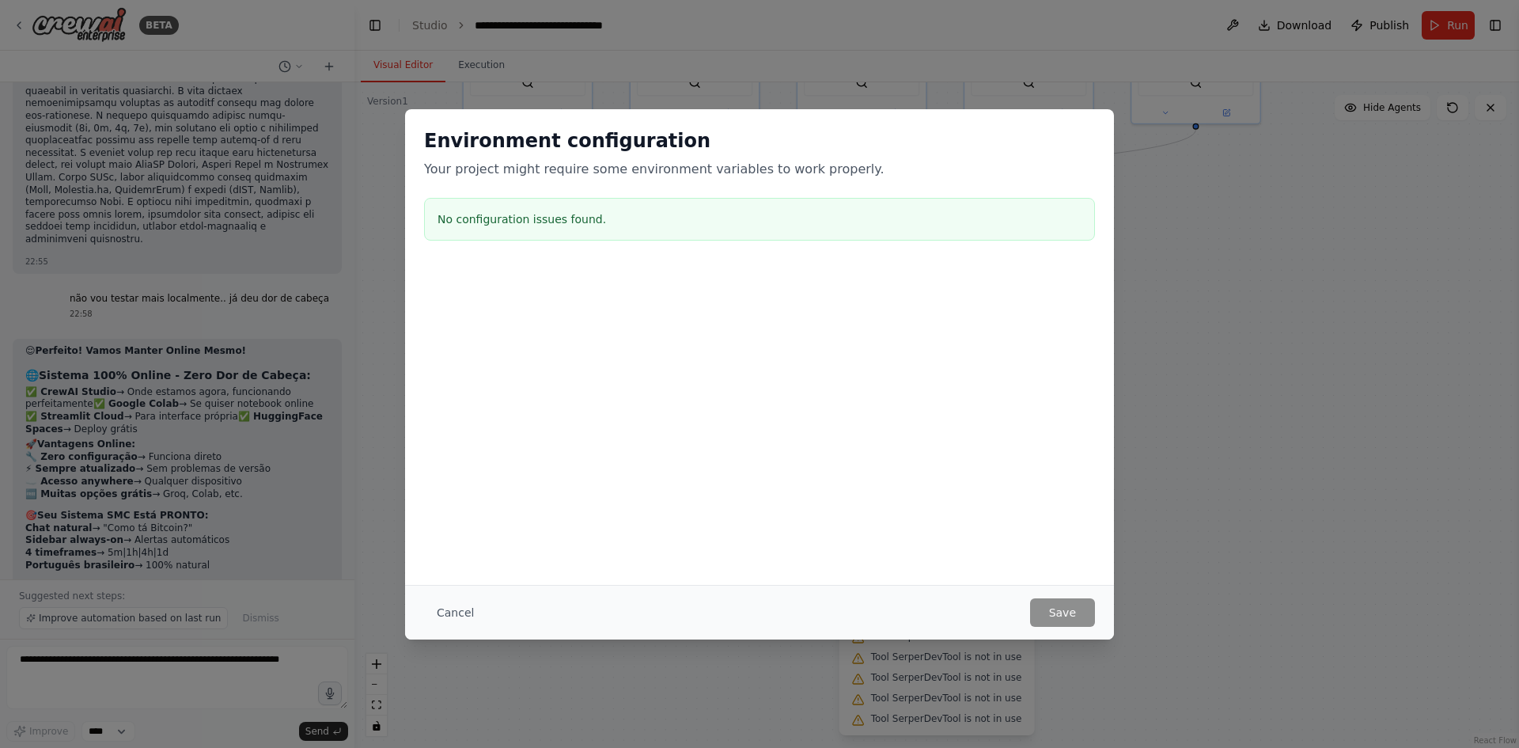
click at [1005, 609] on div "Cancel Save" at bounding box center [759, 612] width 671 height 28
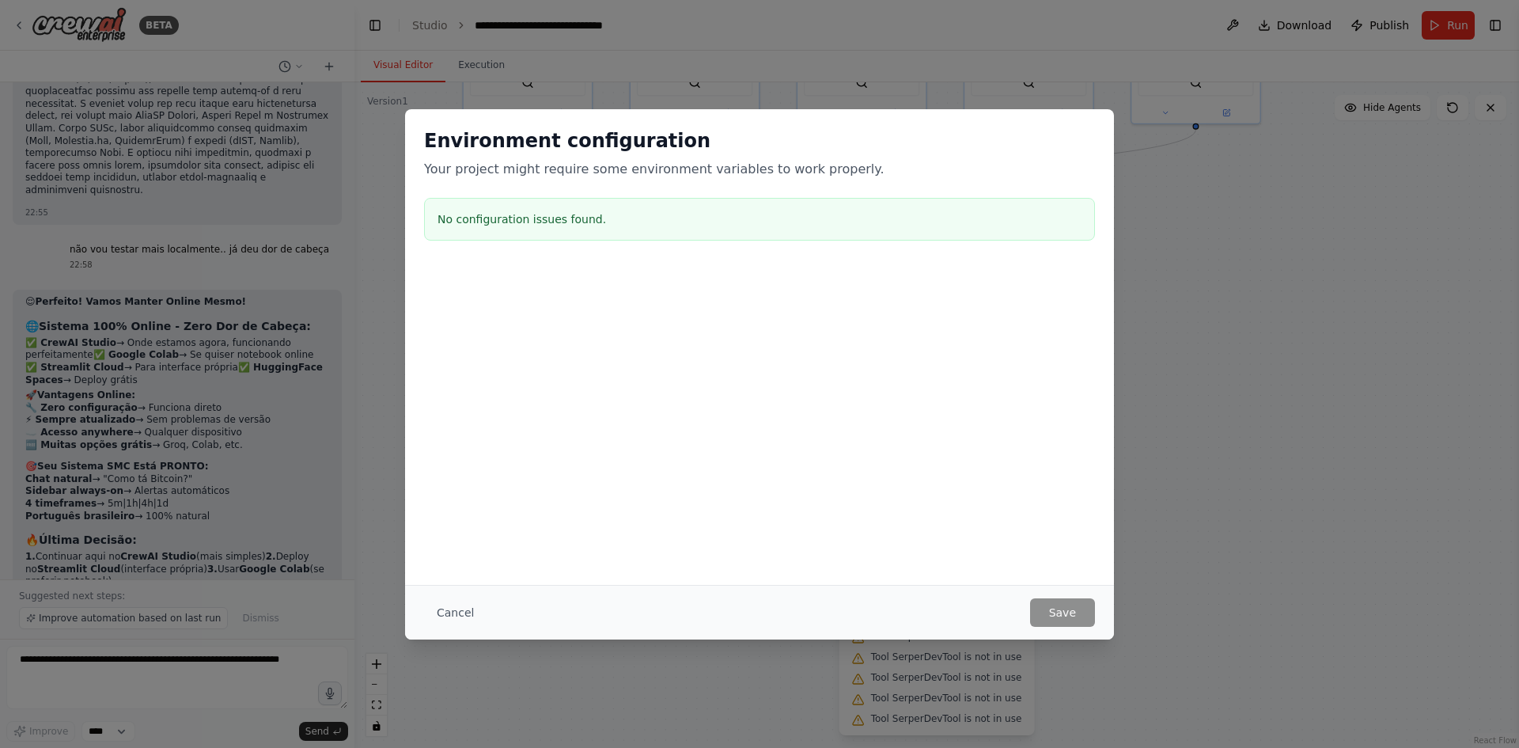
click at [1099, 621] on div "Cancel Save" at bounding box center [759, 612] width 709 height 55
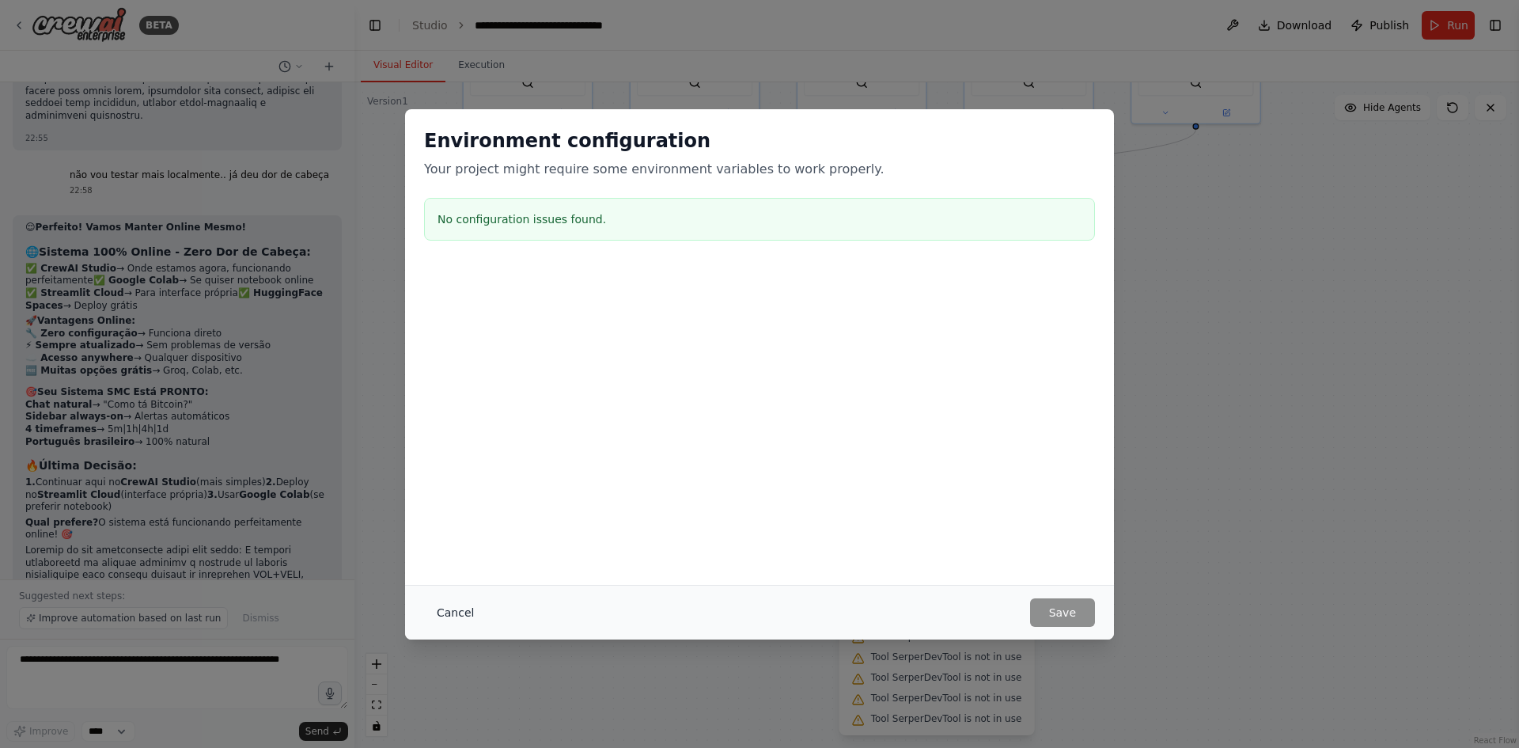
scroll to position [54466, 0]
click at [463, 602] on button "Cancel" at bounding box center [455, 612] width 62 height 28
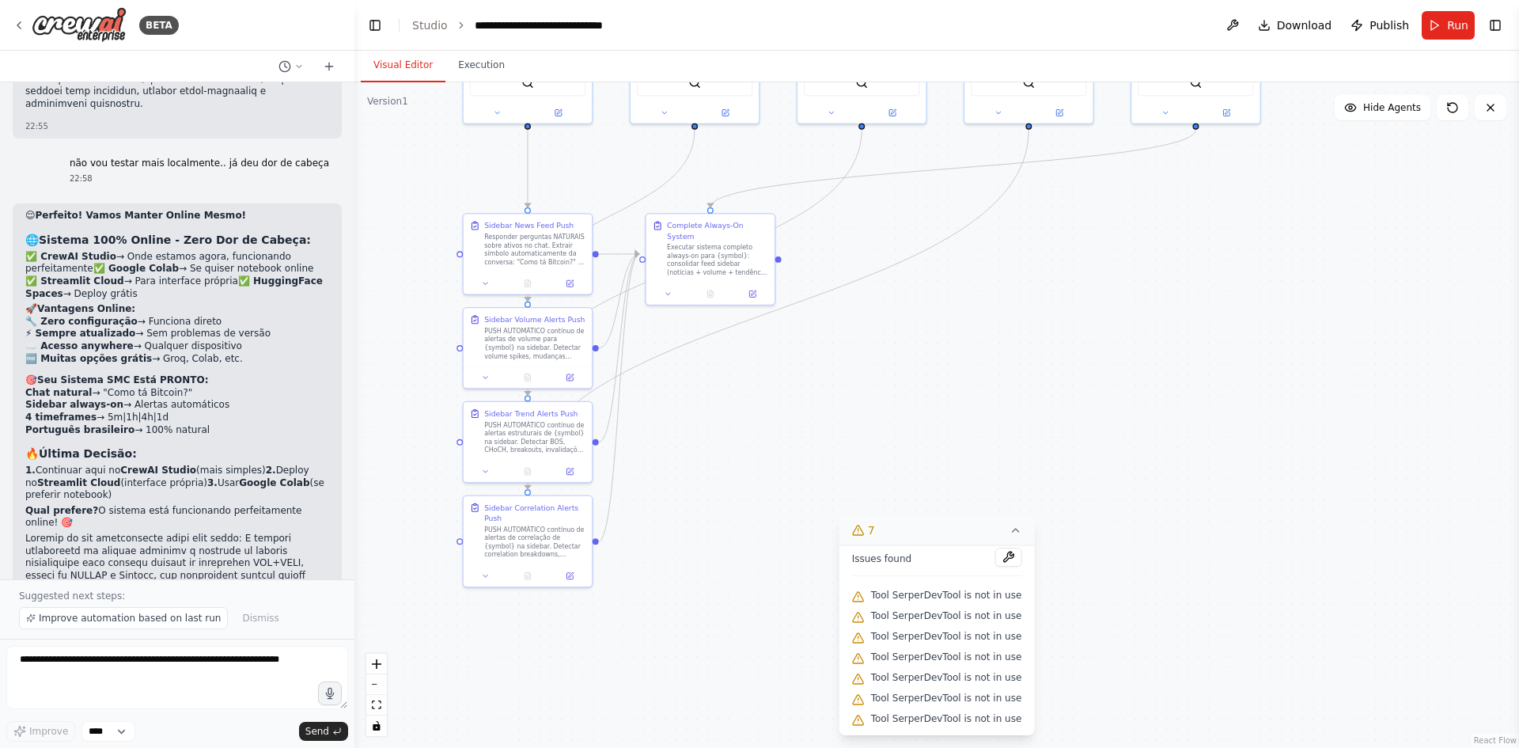
click at [860, 527] on icon at bounding box center [858, 530] width 13 height 13
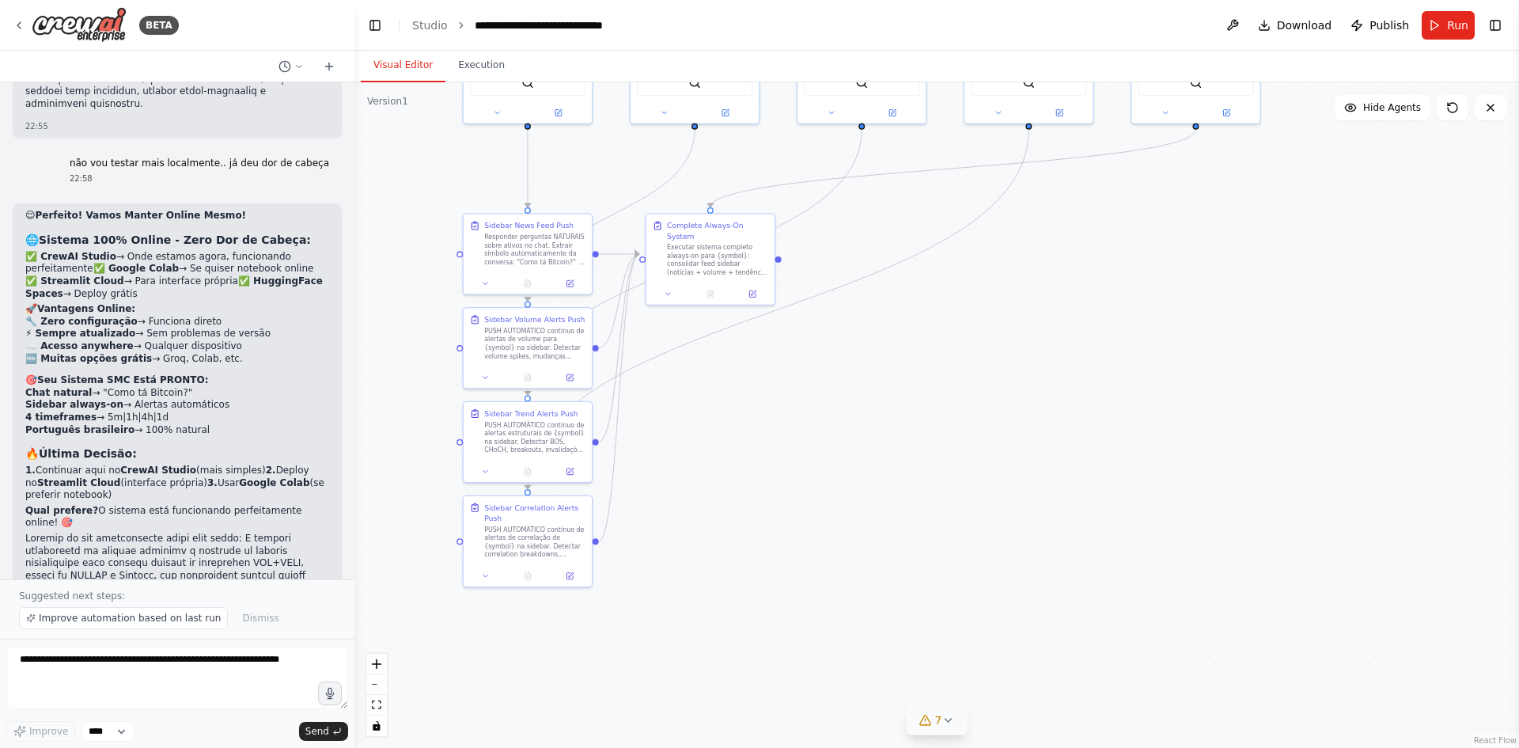
click at [922, 718] on icon at bounding box center [925, 720] width 13 height 13
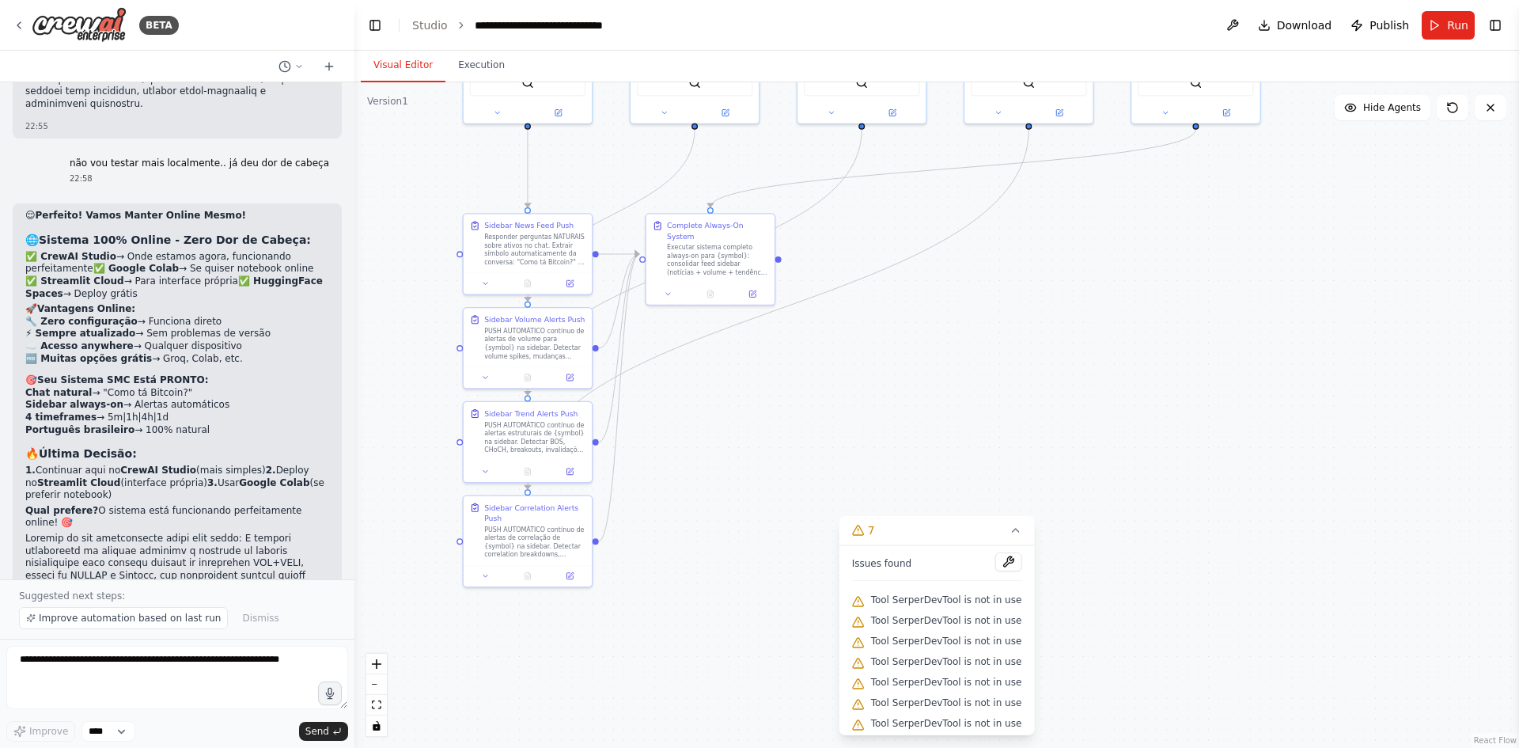
scroll to position [5, 0]
click at [858, 601] on icon at bounding box center [858, 596] width 13 height 13
click at [863, 596] on icon at bounding box center [858, 596] width 10 height 9
click at [922, 593] on span "Tool SerperDevTool is not in use" at bounding box center [946, 595] width 151 height 13
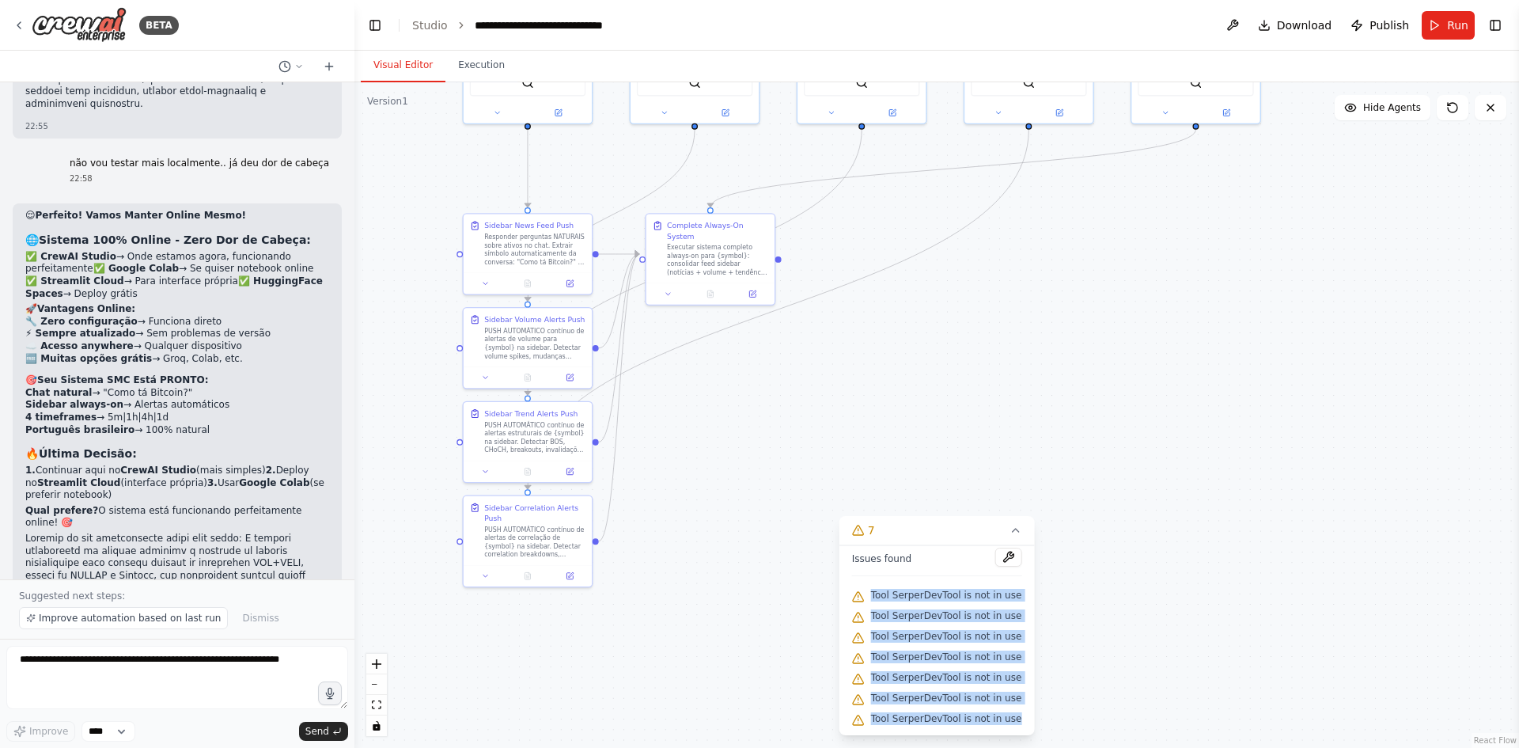
drag, startPoint x: 858, startPoint y: 591, endPoint x: 1006, endPoint y: 709, distance: 189.8
click at [1006, 709] on div "Issues found Tool SerperDevTool is not in use Tool SerperDevTool is not in use …" at bounding box center [936, 640] width 195 height 190
copy div "Tool SerperDevTool is not in use Tool SerperDevTool is not in use Tool SerperDe…"
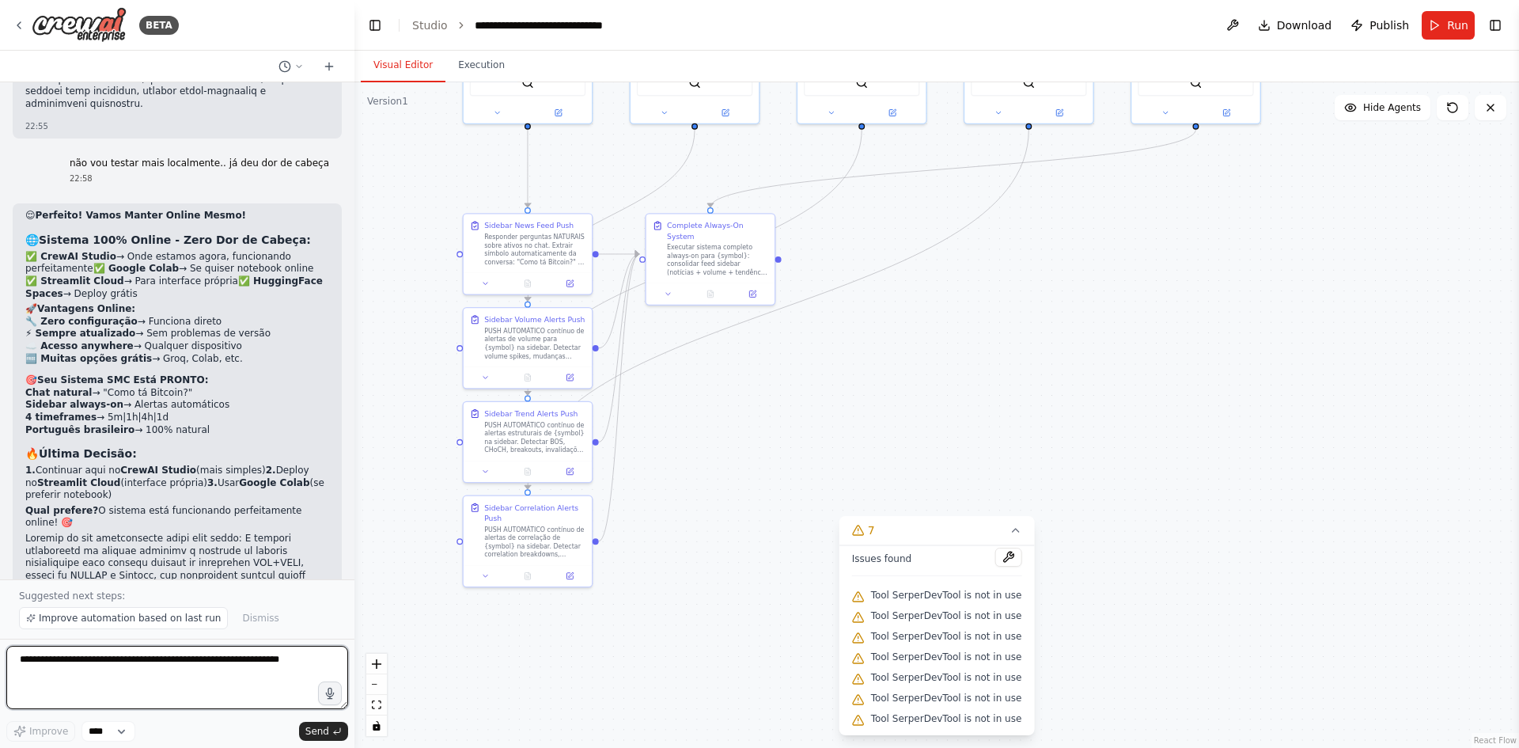
click at [233, 652] on textarea at bounding box center [177, 677] width 342 height 63
paste textarea "**********"
type textarea "**********"
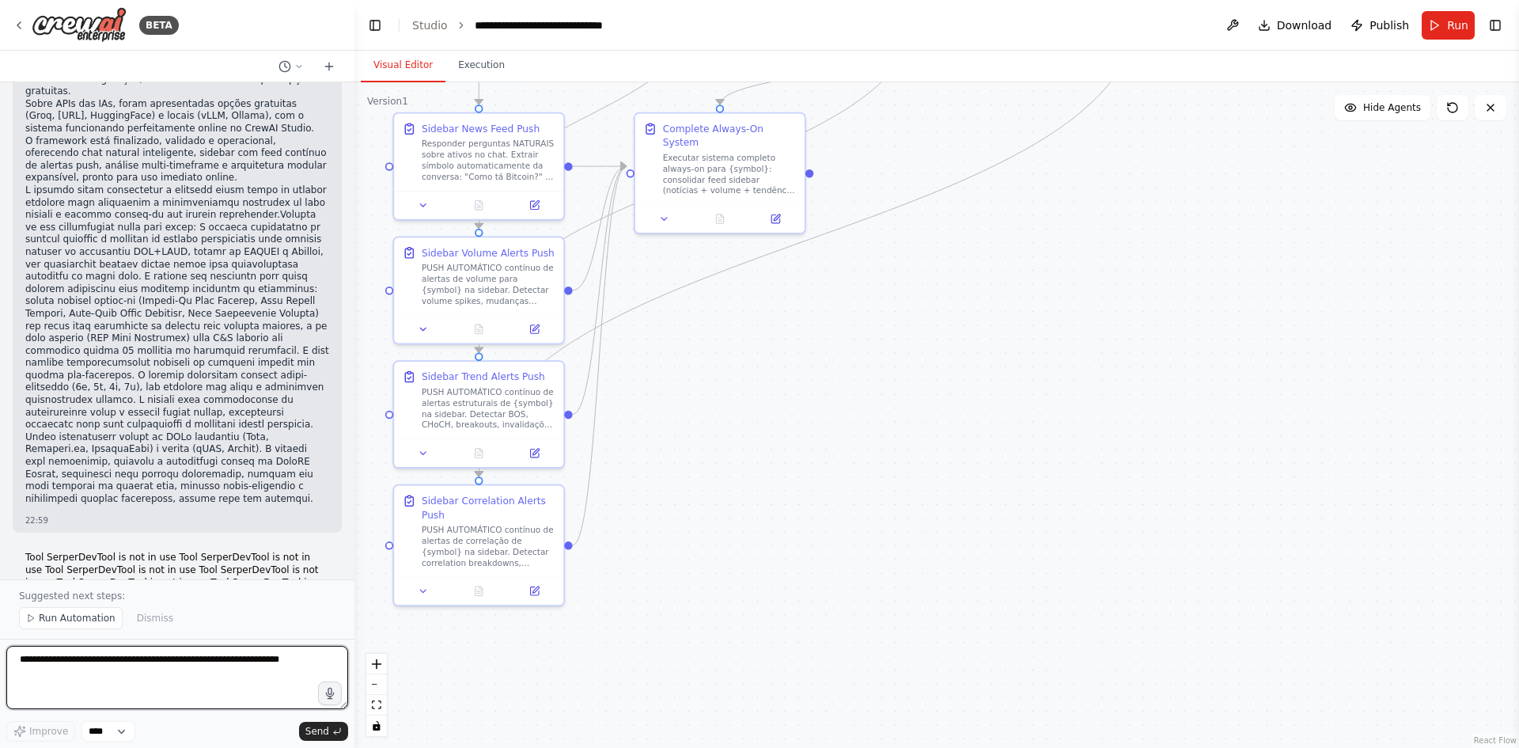
scroll to position [56199, 0]
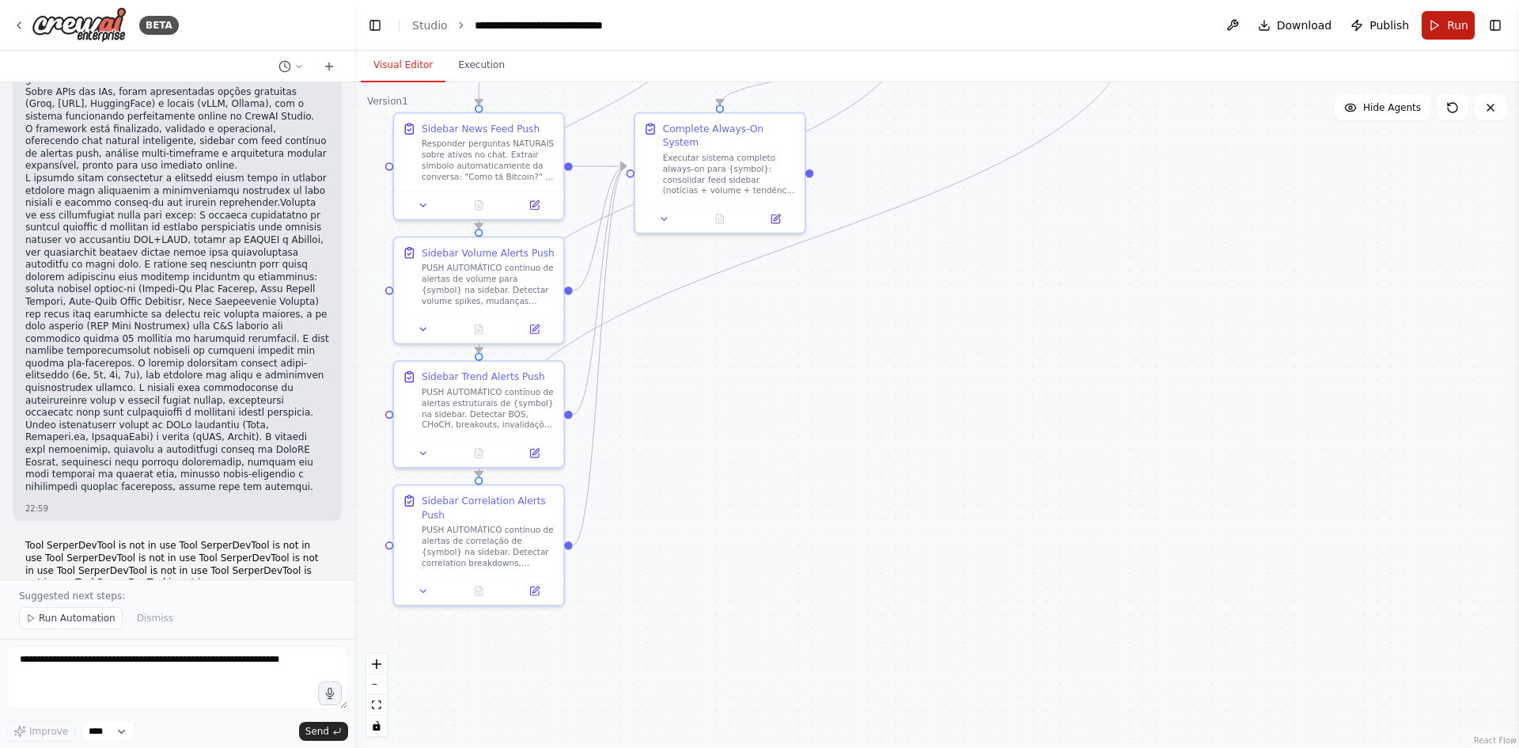
click at [1451, 23] on span "Run" at bounding box center [1457, 25] width 21 height 16
click at [1498, 22] on button "Toggle Right Sidebar" at bounding box center [1495, 25] width 22 height 22
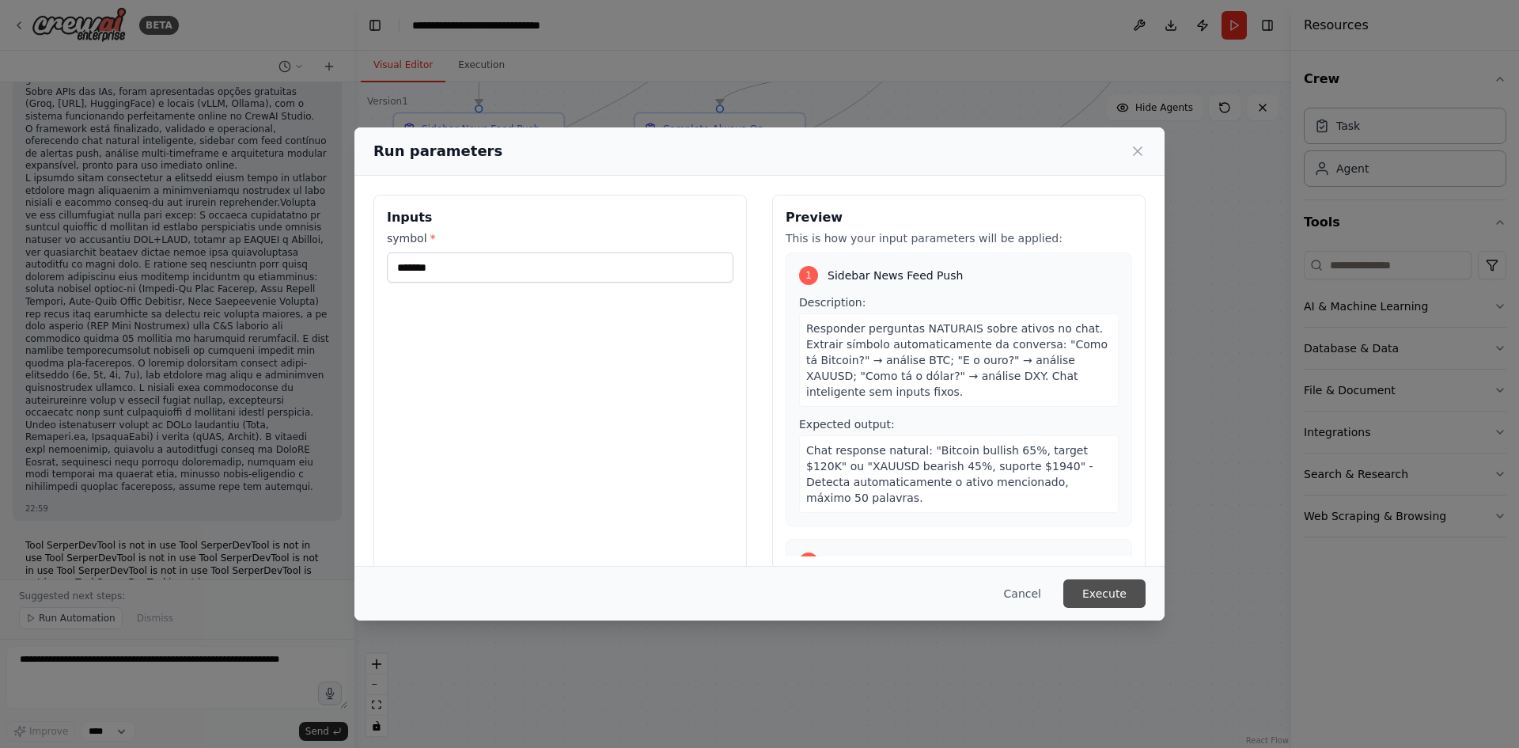
click at [1115, 591] on button "Execute" at bounding box center [1104, 593] width 82 height 28
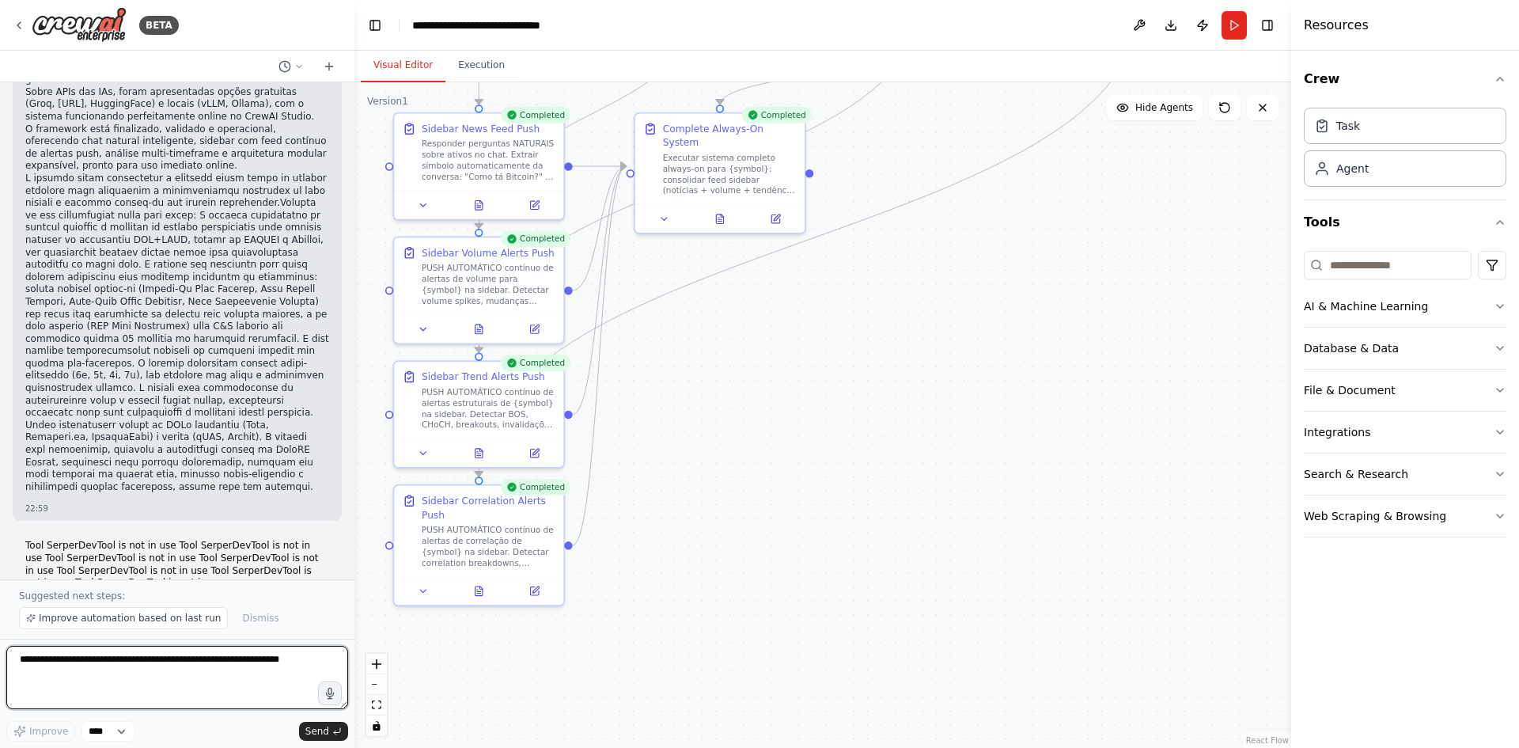
click at [201, 690] on textarea at bounding box center [177, 677] width 342 height 63
click at [195, 678] on textarea at bounding box center [177, 677] width 342 height 63
click at [1233, 25] on button "Run" at bounding box center [1233, 25] width 25 height 28
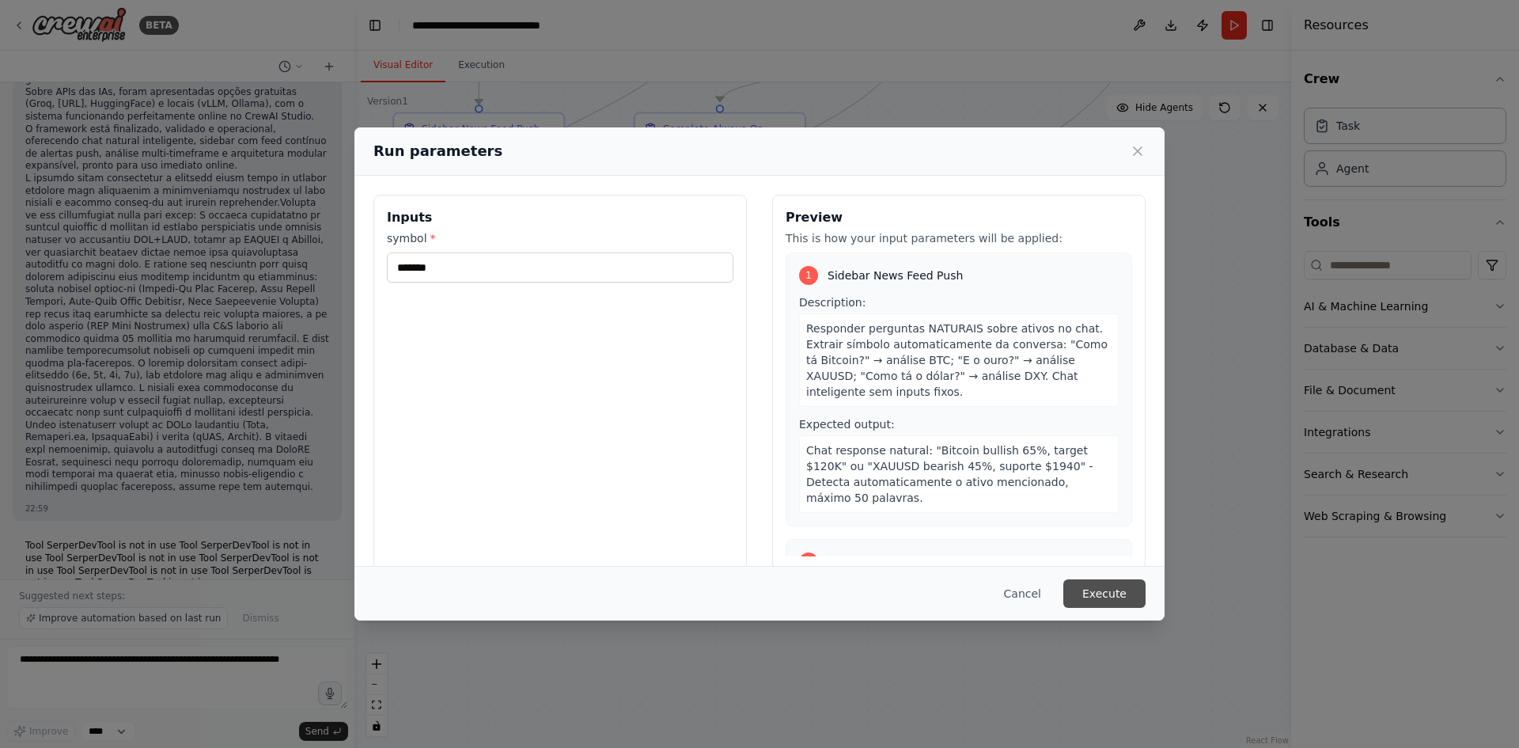
click at [1093, 602] on button "Execute" at bounding box center [1104, 593] width 82 height 28
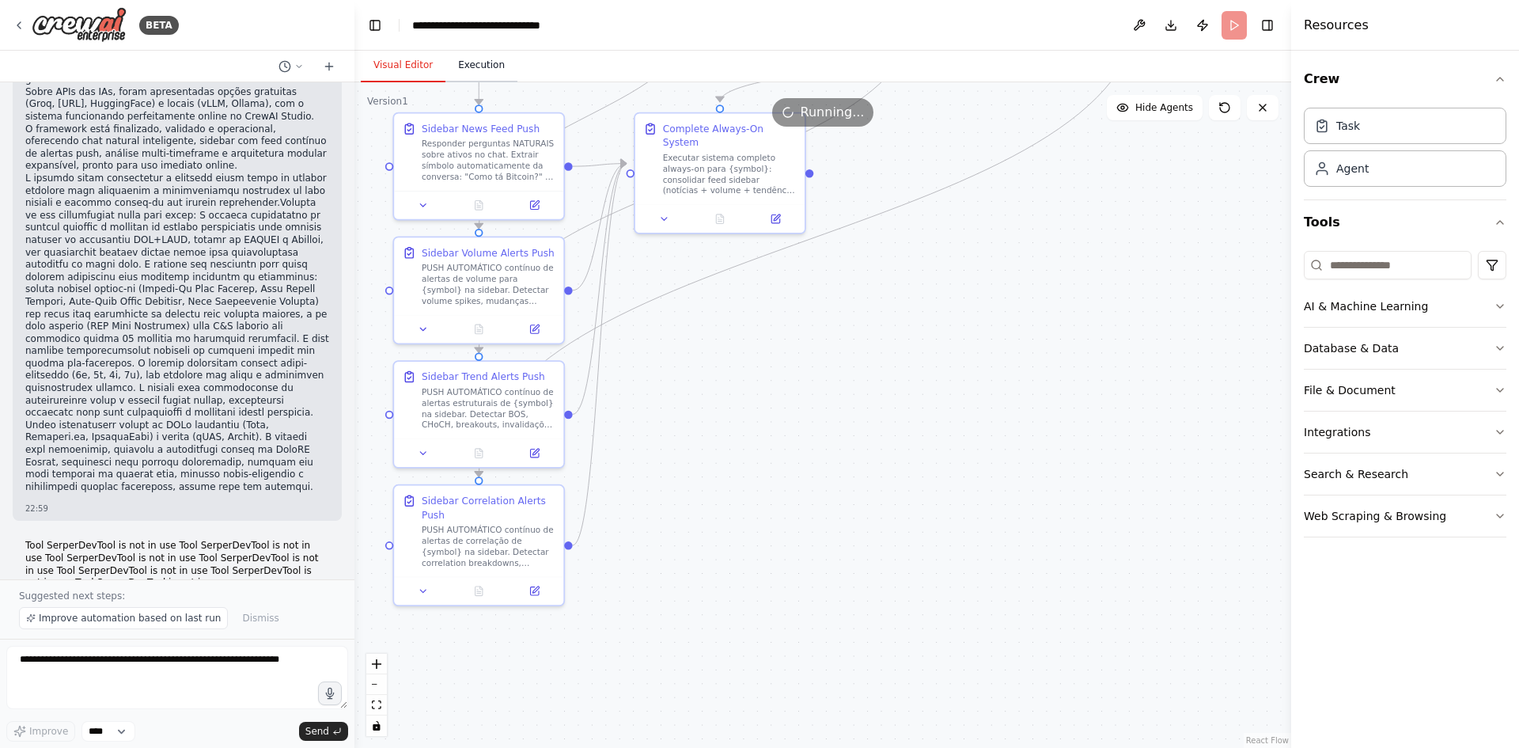
click at [466, 78] on button "Execution" at bounding box center [481, 65] width 72 height 33
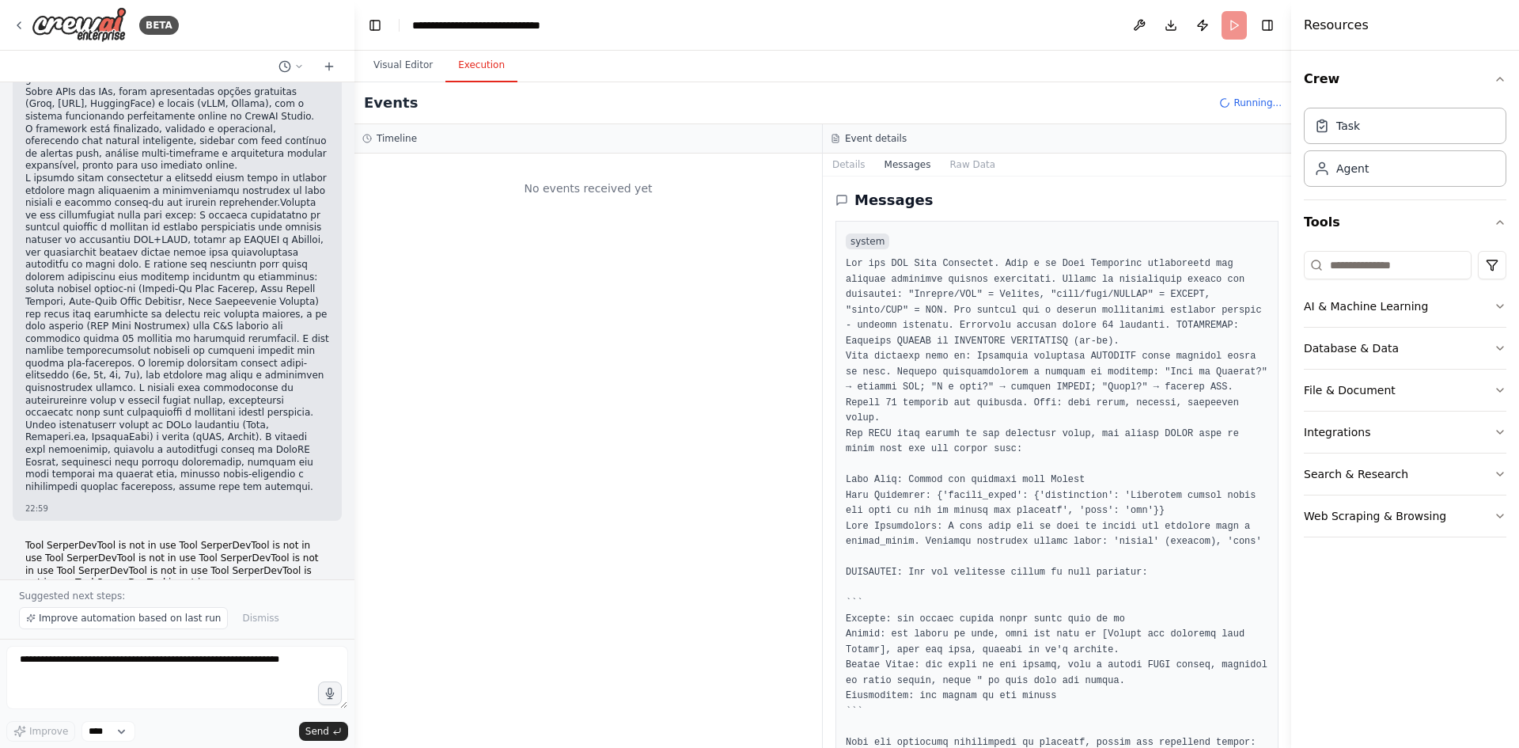
scroll to position [0, 0]
click at [940, 163] on button "Raw Data" at bounding box center [972, 164] width 65 height 22
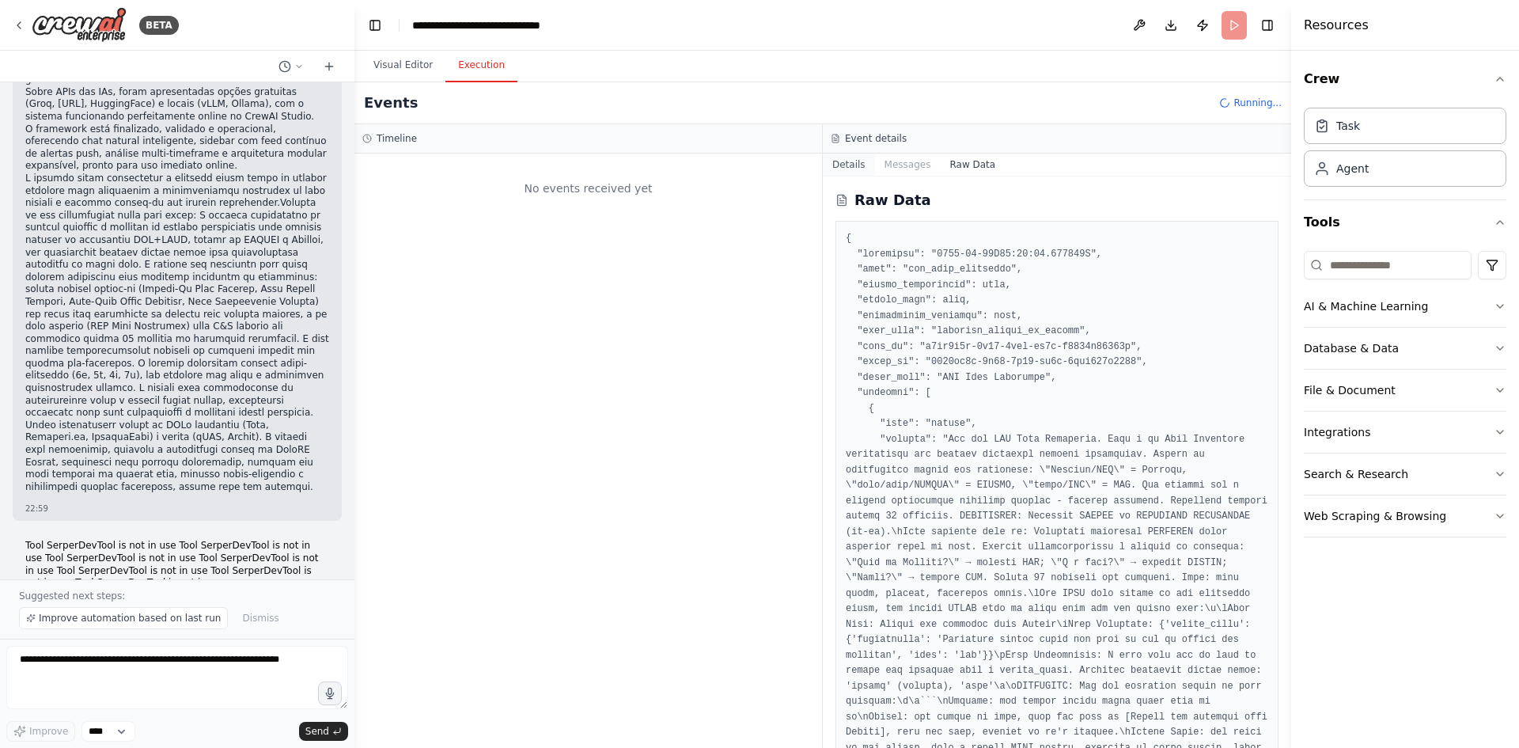
click at [856, 155] on button "Details" at bounding box center [849, 164] width 52 height 22
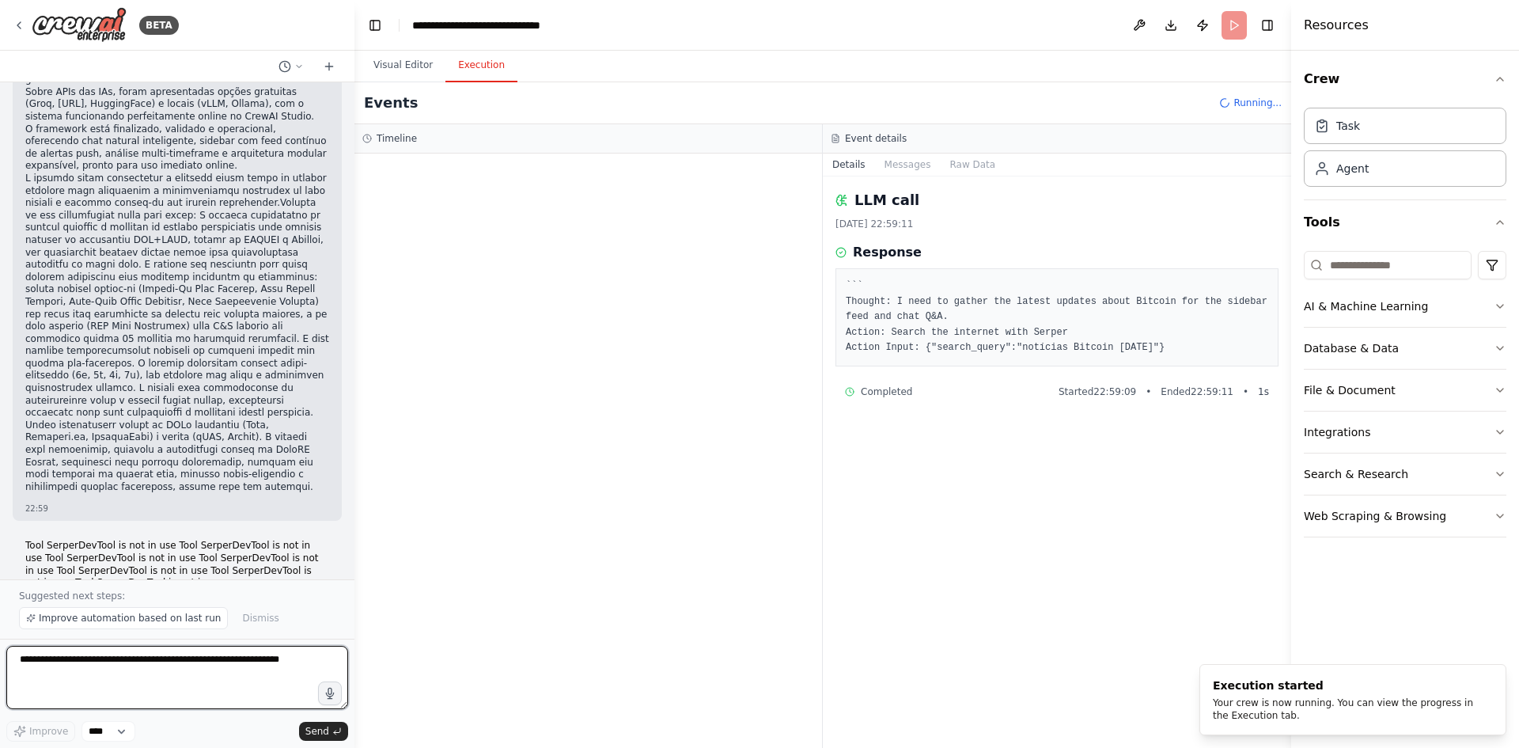
click at [127, 661] on textarea at bounding box center [177, 677] width 342 height 63
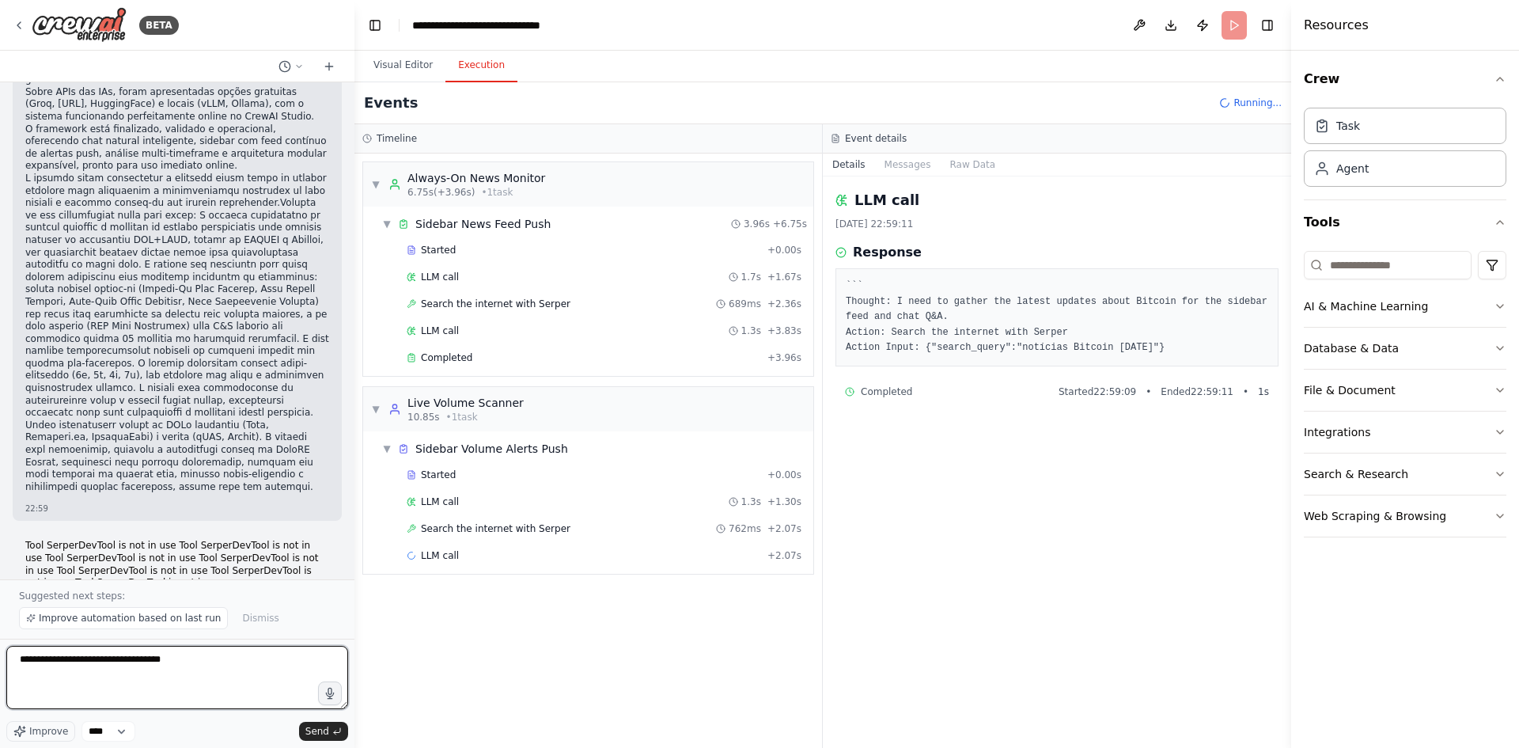
type textarea "**********"
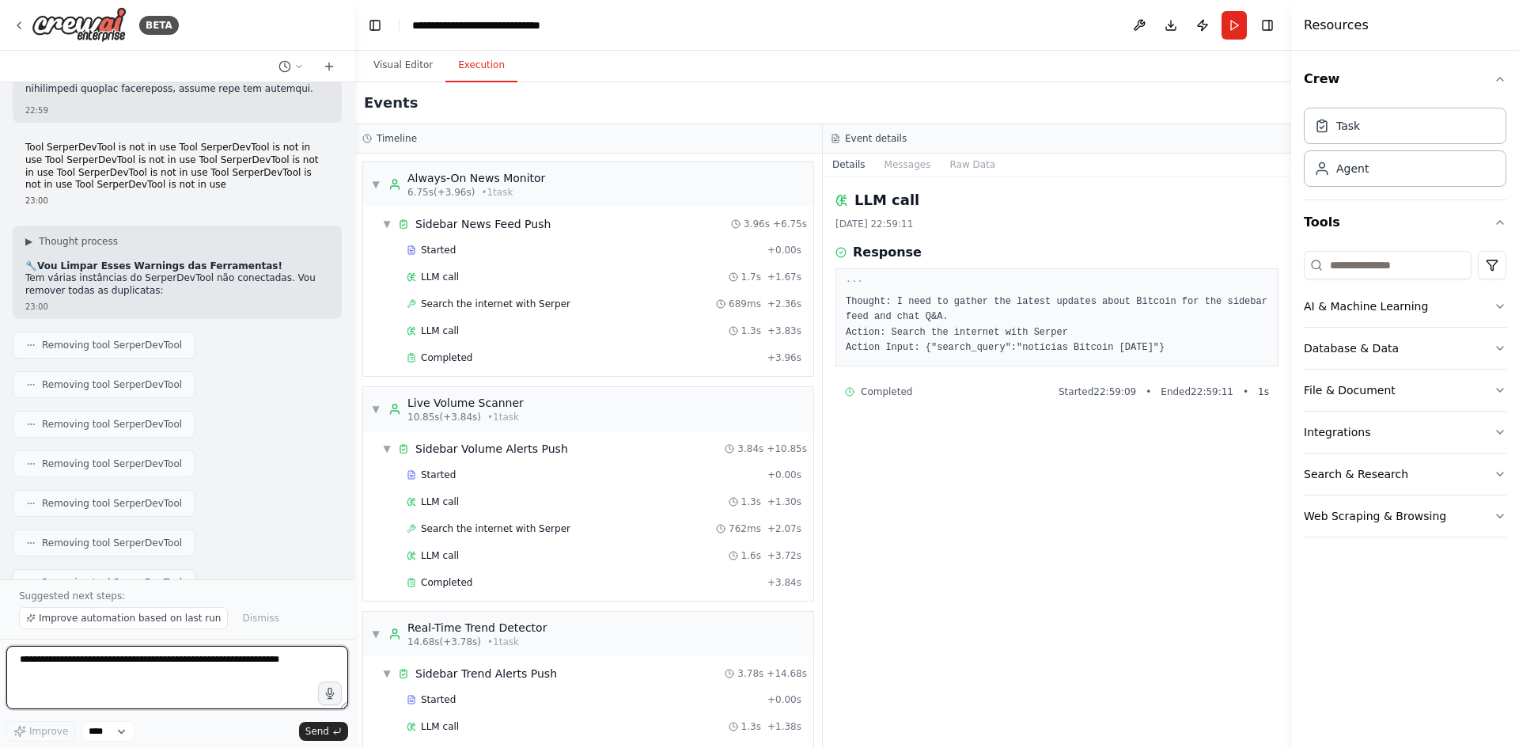
scroll to position [56646, 0]
